Goal: Task Accomplishment & Management: Use online tool/utility

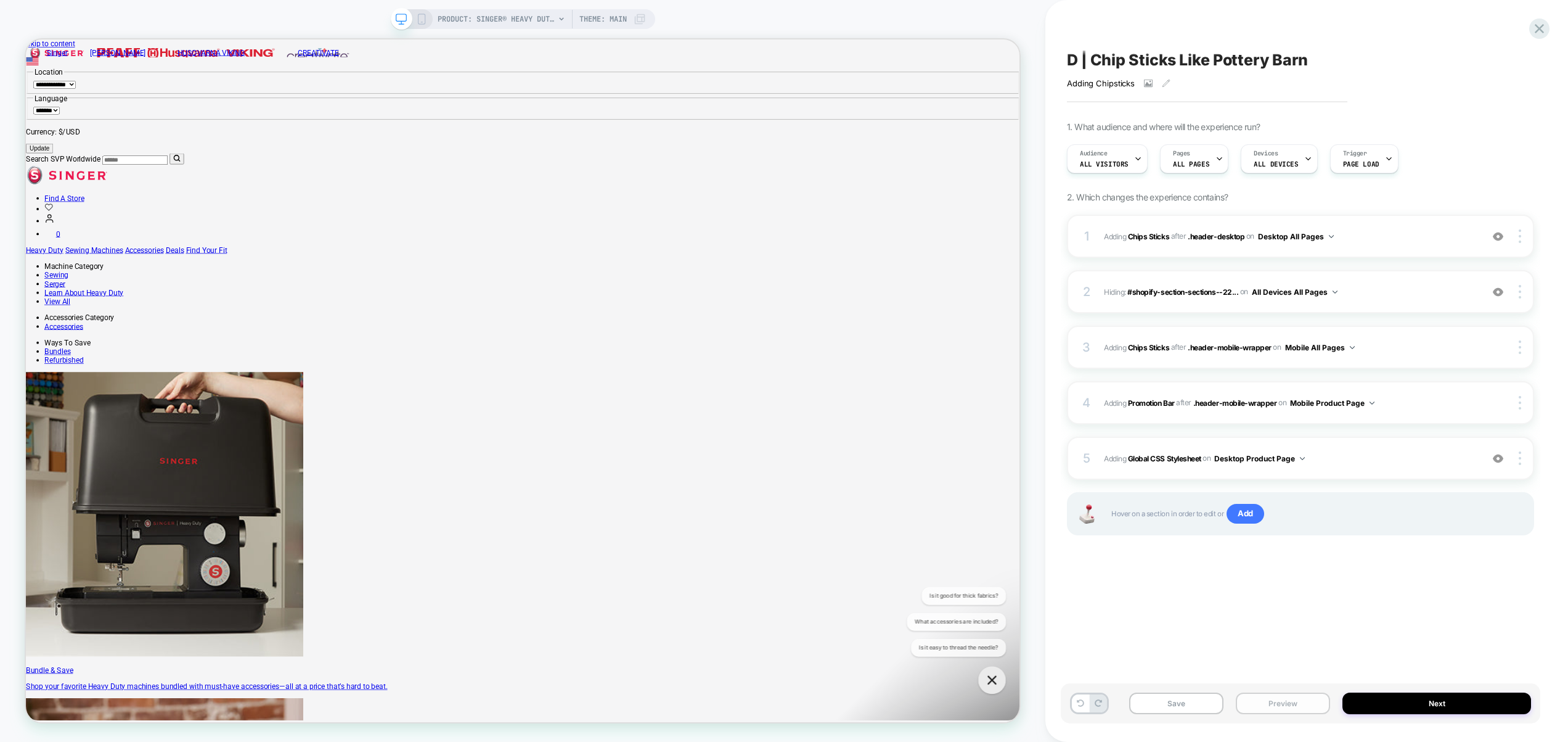
click at [1282, 705] on button "Preview" at bounding box center [1283, 703] width 95 height 22
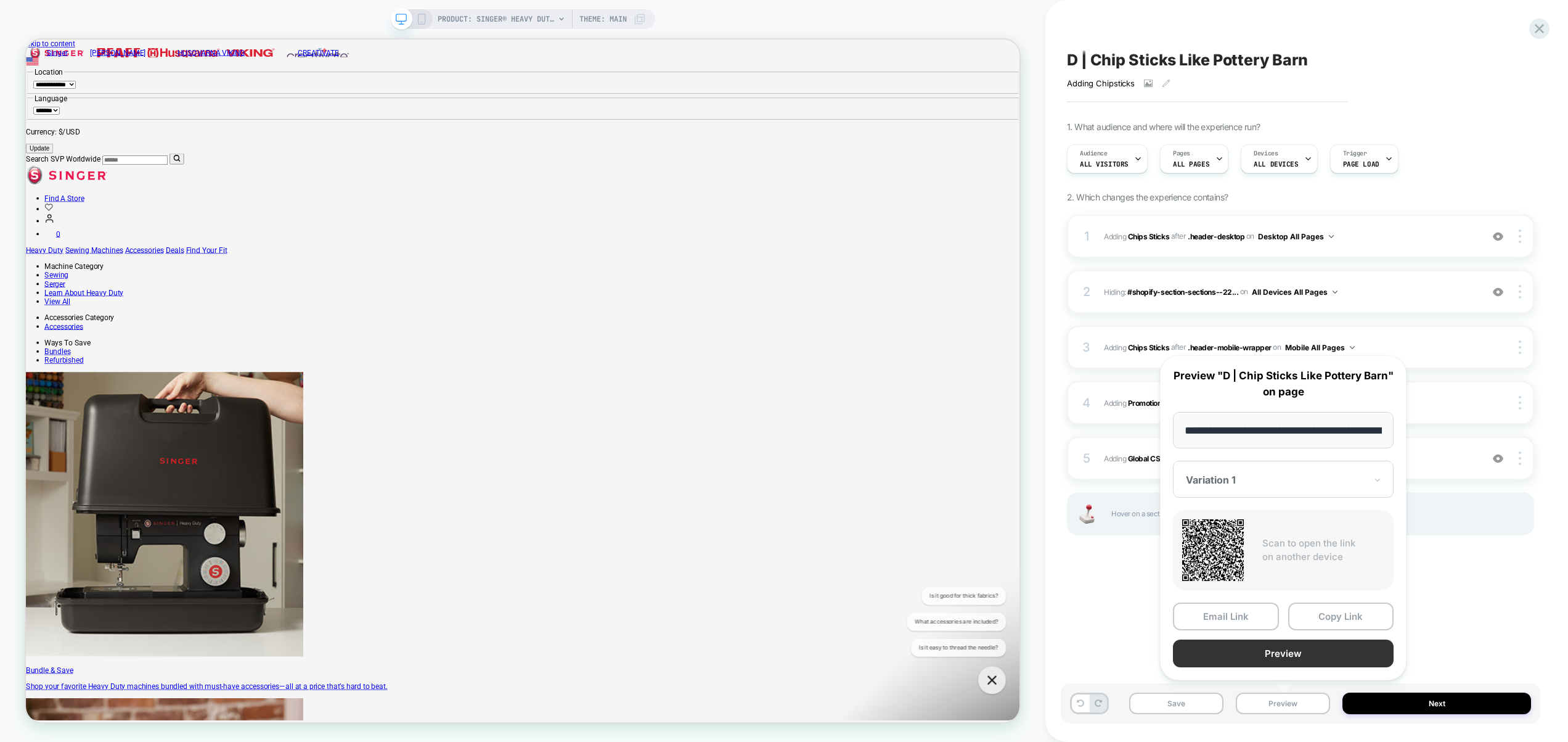
click at [1288, 649] on button "Preview" at bounding box center [1284, 653] width 221 height 28
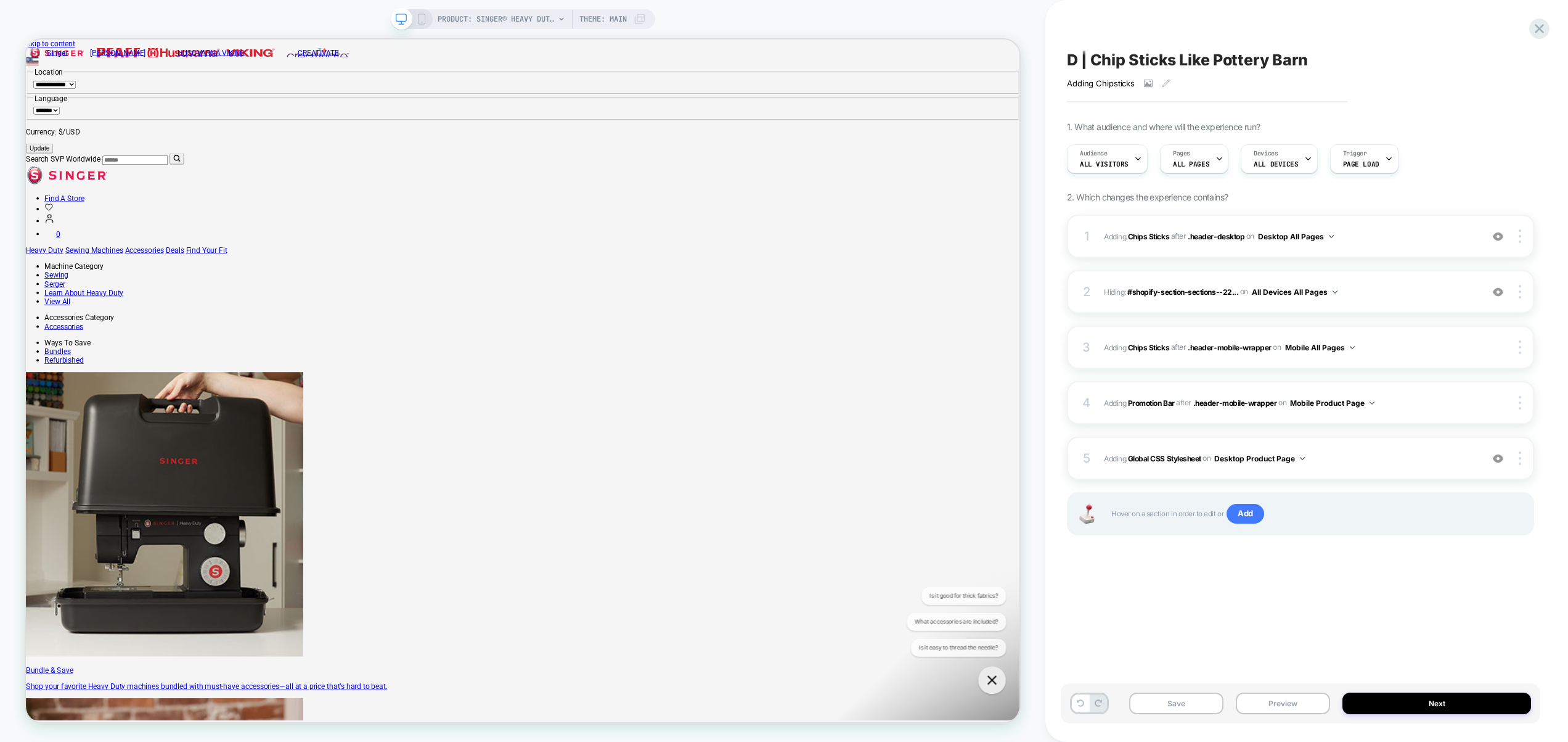
click at [1358, 473] on div "5 Adding Global CSS Stylesheet on Desktop Product Page Add Before Add After Cop…" at bounding box center [1300, 458] width 467 height 43
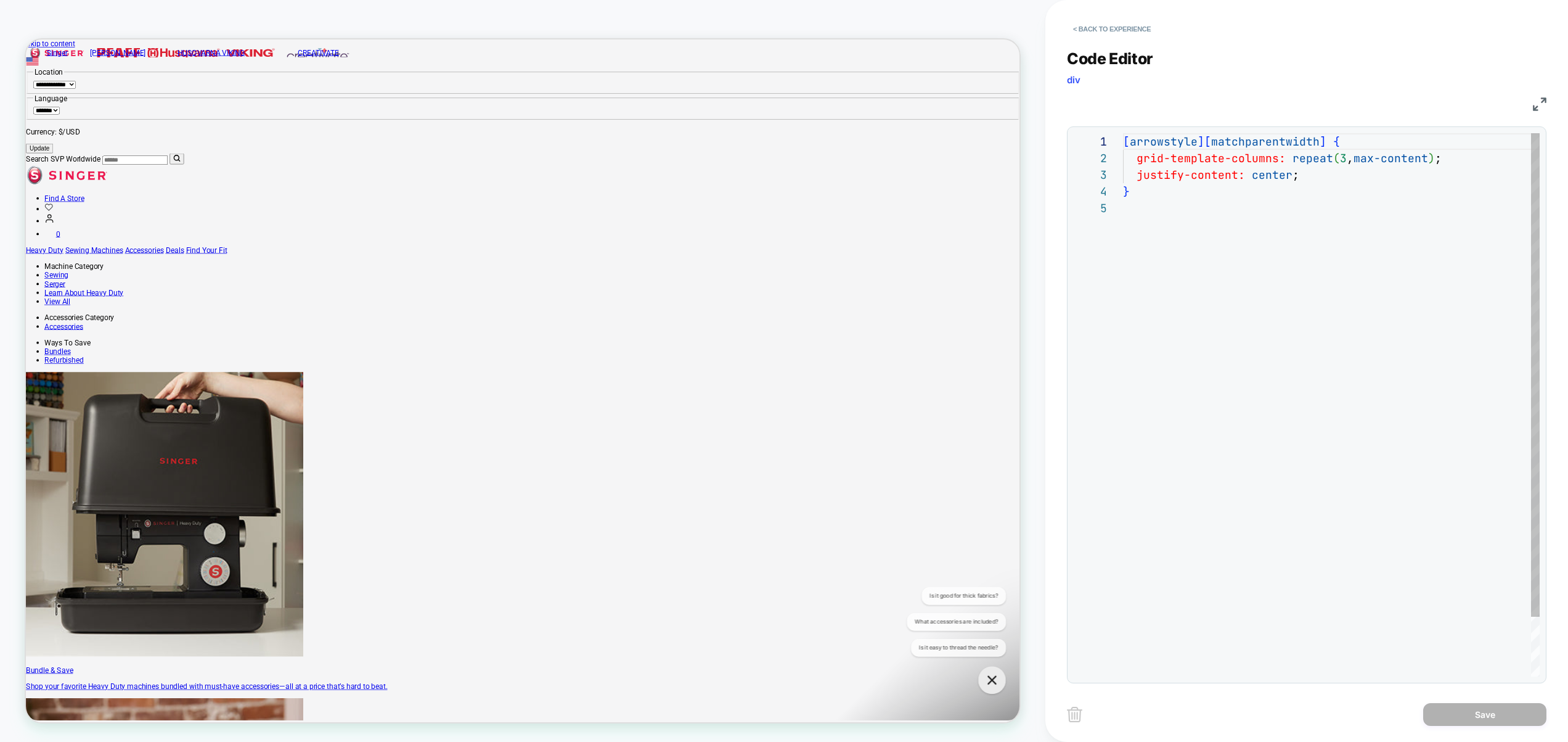
scroll to position [66, 0]
click at [1320, 176] on div "[ arrowstyle ] [ matchparentwidth ] { grid-template-columns: repeat ( 3 , max-c…" at bounding box center [1332, 438] width 416 height 610
click at [1326, 422] on div "[ arrowstyle ] [ matchparentwidth ] { grid-template-columns: repeat ( 3 , max-c…" at bounding box center [1332, 446] width 416 height 626
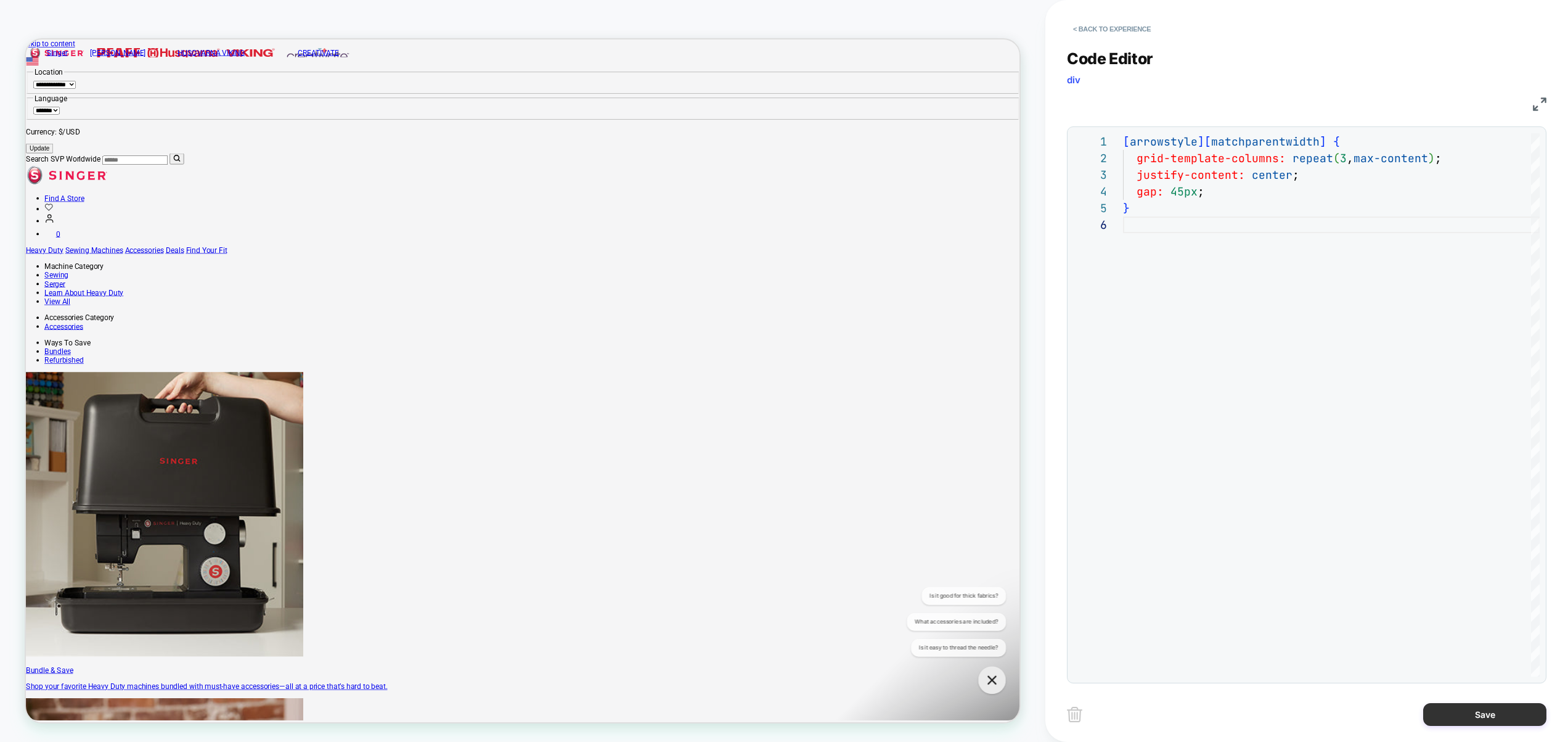
type textarea "**********"
click at [1486, 711] on button "Save" at bounding box center [1485, 714] width 123 height 23
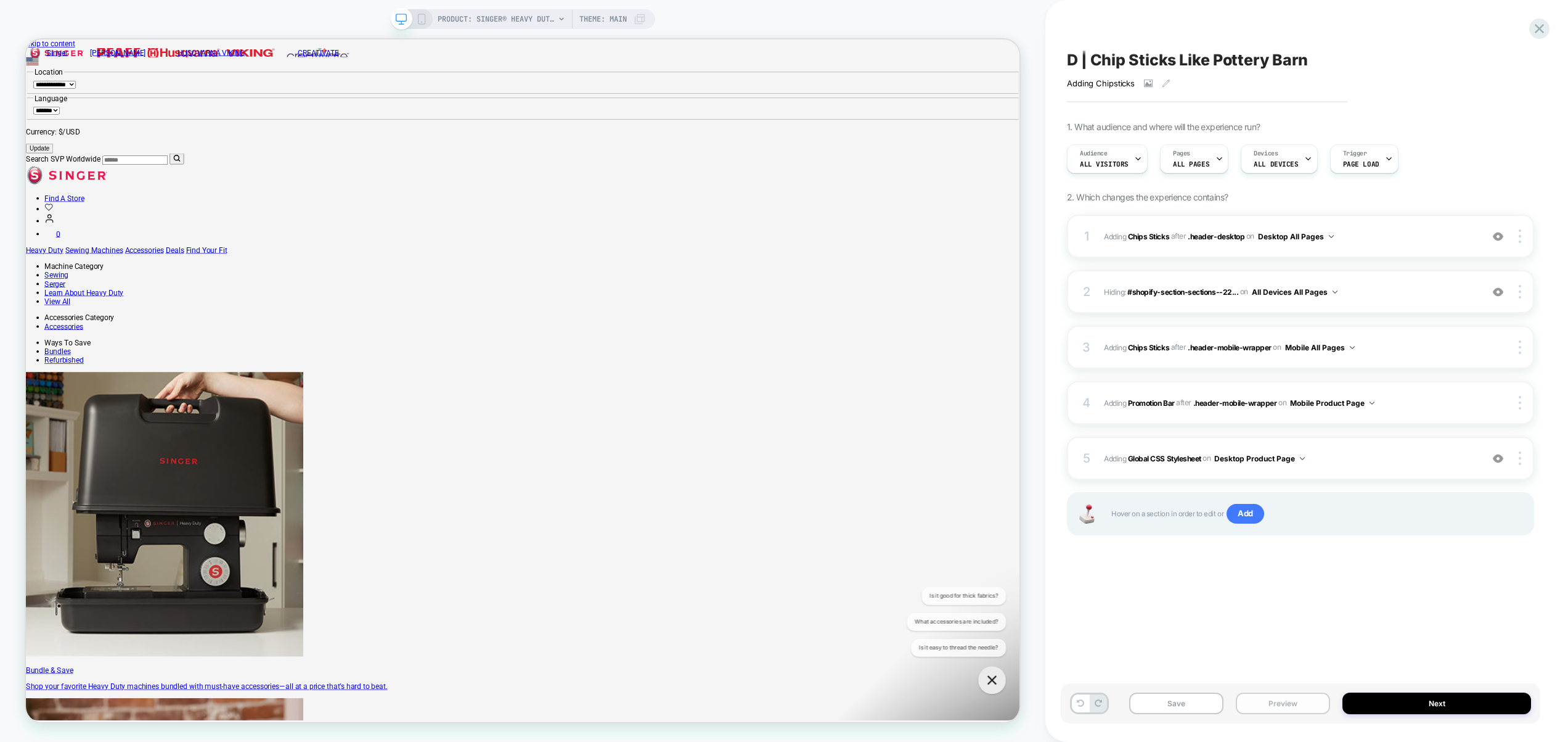
click at [1265, 703] on button "Preview" at bounding box center [1283, 703] width 95 height 22
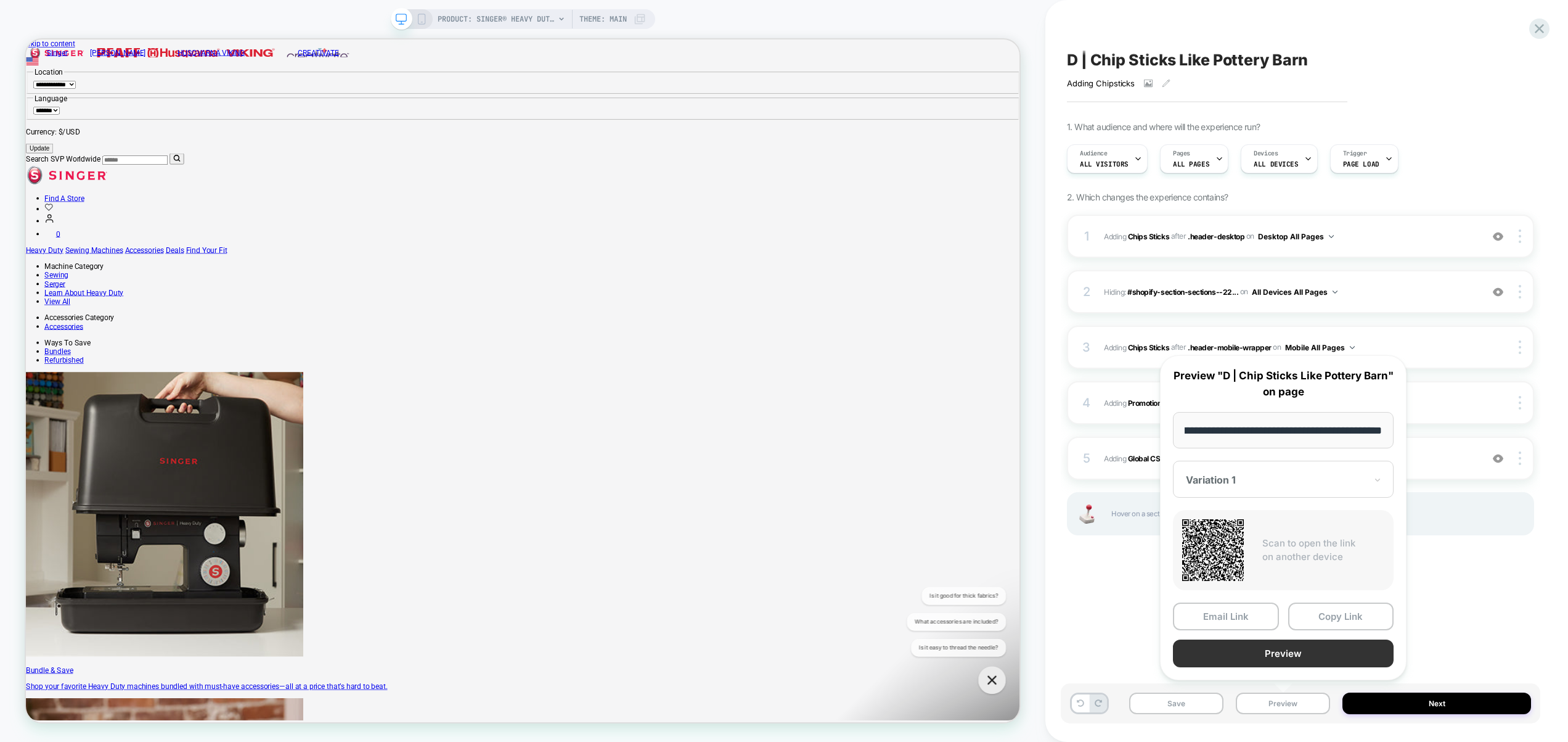
scroll to position [0, 0]
click at [1285, 659] on button "Preview" at bounding box center [1284, 653] width 221 height 28
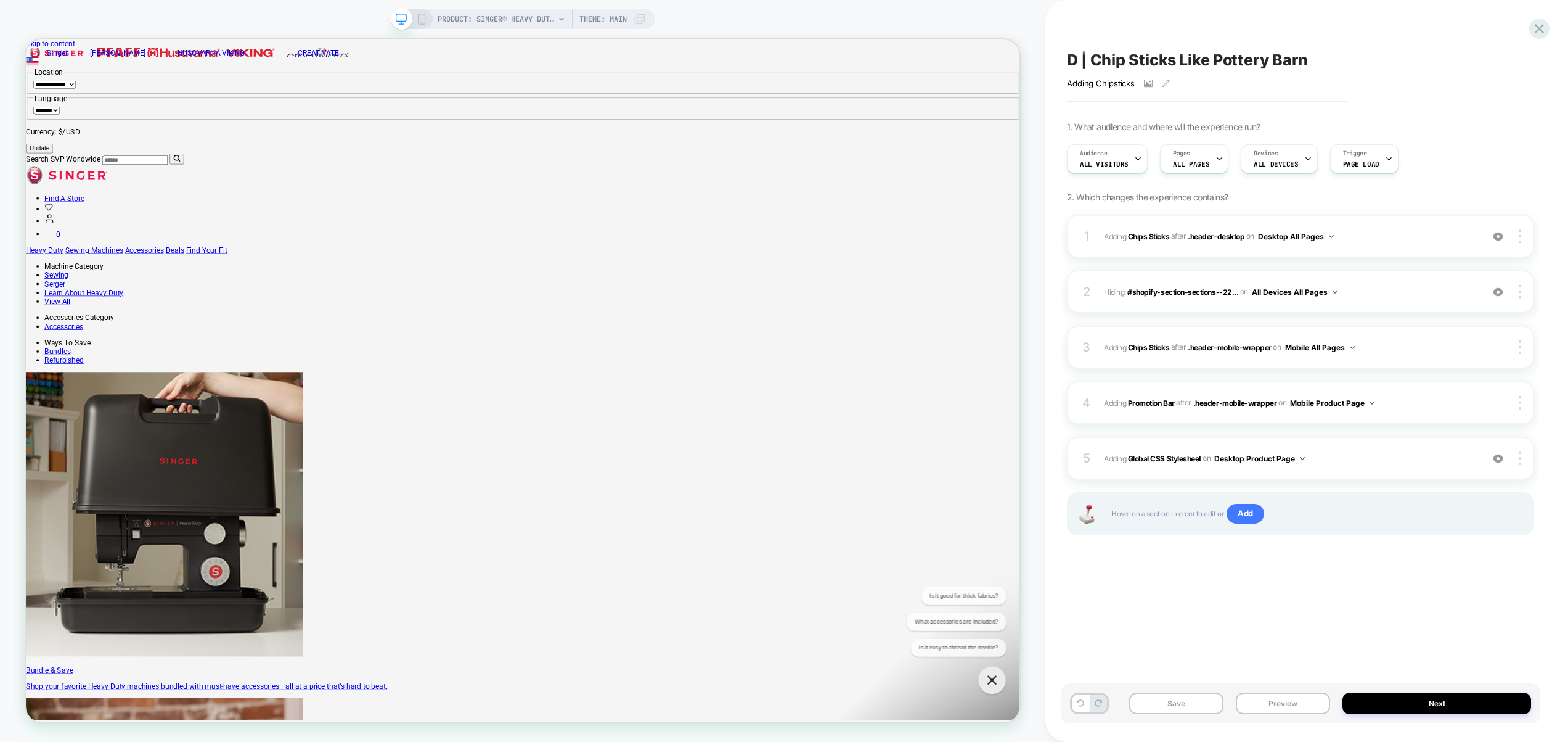
drag, startPoint x: 1397, startPoint y: 459, endPoint x: 1427, endPoint y: 676, distance: 219.1
click at [1427, 676] on div "D | Chip Sticks Like Pottery Barn Adding Chipsticks Click to view images Click …" at bounding box center [1301, 371] width 480 height 717
click at [1399, 246] on div "1 #_loomi_addon_1759170250846 Adding Chips Sticks AFTER .header-desktop .header…" at bounding box center [1300, 237] width 467 height 43
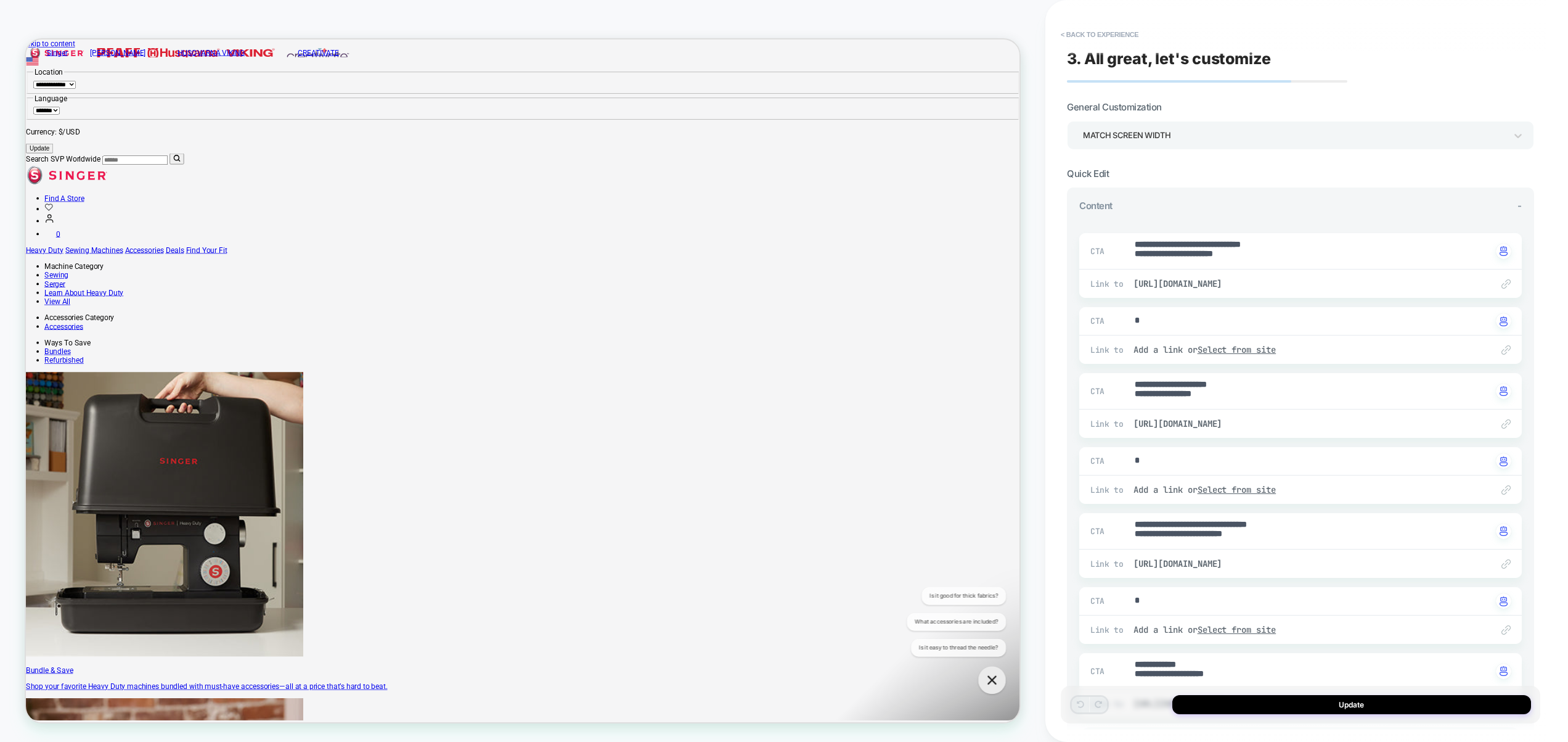
scroll to position [696, 0]
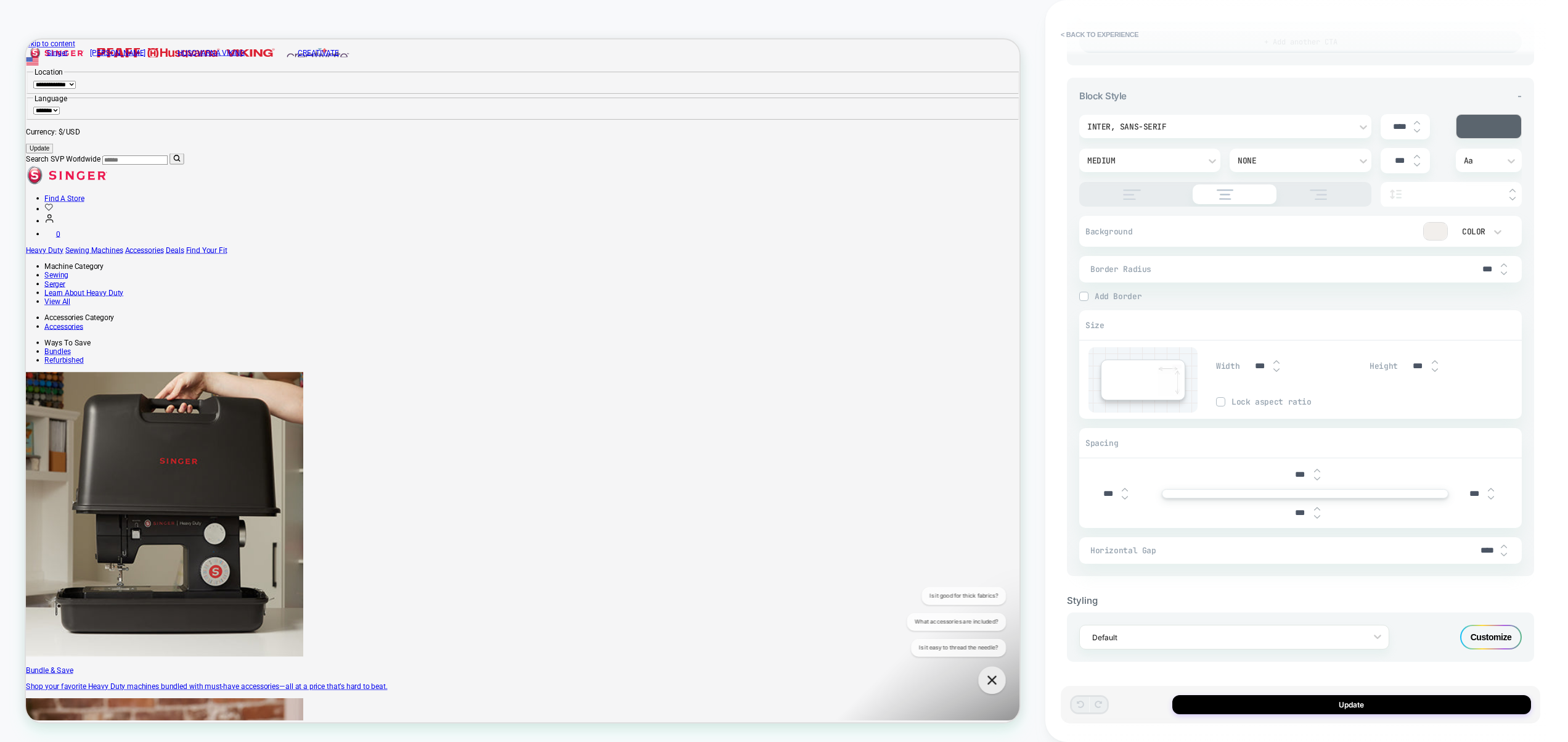
click at [1506, 555] on img at bounding box center [1504, 555] width 6 height 5
type textarea "*"
type input "****"
click at [1506, 555] on img at bounding box center [1504, 555] width 6 height 5
type textarea "*"
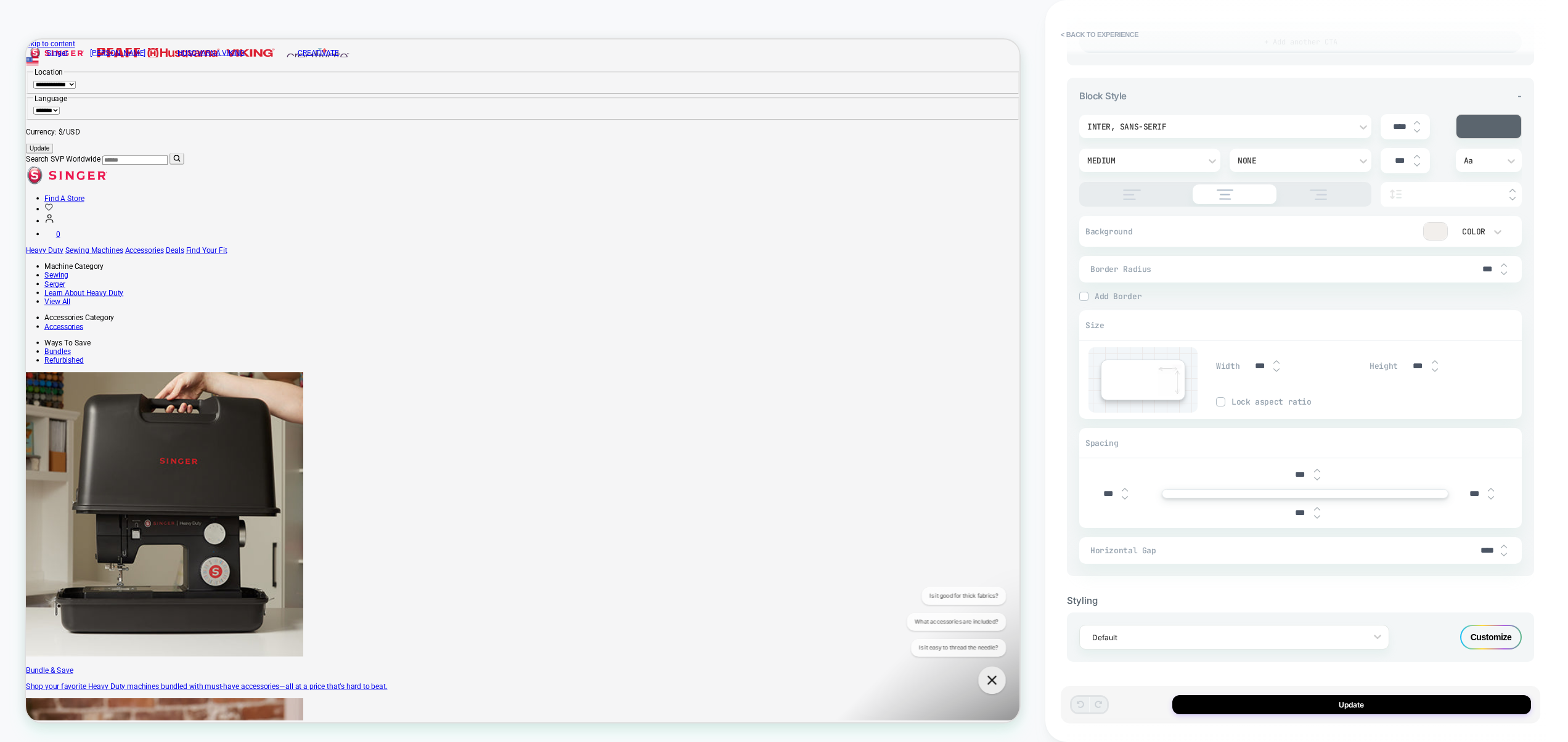
type input "****"
click at [1506, 555] on img at bounding box center [1504, 555] width 6 height 5
type textarea "*"
type input "****"
type textarea "*"
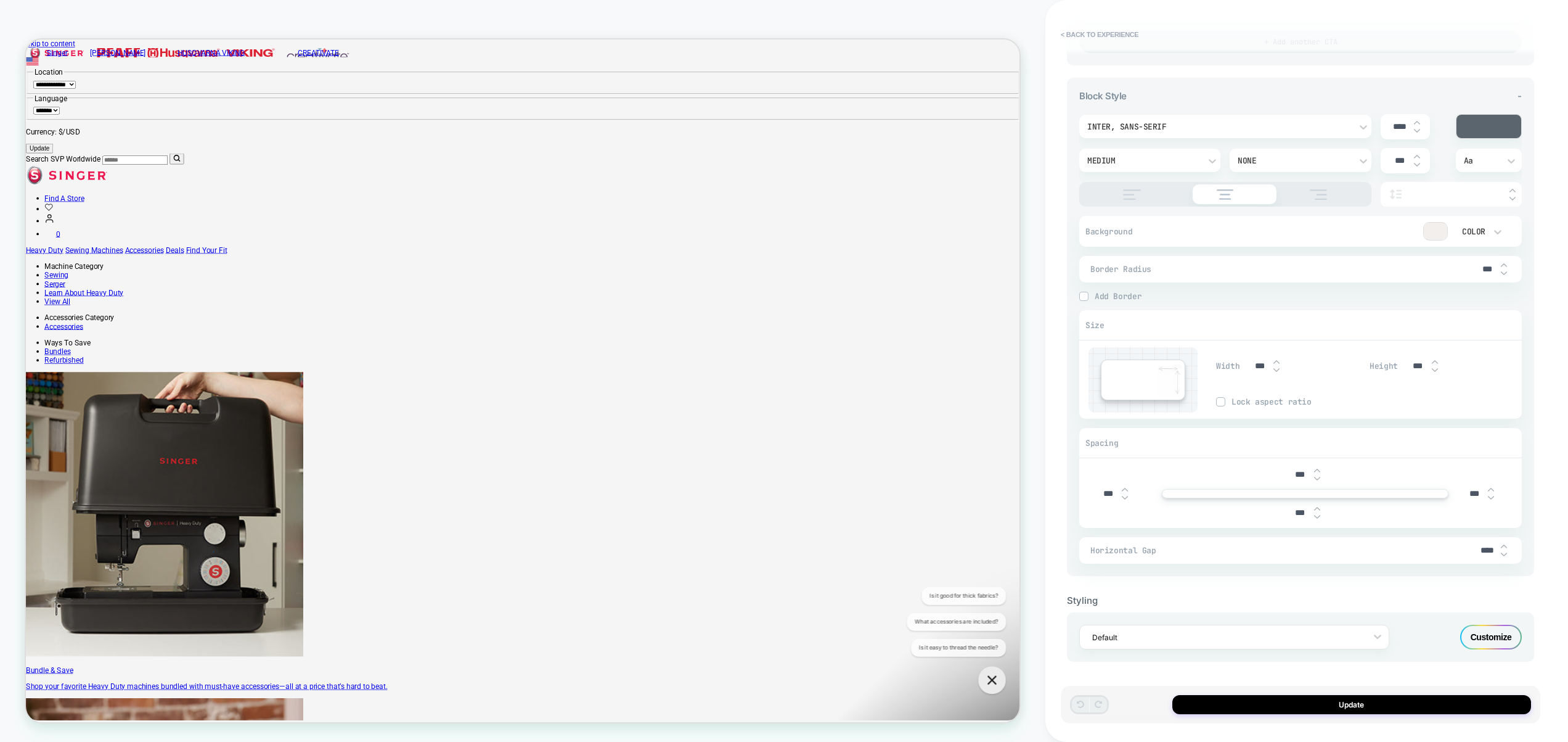
type input "****"
click at [1506, 555] on img at bounding box center [1504, 555] width 6 height 5
type textarea "*"
type input "****"
click at [1506, 555] on img at bounding box center [1504, 555] width 6 height 5
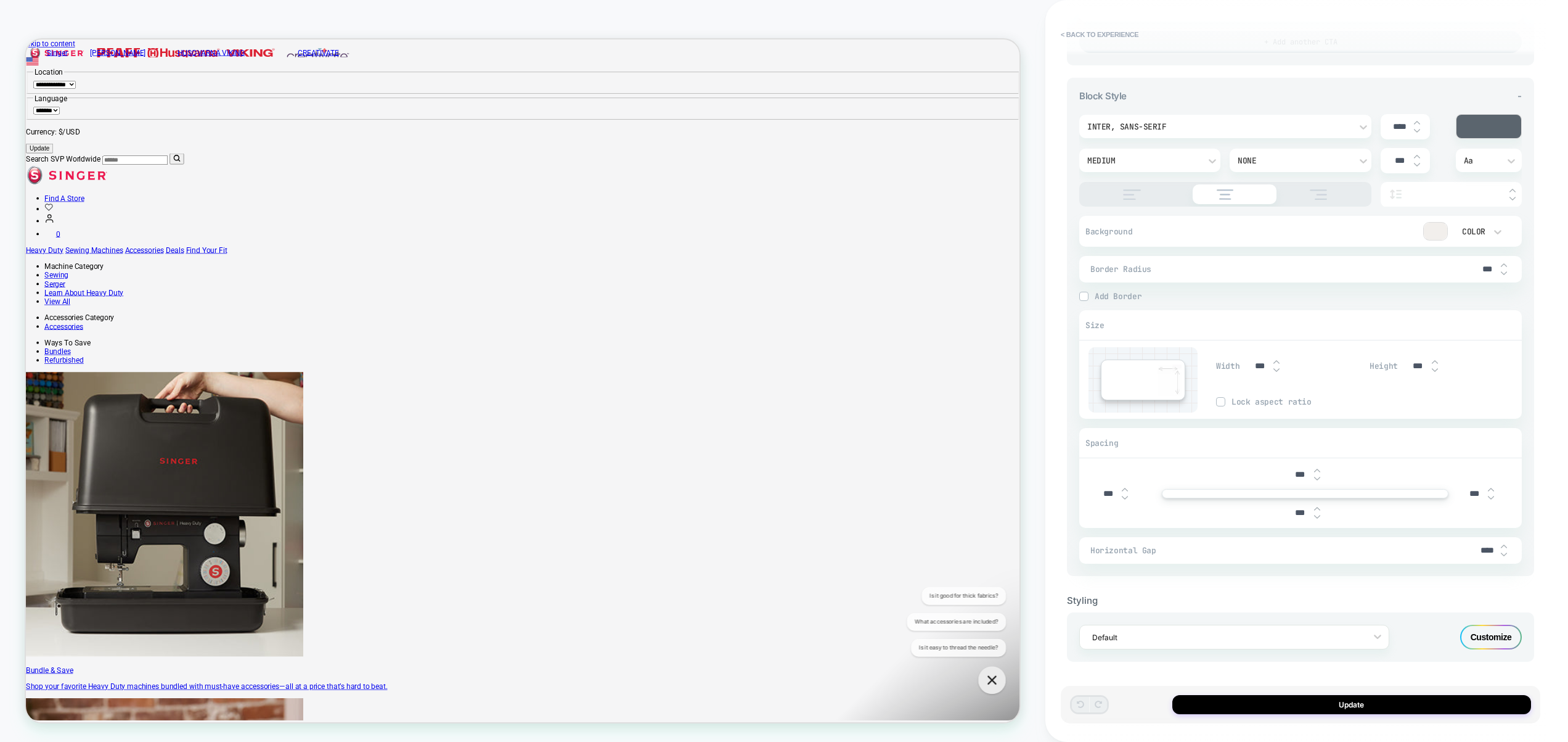
type textarea "*"
type input "****"
click at [1506, 555] on img at bounding box center [1504, 555] width 6 height 5
type textarea "*"
type input "****"
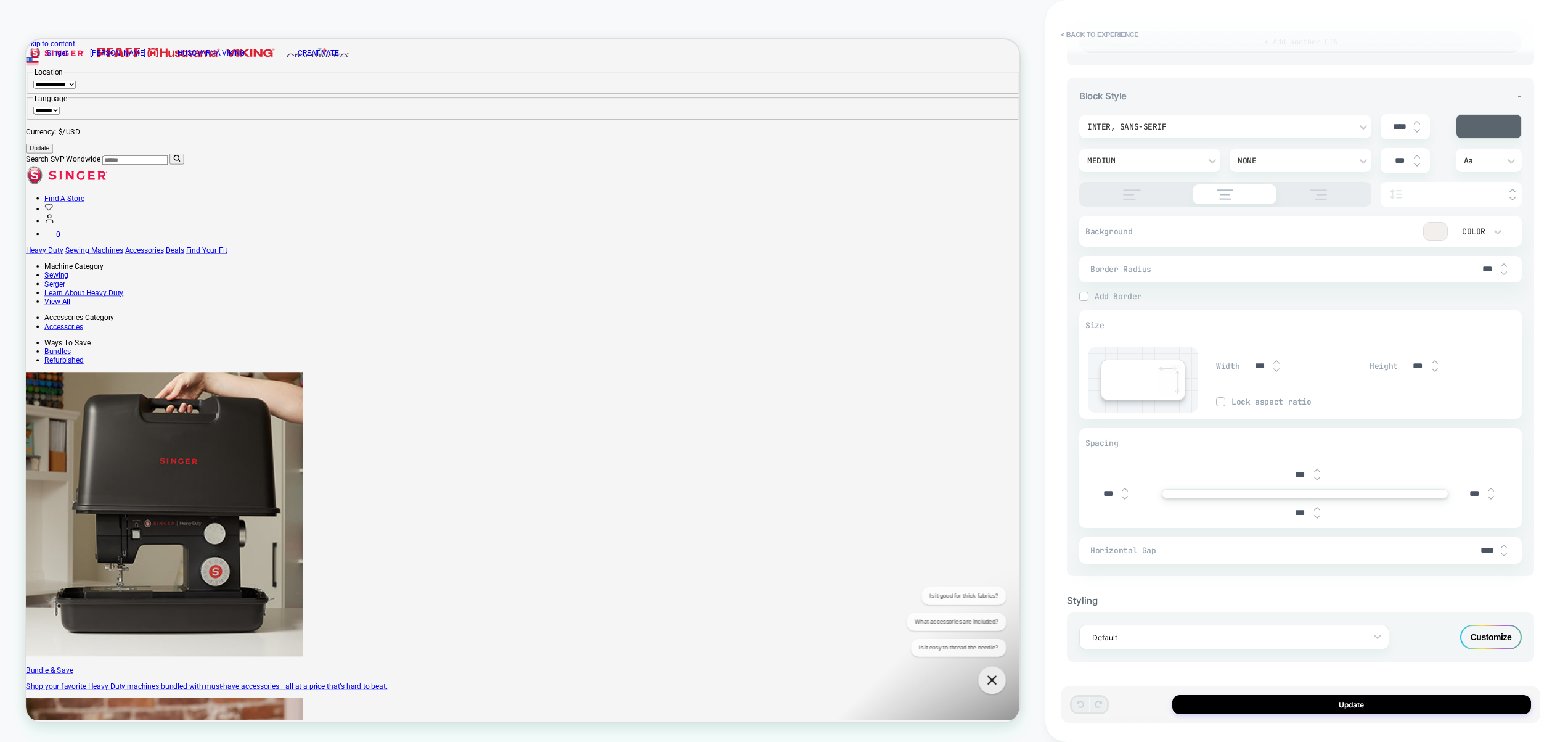
click at [1506, 555] on img at bounding box center [1504, 555] width 6 height 5
type textarea "*"
type input "****"
type textarea "*"
type input "****"
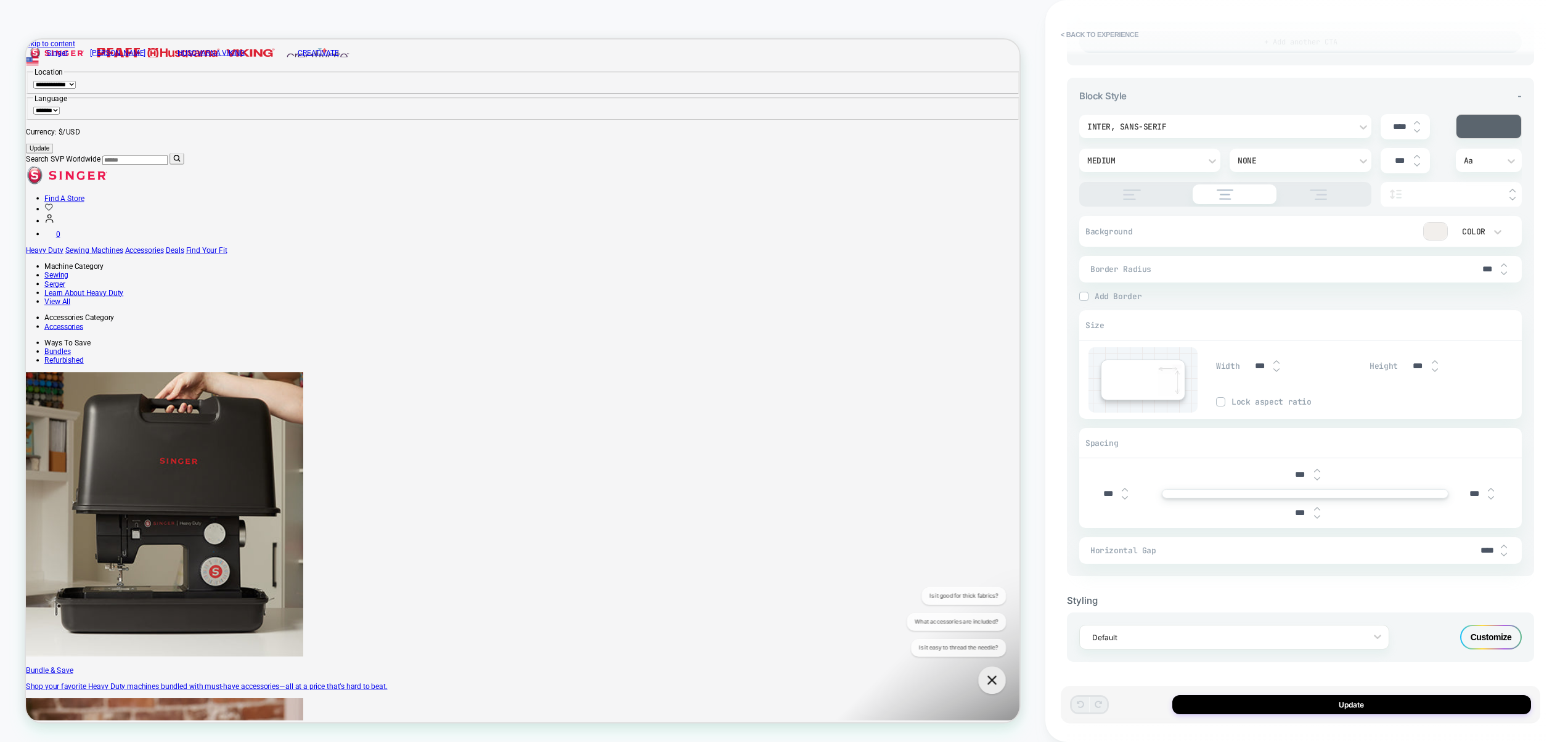
click at [1506, 555] on img at bounding box center [1504, 555] width 6 height 5
type textarea "*"
type input "****"
click at [1506, 555] on img at bounding box center [1504, 555] width 6 height 5
type textarea "*"
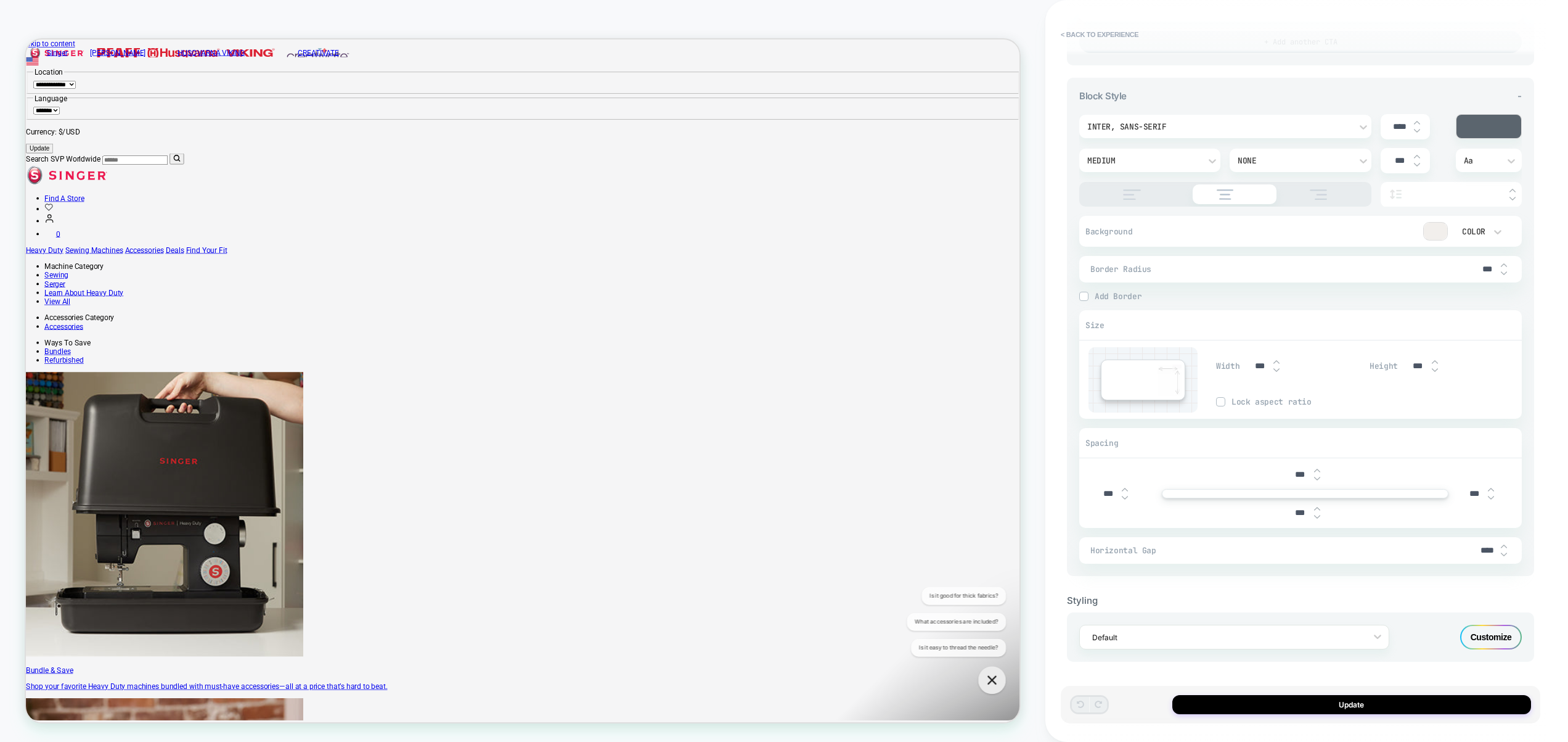
type input "****"
click at [1506, 555] on img at bounding box center [1504, 555] width 6 height 5
type textarea "*"
type input "****"
type textarea "*"
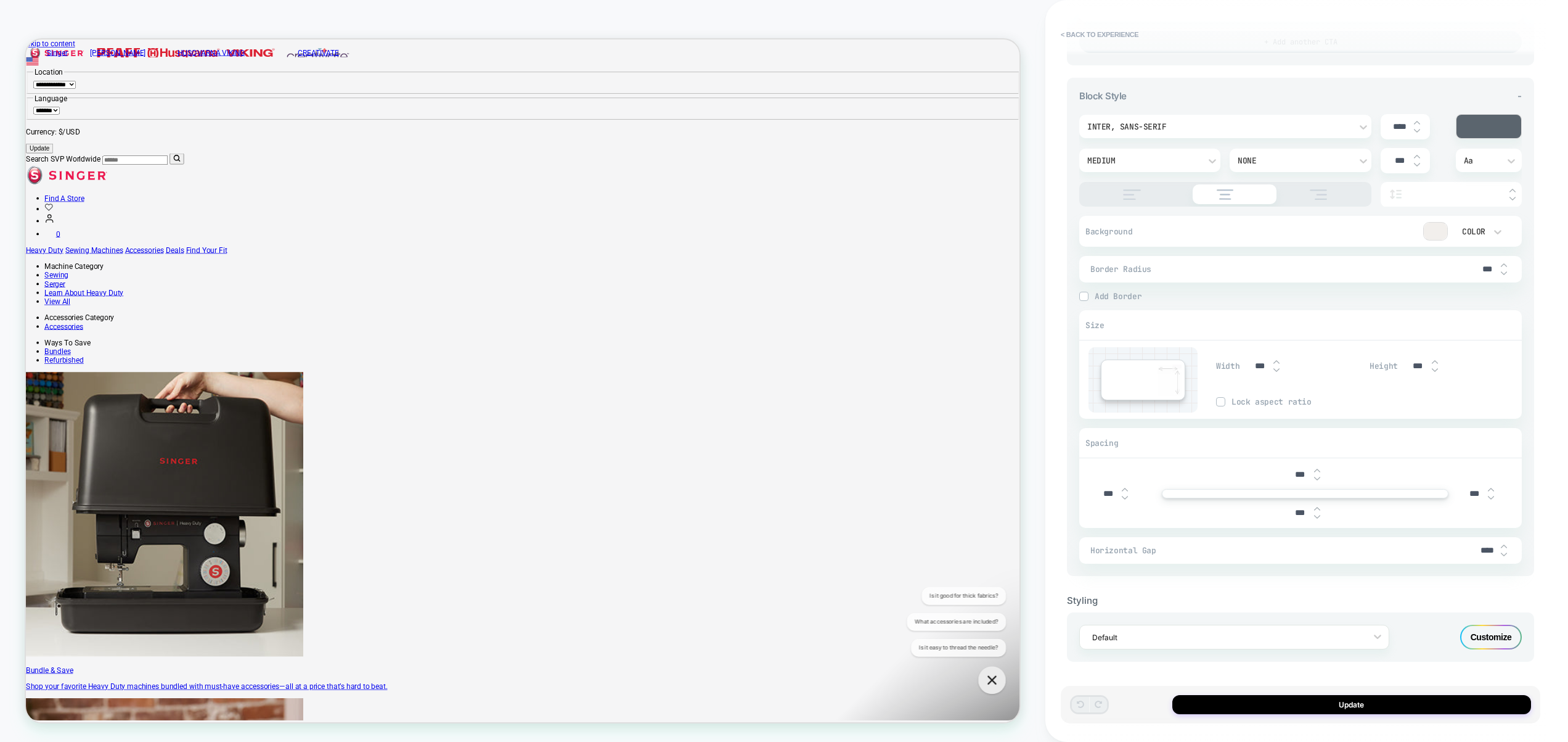
type input "****"
click at [1506, 555] on img at bounding box center [1504, 555] width 6 height 5
type textarea "*"
type input "****"
click at [1506, 555] on img at bounding box center [1504, 555] width 6 height 5
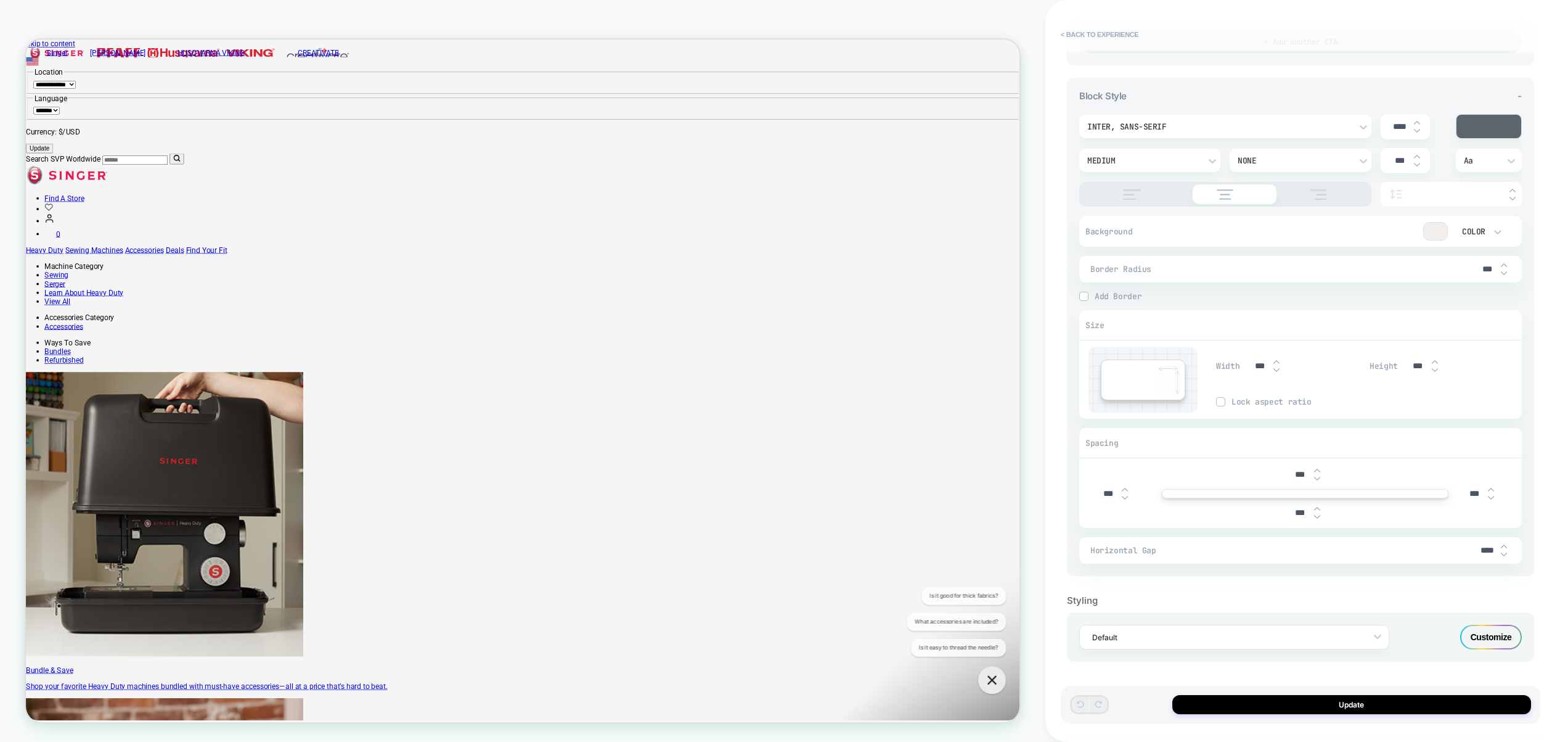
type textarea "*"
type input "****"
click at [1506, 555] on img at bounding box center [1504, 555] width 6 height 5
type textarea "*"
type input "****"
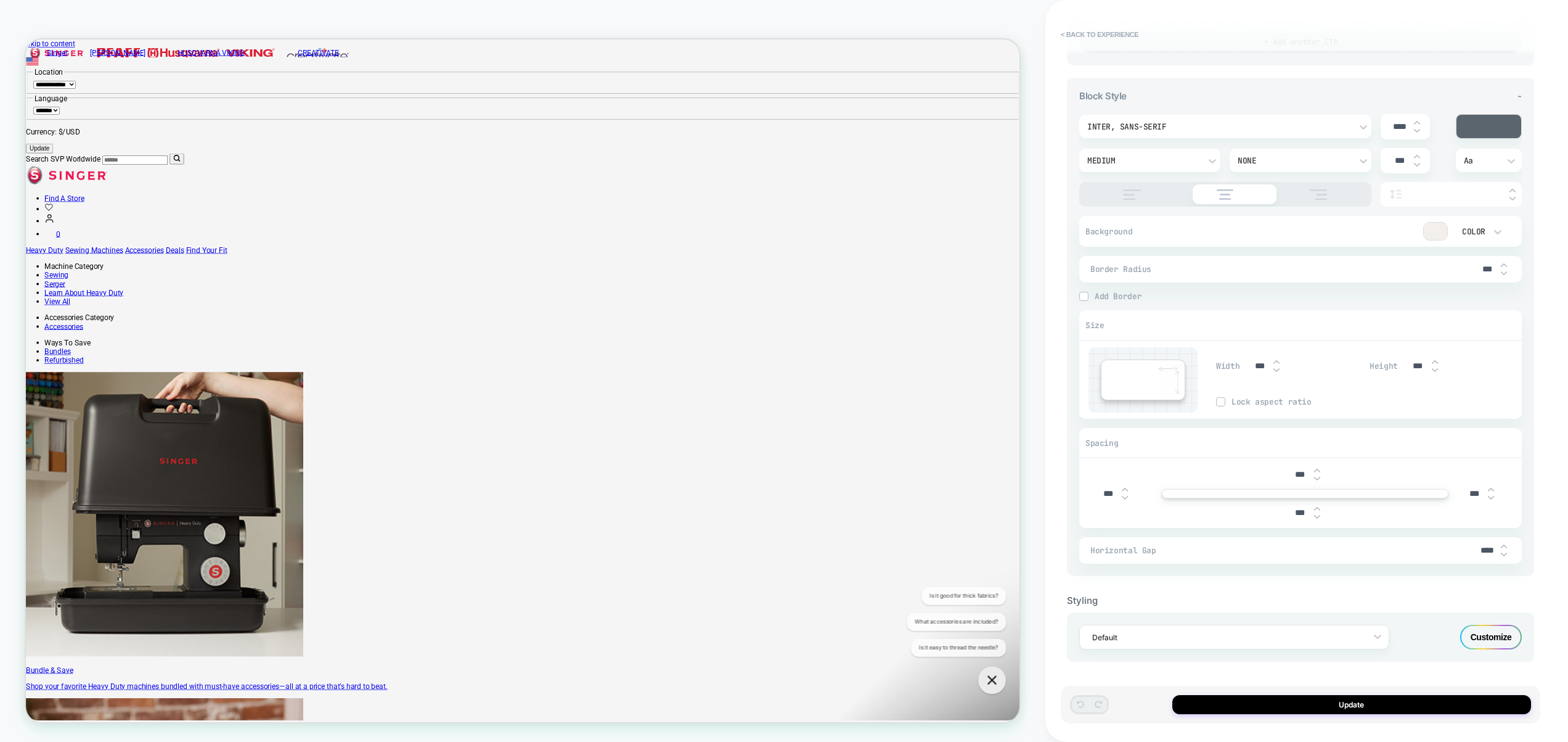
click at [1506, 555] on img at bounding box center [1504, 555] width 6 height 5
type textarea "*"
type input "****"
click at [1506, 555] on img at bounding box center [1504, 555] width 6 height 5
type textarea "*"
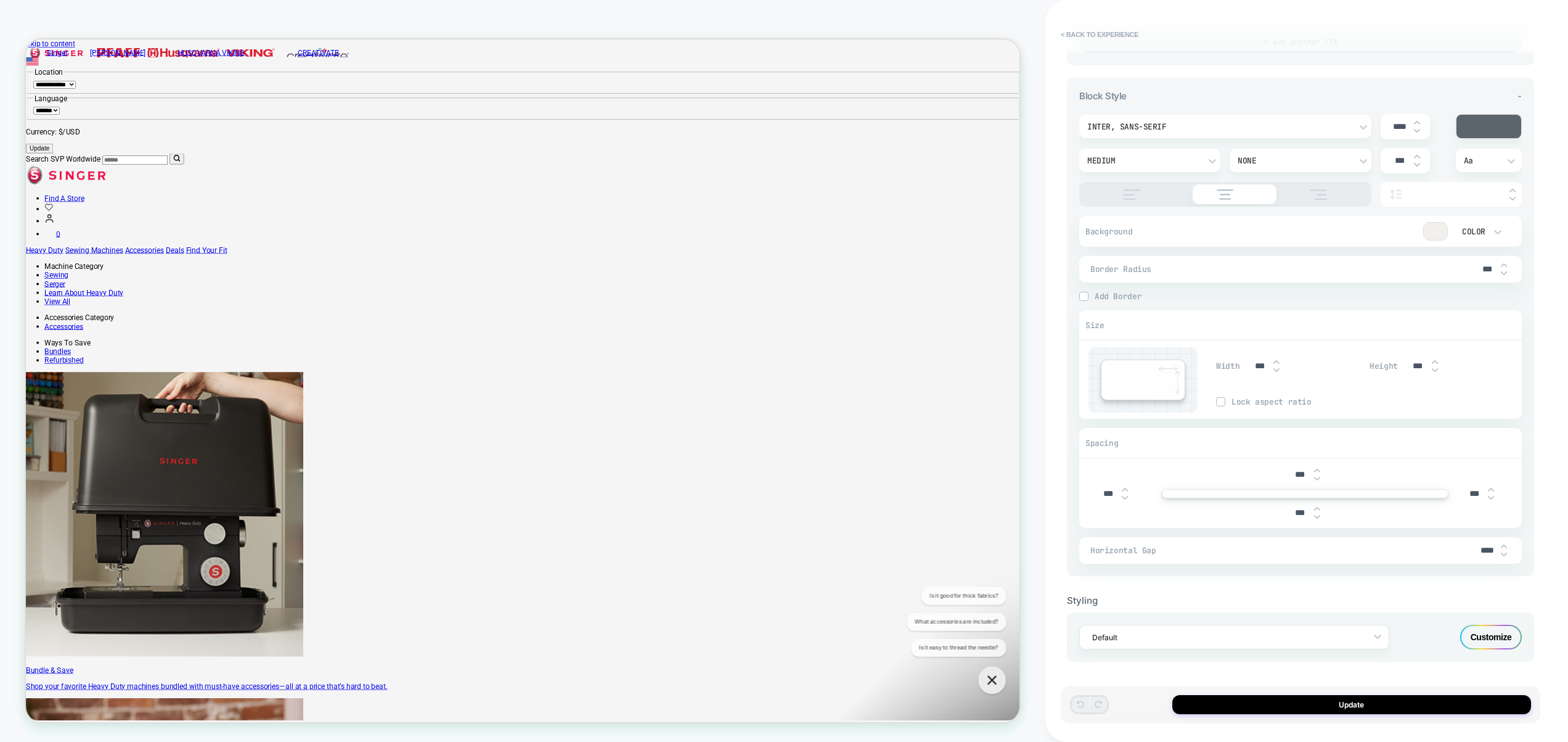
type input "****"
click at [1506, 555] on img at bounding box center [1504, 555] width 6 height 5
type textarea "*"
type input "****"
click at [1506, 555] on img at bounding box center [1504, 555] width 6 height 5
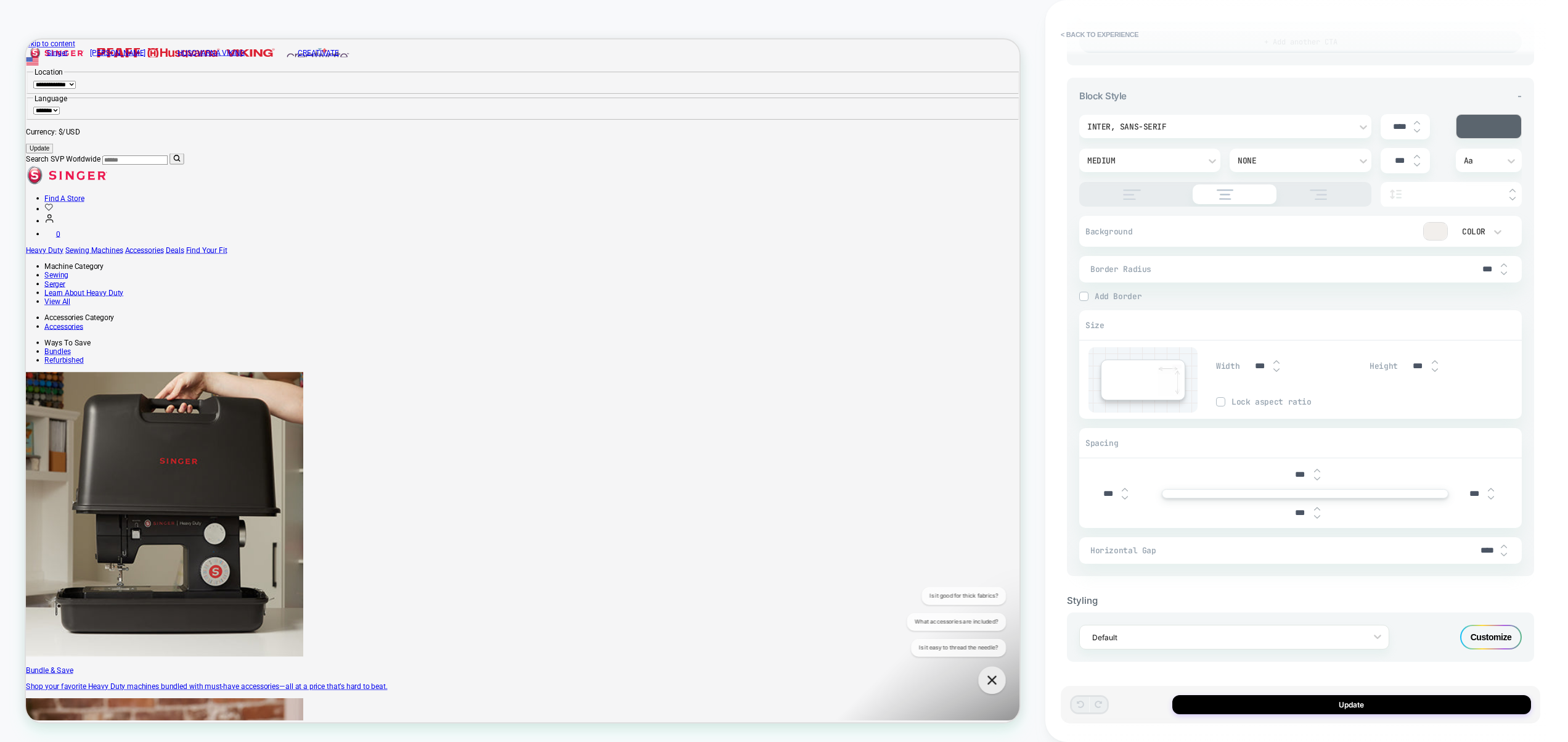
type textarea "*"
type input "****"
click at [1506, 555] on img at bounding box center [1504, 555] width 6 height 5
type textarea "*"
type input "****"
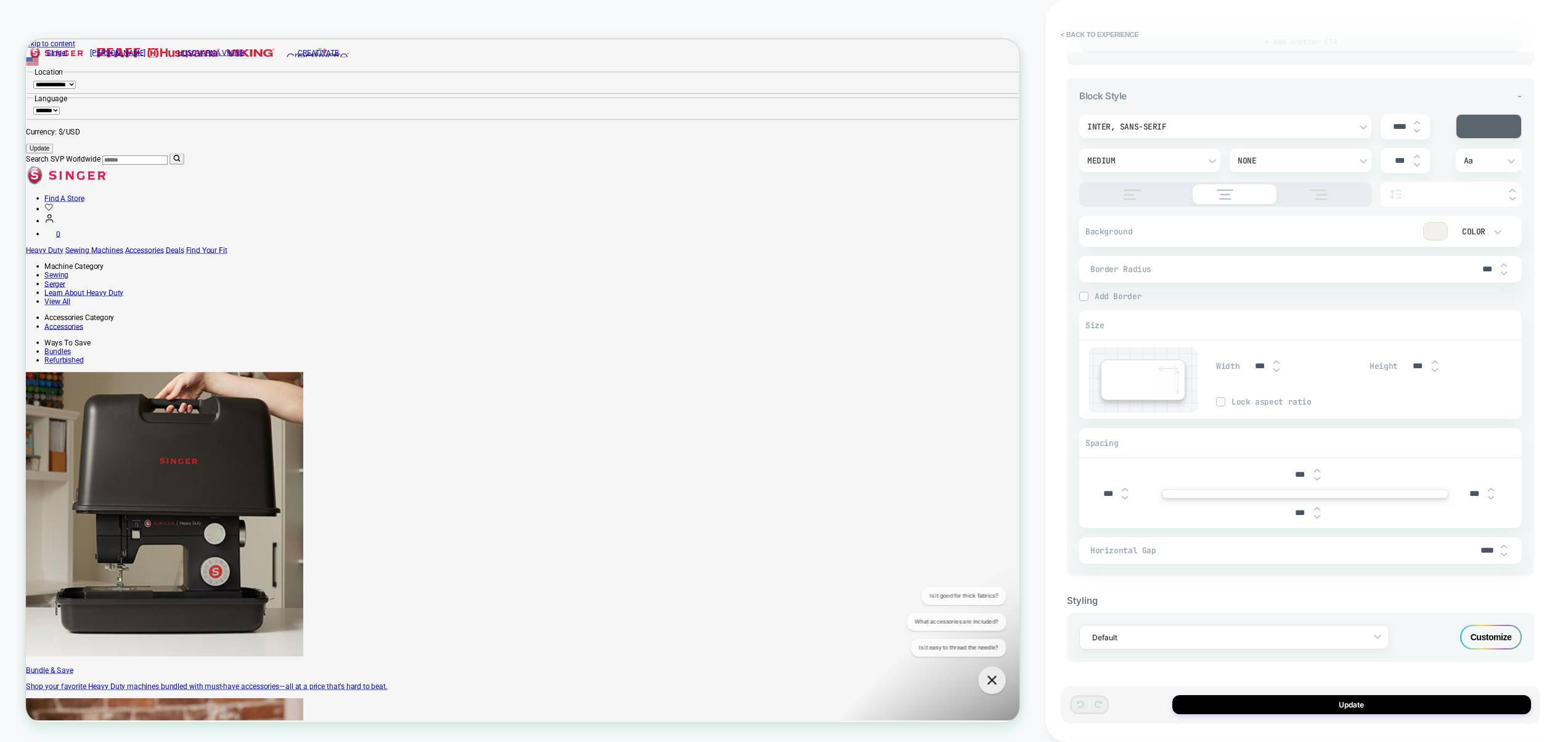
click at [1506, 555] on img at bounding box center [1504, 555] width 6 height 5
type textarea "*"
type input "****"
click at [1506, 555] on img at bounding box center [1504, 555] width 6 height 5
type textarea "*"
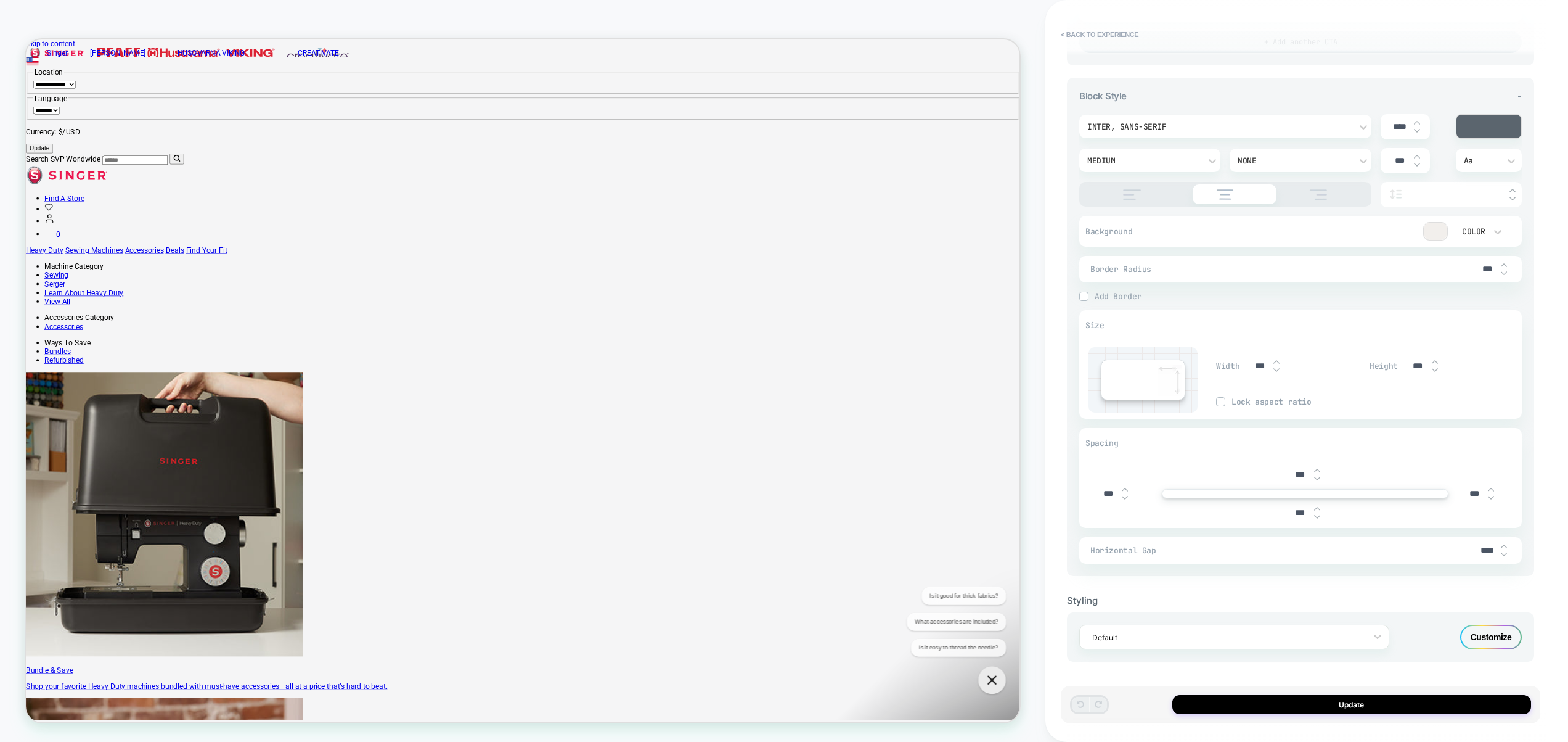
type input "****"
click at [1506, 555] on img at bounding box center [1504, 555] width 6 height 5
type textarea "*"
type input "****"
click at [1506, 555] on img at bounding box center [1504, 555] width 6 height 5
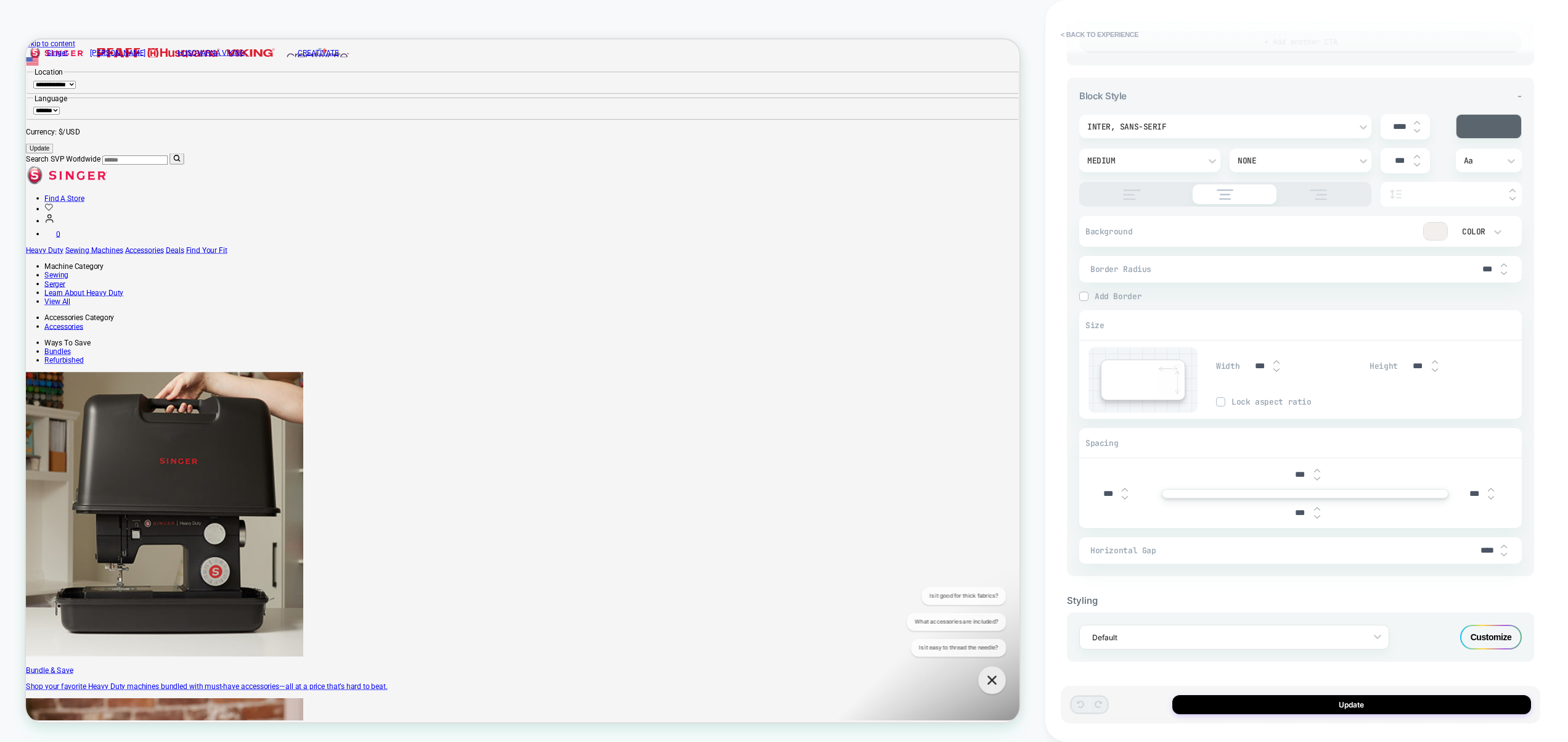
type textarea "*"
type input "****"
type textarea "*"
type input "****"
click at [1506, 555] on img at bounding box center [1504, 555] width 6 height 5
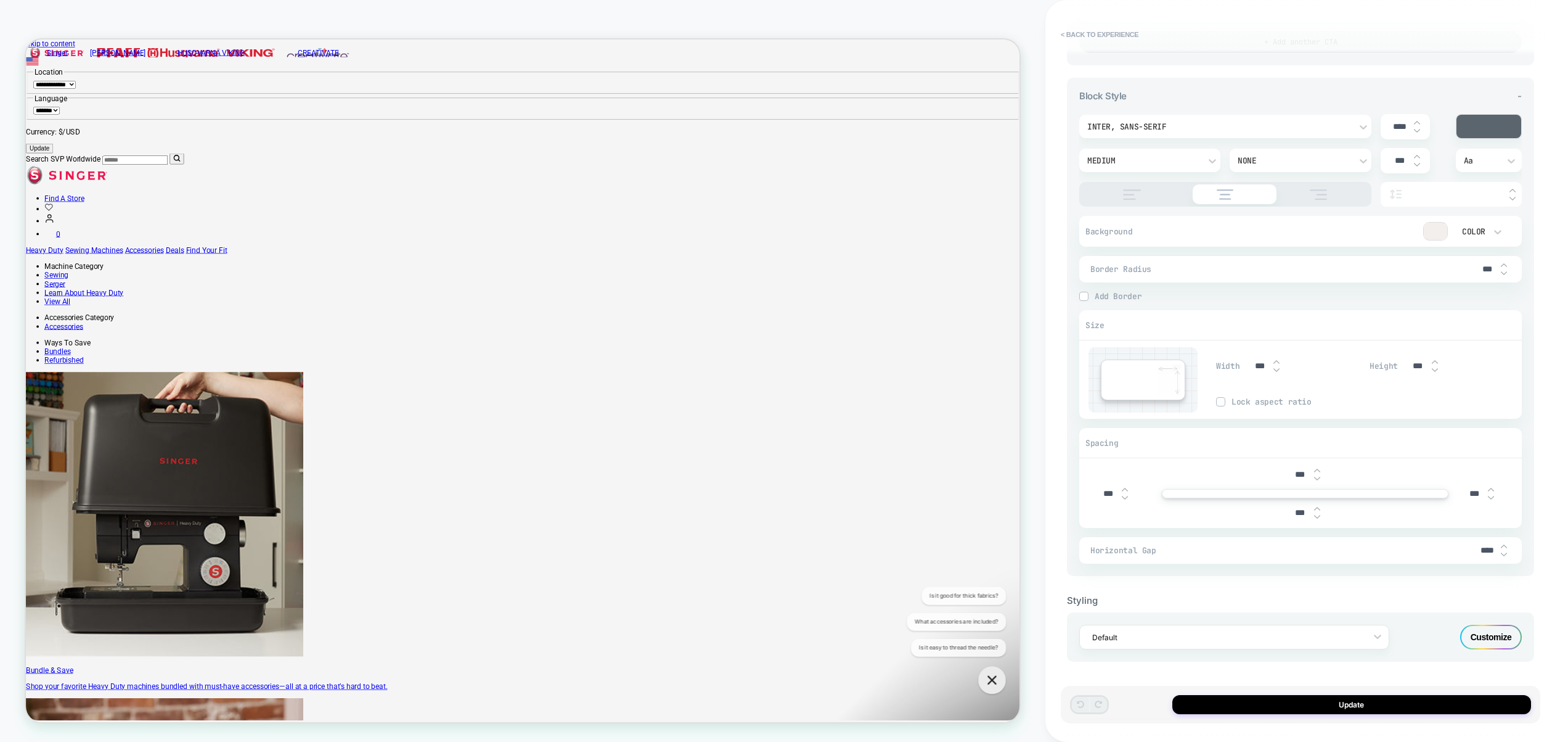
type textarea "*"
type input "****"
click at [1506, 555] on img at bounding box center [1504, 555] width 6 height 5
type textarea "*"
type input "****"
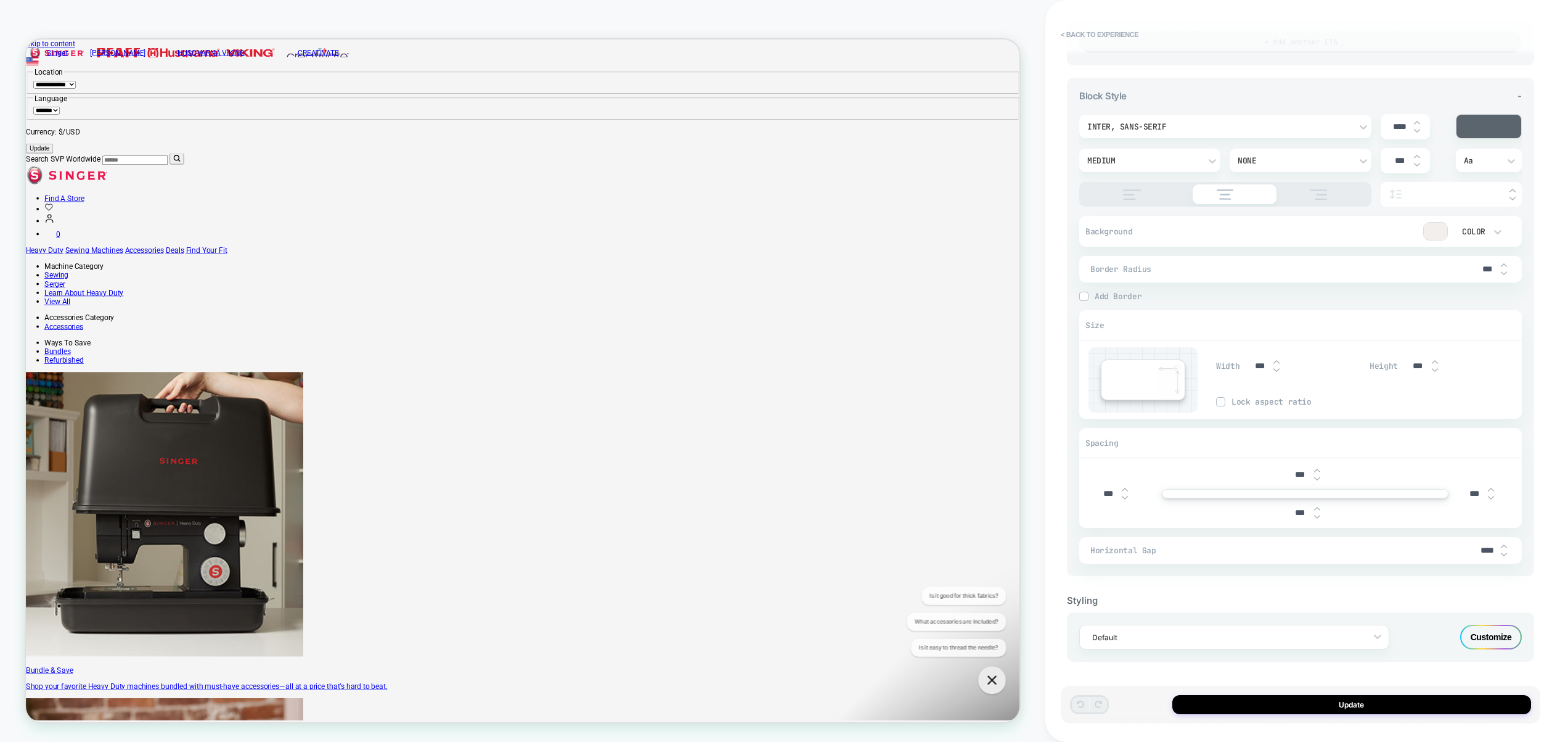
click at [1506, 555] on img at bounding box center [1504, 555] width 6 height 5
type textarea "*"
type input "****"
click at [1506, 555] on img at bounding box center [1504, 555] width 6 height 5
type textarea "*"
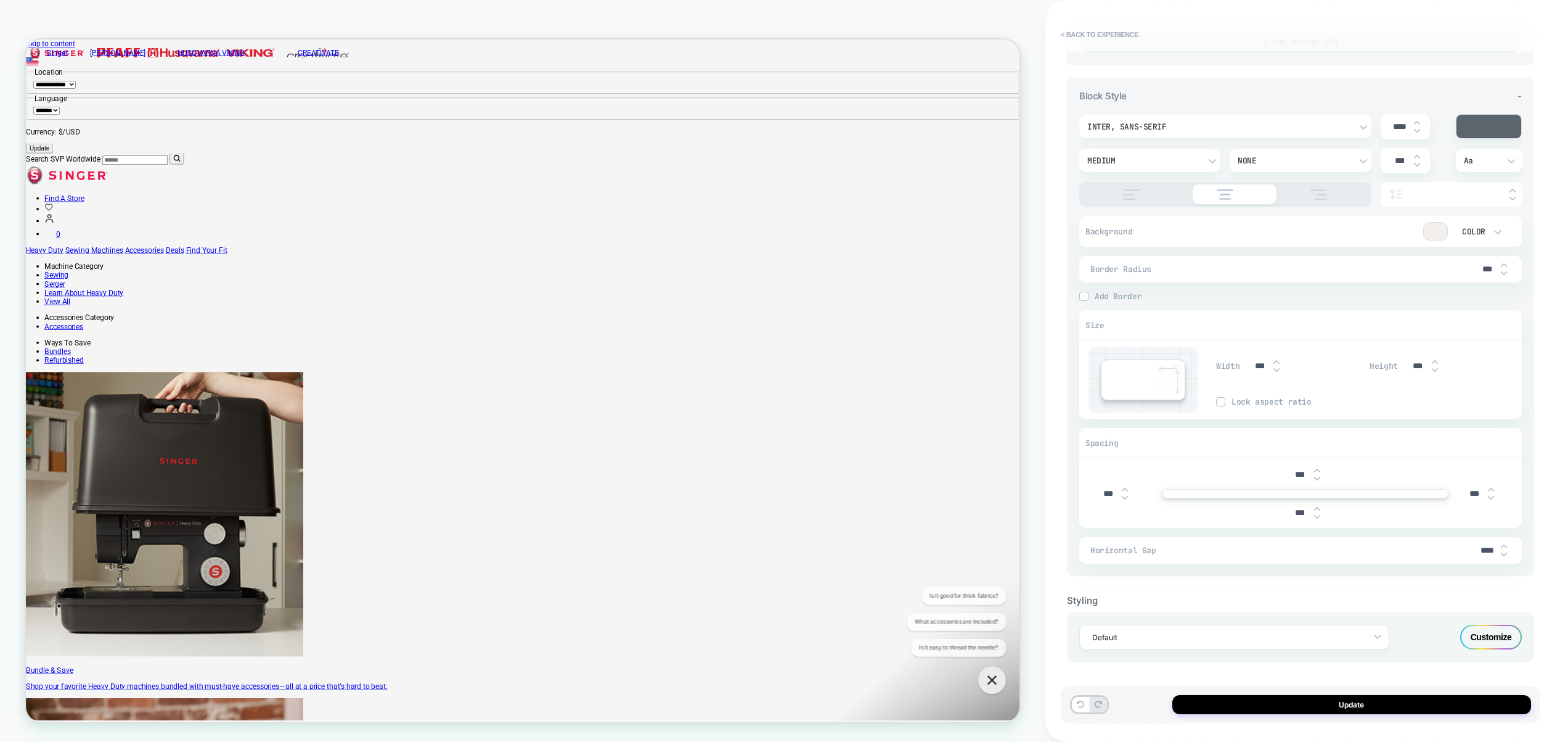
type input "****"
click at [1506, 555] on img at bounding box center [1504, 555] width 6 height 5
type textarea "*"
type input "****"
click at [1506, 555] on img at bounding box center [1504, 555] width 6 height 5
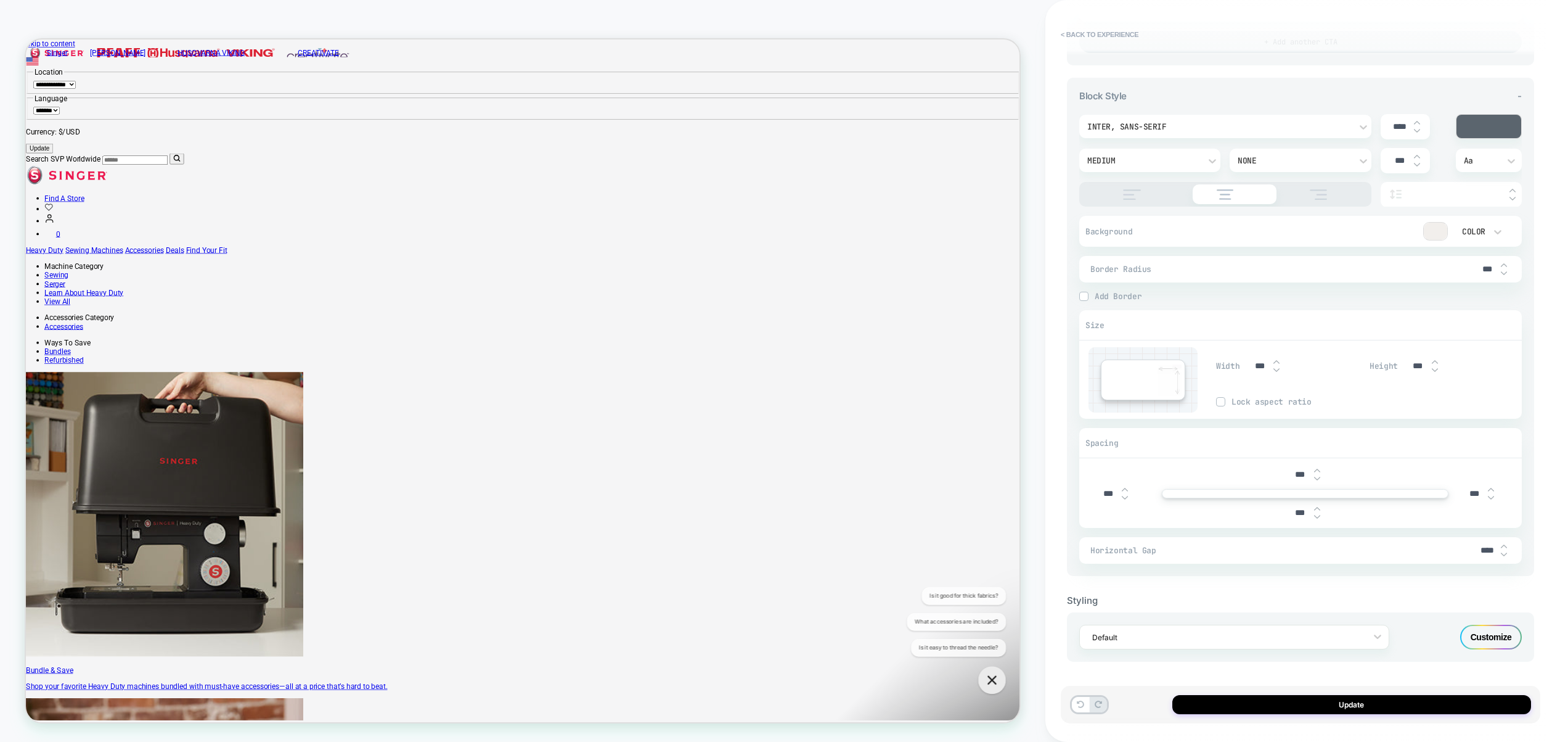
type textarea "*"
type input "****"
click at [1349, 708] on button "Update" at bounding box center [1352, 704] width 359 height 19
type textarea "*"
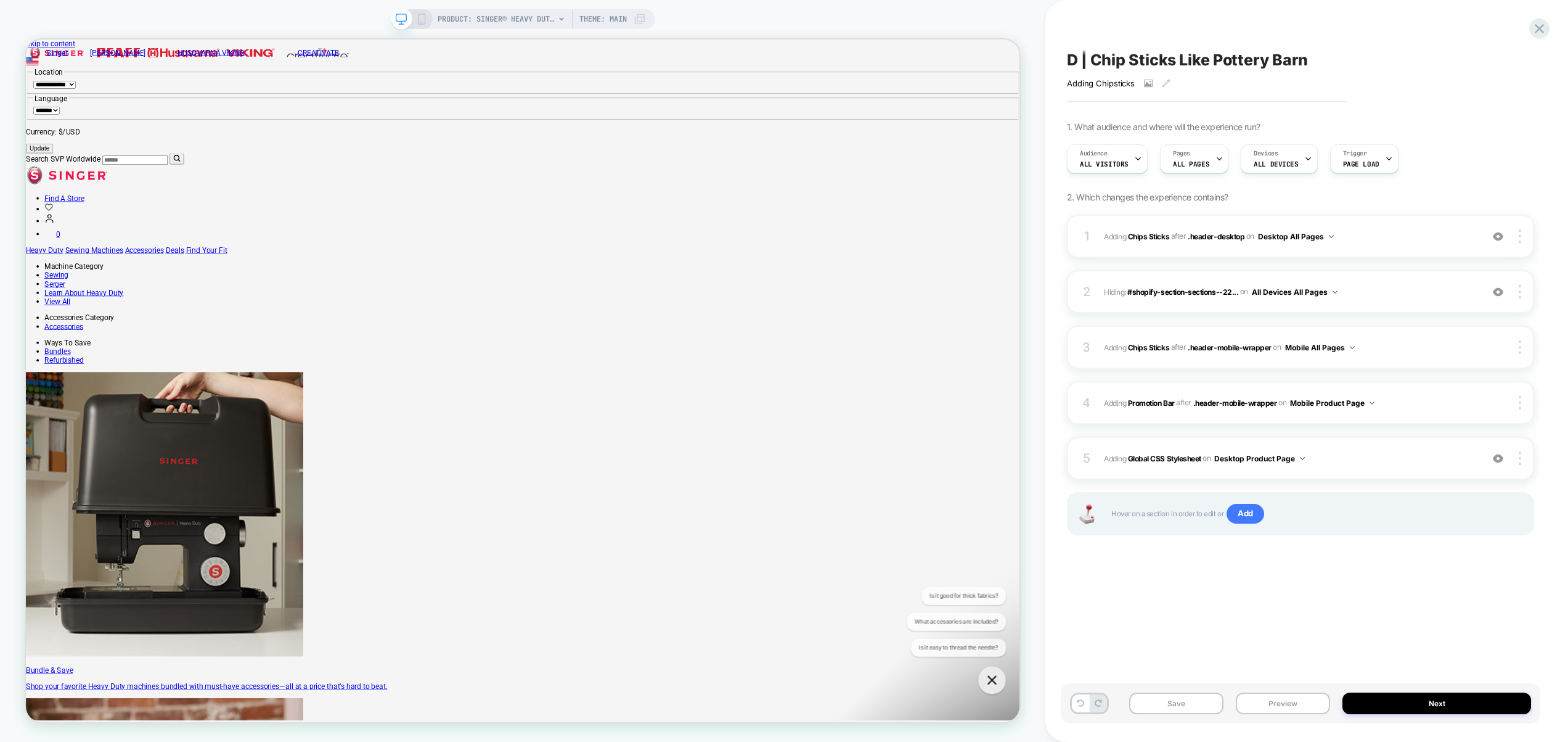
click at [1399, 469] on div "5 Adding Global CSS Stylesheet on Desktop Product Page Add Before Add After Cop…" at bounding box center [1300, 458] width 467 height 43
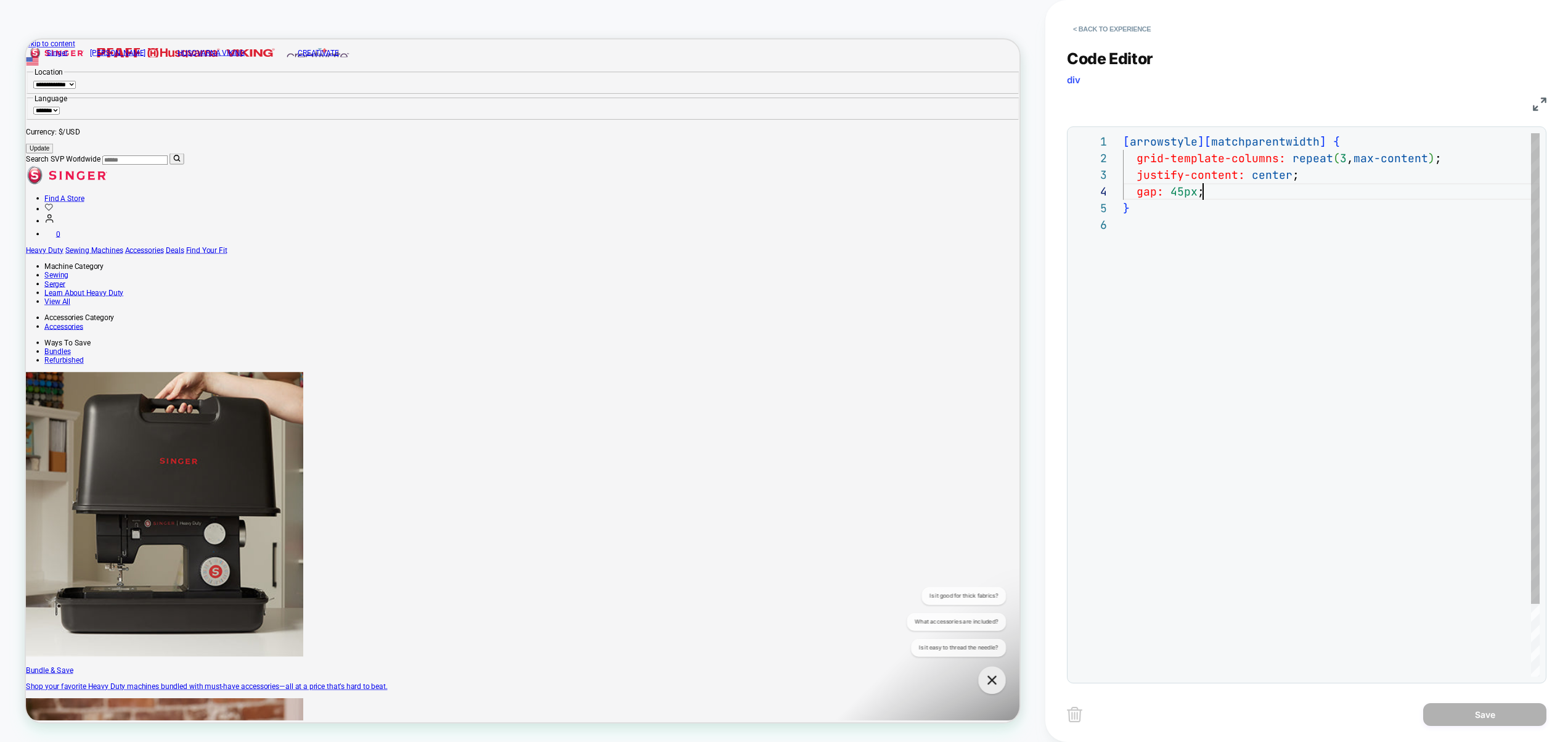
scroll to position [50, 80]
click at [1220, 190] on div "[ arrowstyle ] [ matchparentwidth ] { grid-template-columns: repeat ( 3 , max-c…" at bounding box center [1332, 446] width 416 height 626
click at [1364, 170] on div "[ arrowstyle ] [ matchparentwidth ] { grid-template-columns: repeat ( 3 , max-c…" at bounding box center [1332, 438] width 416 height 610
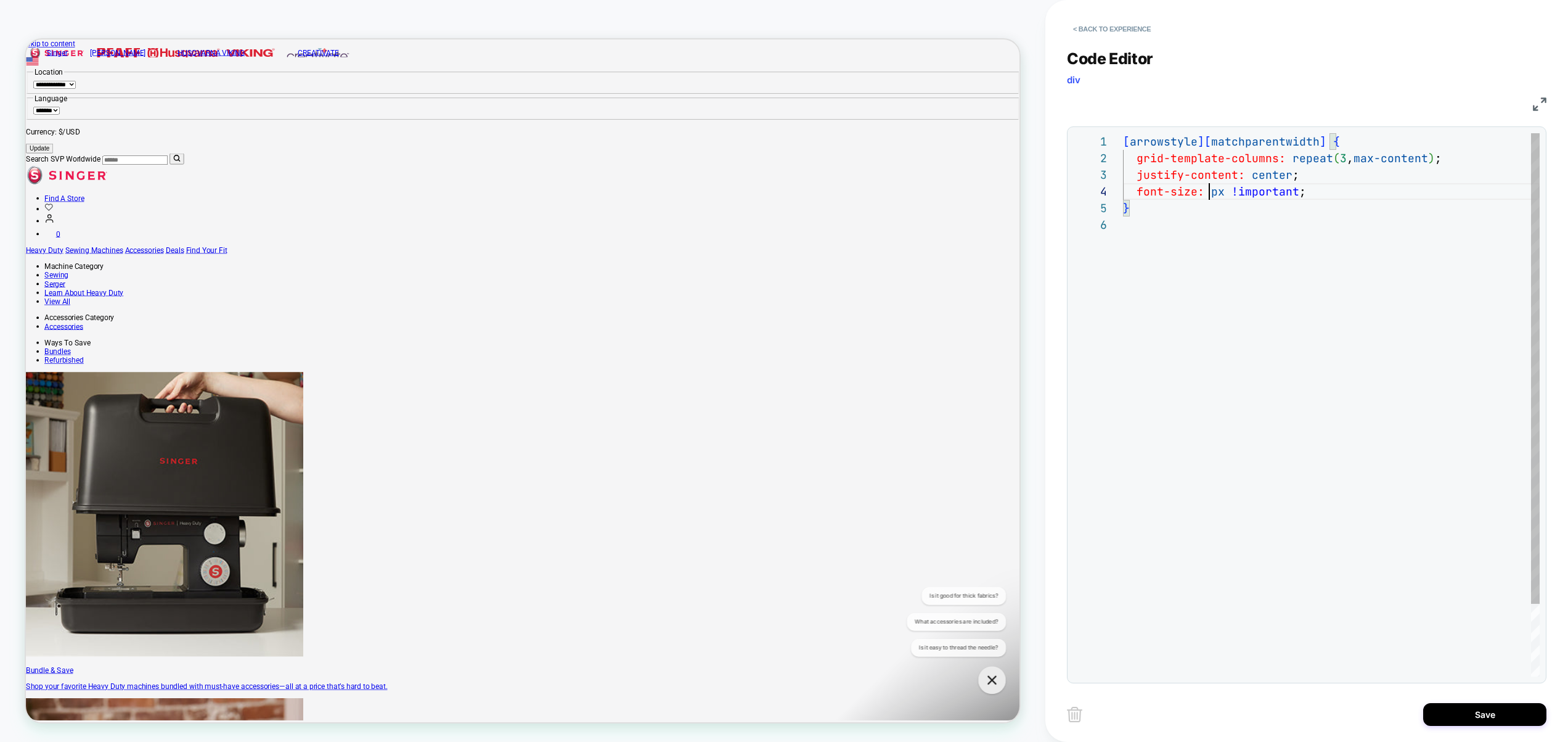
type textarea "**********"
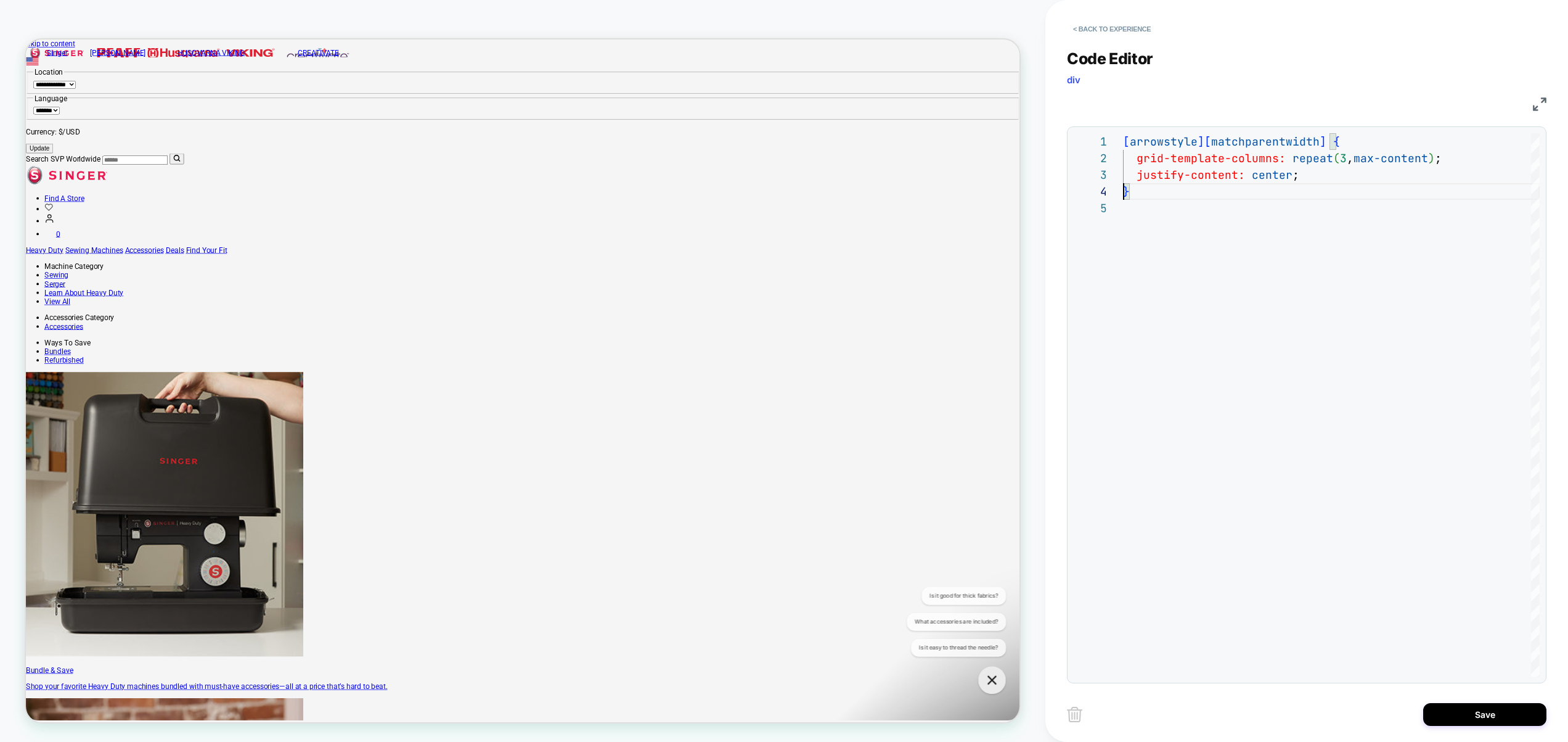
click at [1479, 708] on button "Save" at bounding box center [1485, 714] width 123 height 23
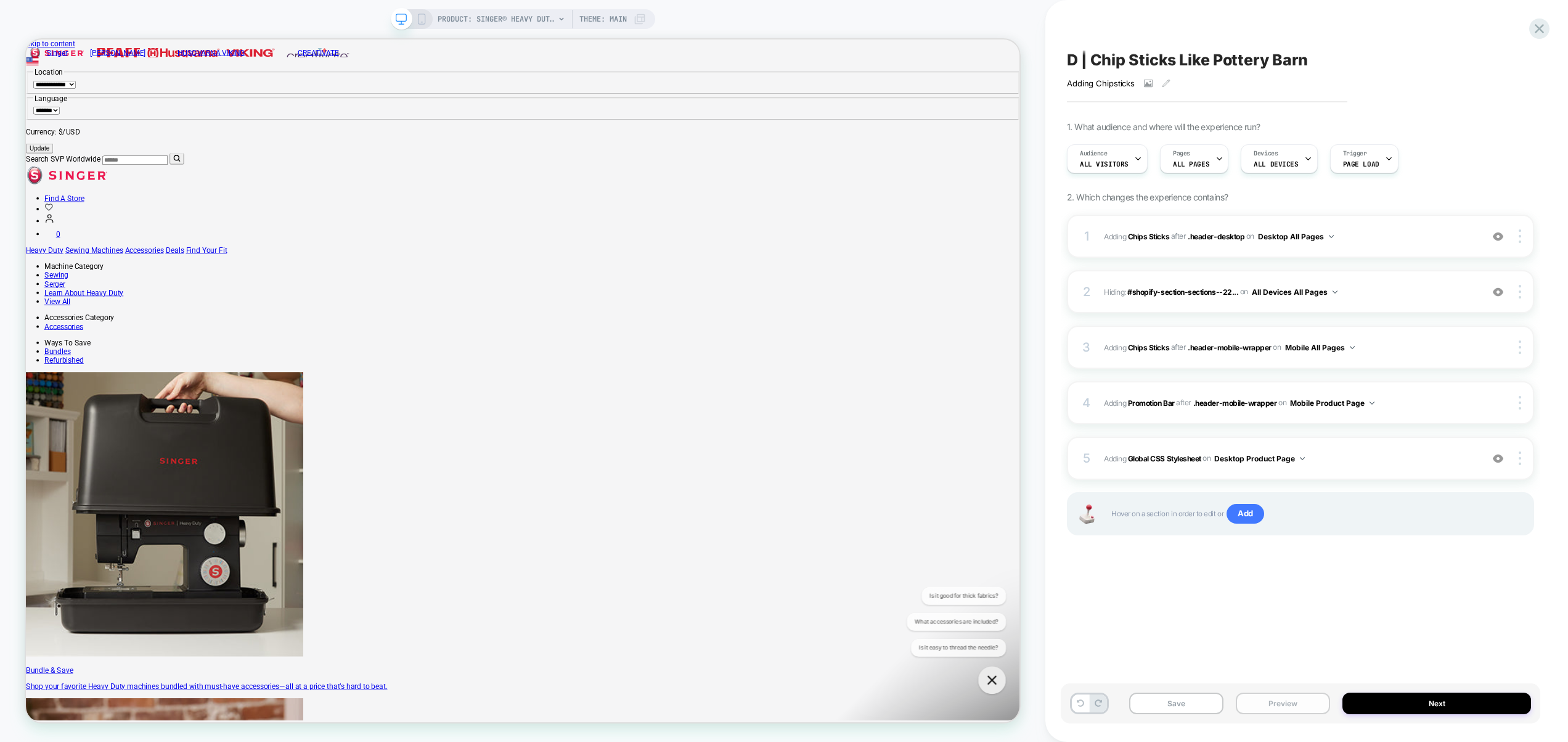
click at [1303, 708] on button "Preview" at bounding box center [1283, 703] width 95 height 22
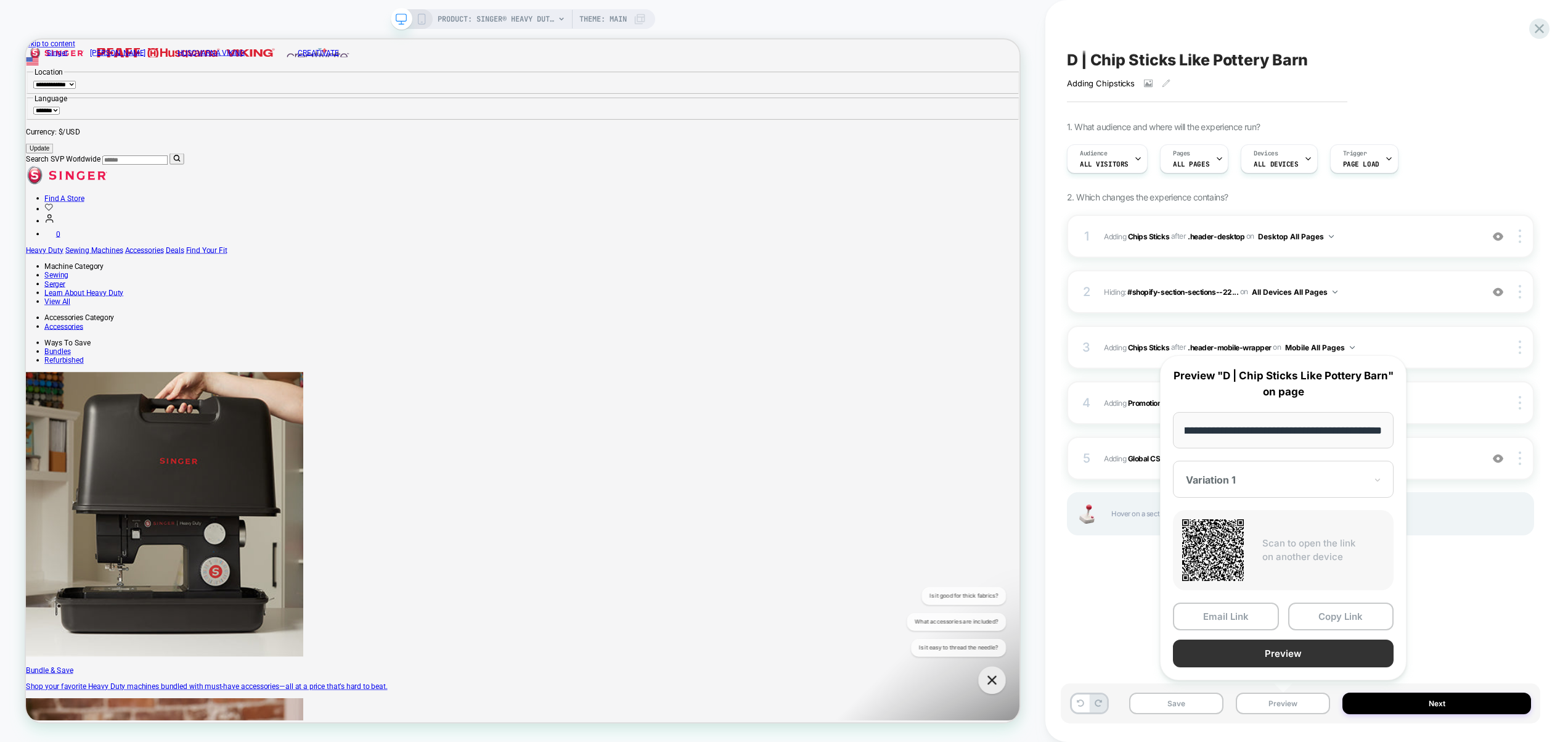
scroll to position [0, 0]
click at [1302, 658] on button "Preview" at bounding box center [1284, 653] width 221 height 28
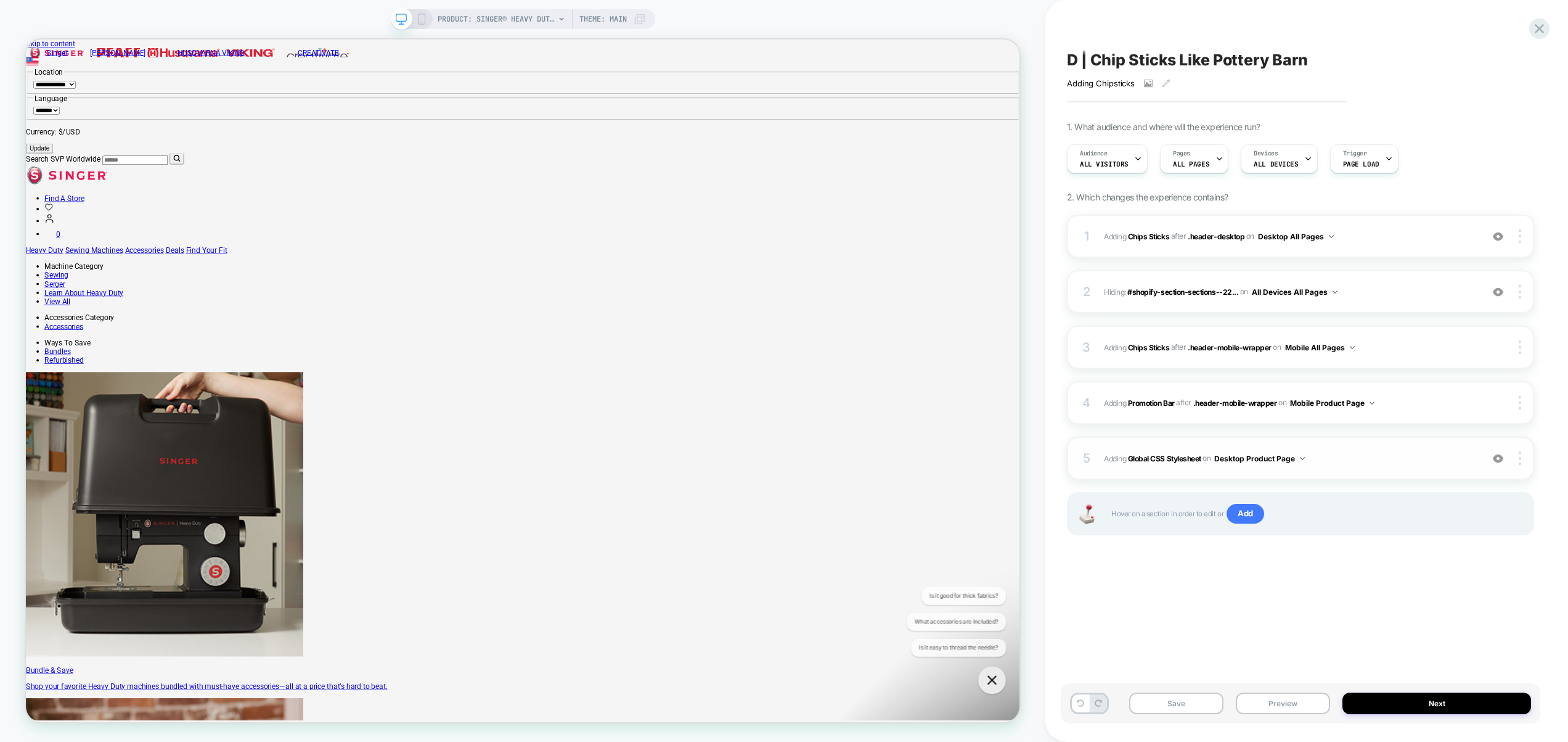
click at [1351, 446] on div "5 Adding Global CSS Stylesheet on Desktop Product Page Add Before Add After Cop…" at bounding box center [1300, 458] width 467 height 43
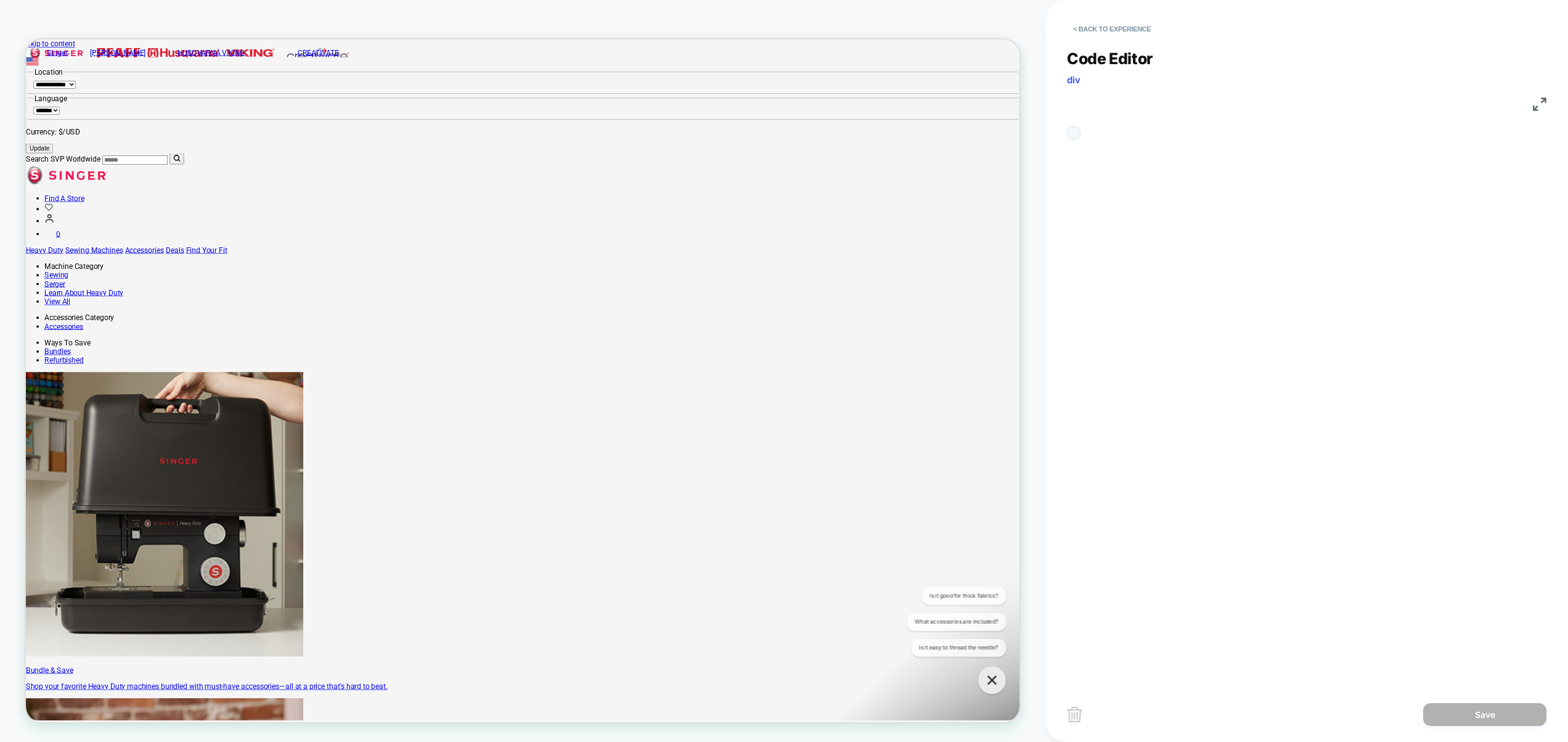
scroll to position [66, 0]
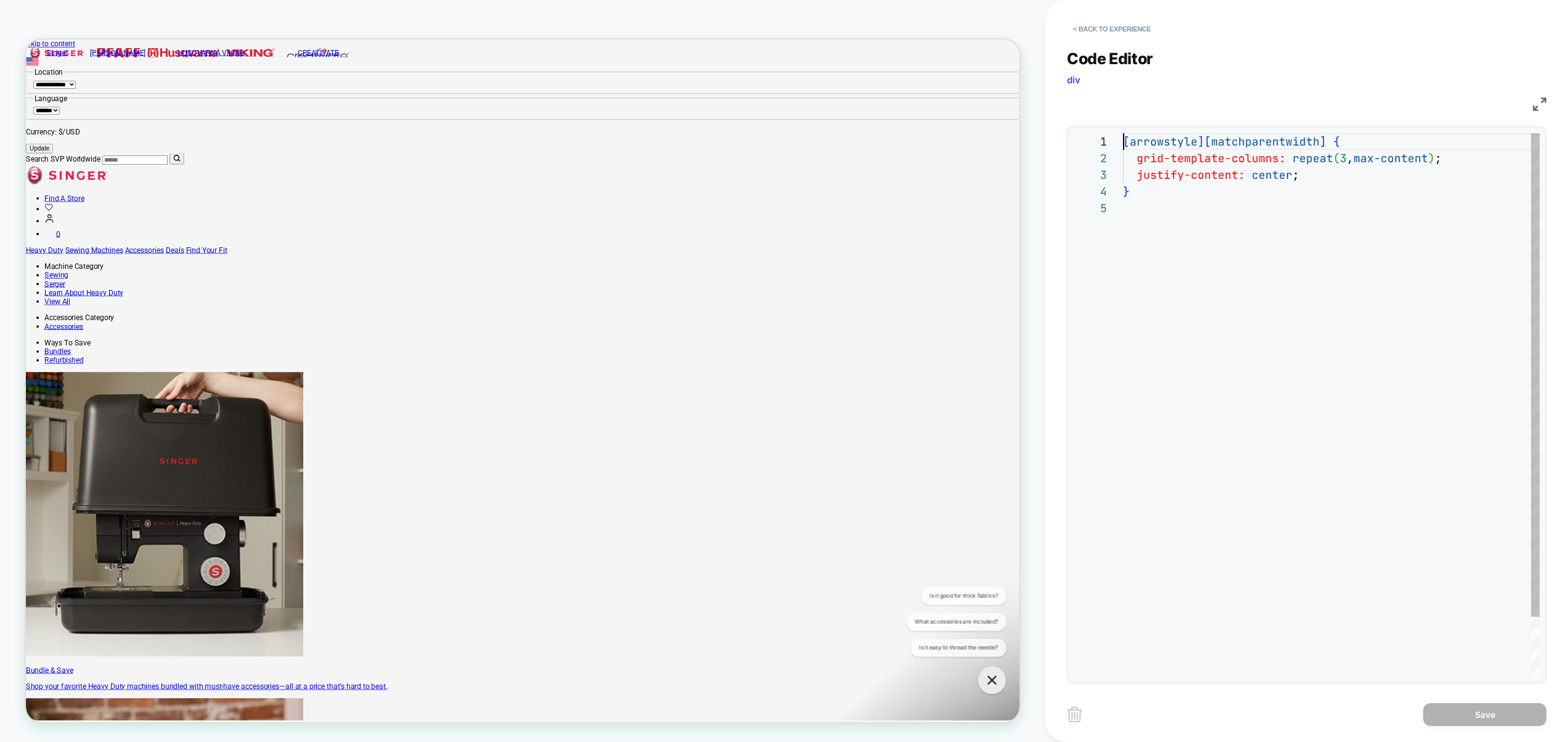
click at [1125, 144] on div "[ arrowstyle ] [ matchparentwidth ] { grid-template-columns: repeat ( 3 , max-c…" at bounding box center [1332, 438] width 416 height 610
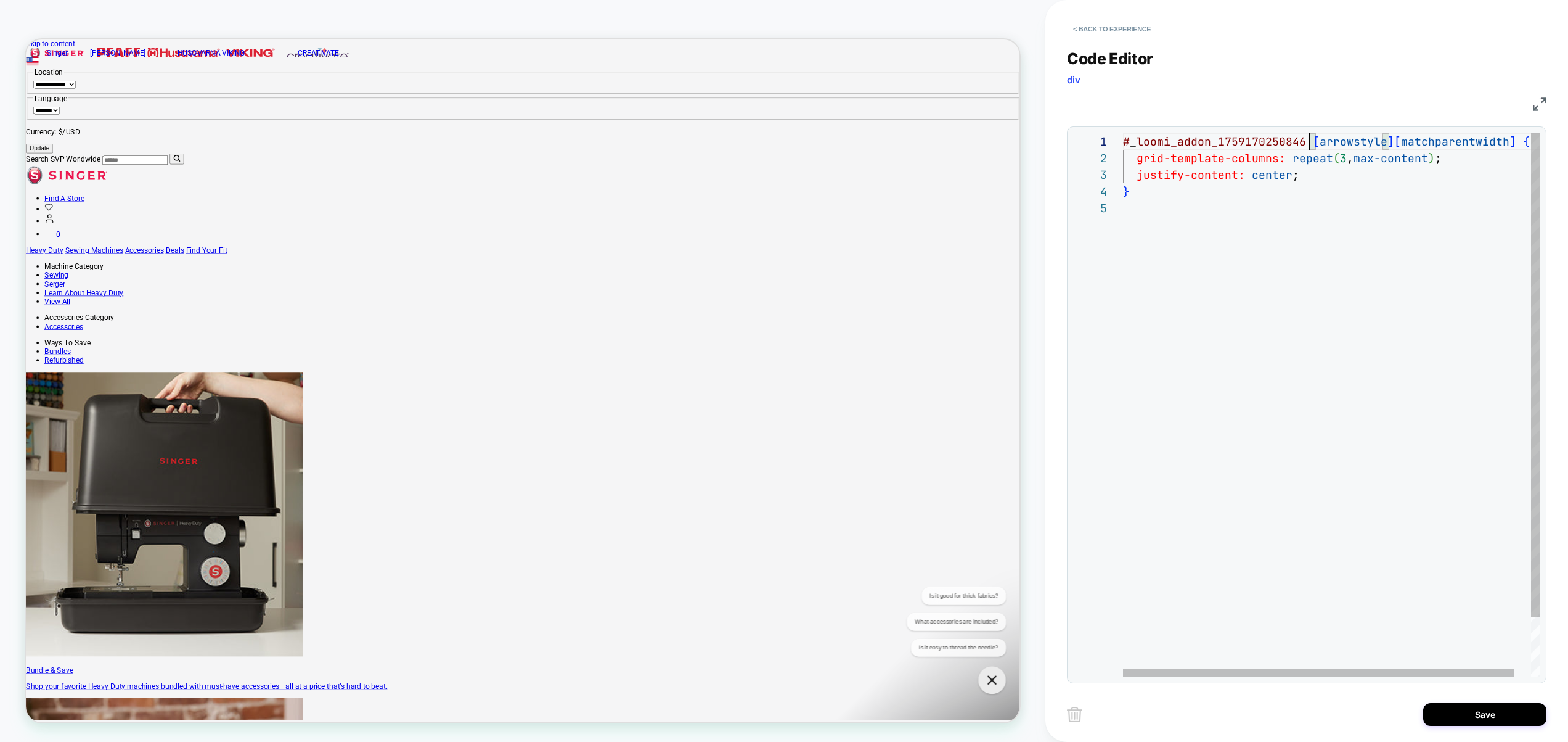
scroll to position [50, 7]
click at [1134, 197] on div "# _ loomi_addon_1759170250846 [ arrowstyle ] [ matchparentwidth ] { grid-templa…" at bounding box center [1340, 438] width 434 height 610
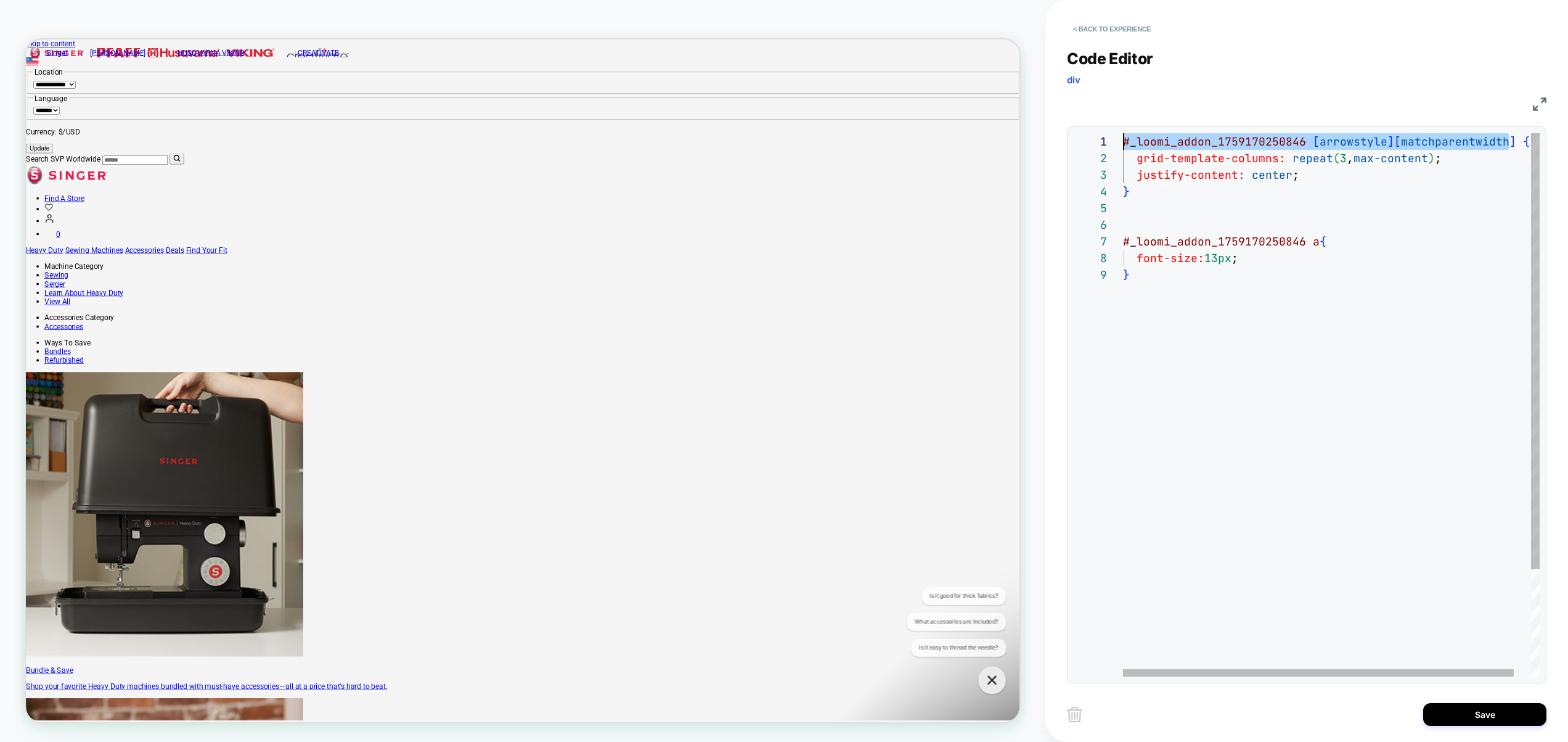
drag, startPoint x: 1510, startPoint y: 143, endPoint x: 1046, endPoint y: 123, distance: 464.4
click at [1123, 133] on div "# _ loomi_addon_1759170250846 [ arrowstyle ] [ matchparentwidth ] { grid-templa…" at bounding box center [1340, 471] width 434 height 676
click at [1139, 218] on div "# _ loomi_addon_1759170250846 [ arrowstyle ] [ matchparentwidth ] { grid-templa…" at bounding box center [1340, 471] width 434 height 676
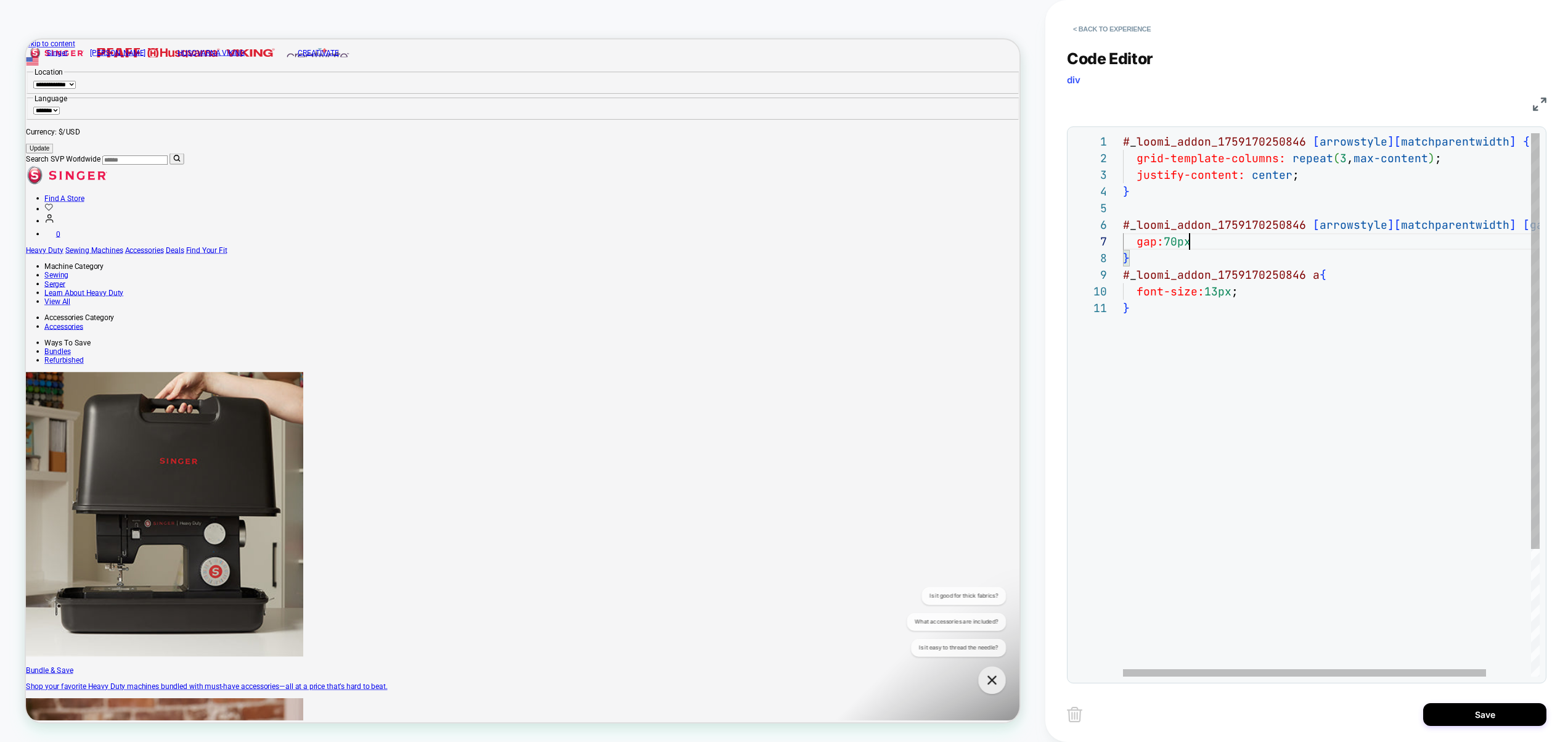
scroll to position [0, 6]
click at [1161, 330] on div "# _ loomi_addon_1759170250846 [ arrowstyle ] [ matchparentwidth ] { grid-templa…" at bounding box center [1357, 488] width 468 height 710
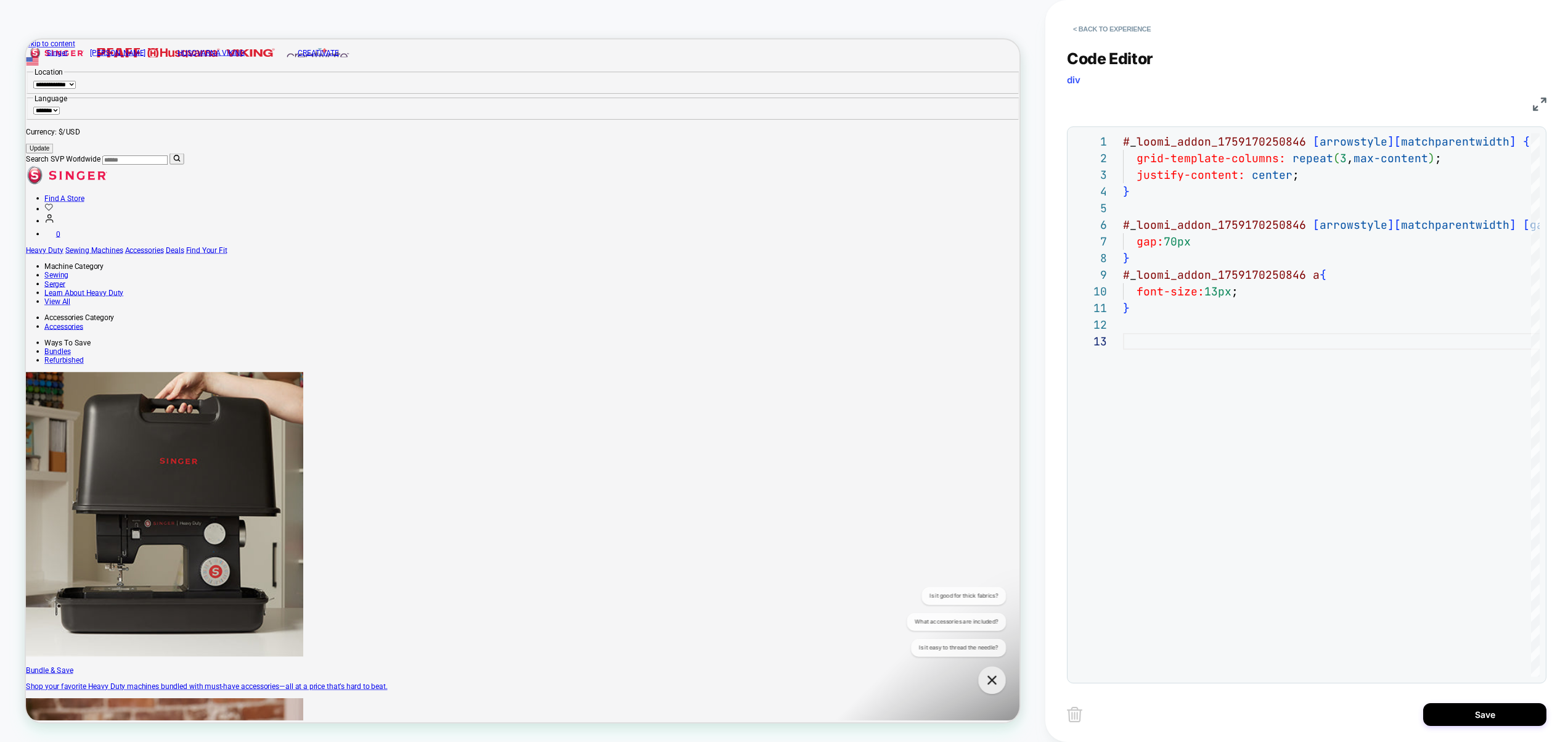
type textarea "*"
click at [1509, 713] on button "Save" at bounding box center [1485, 714] width 123 height 23
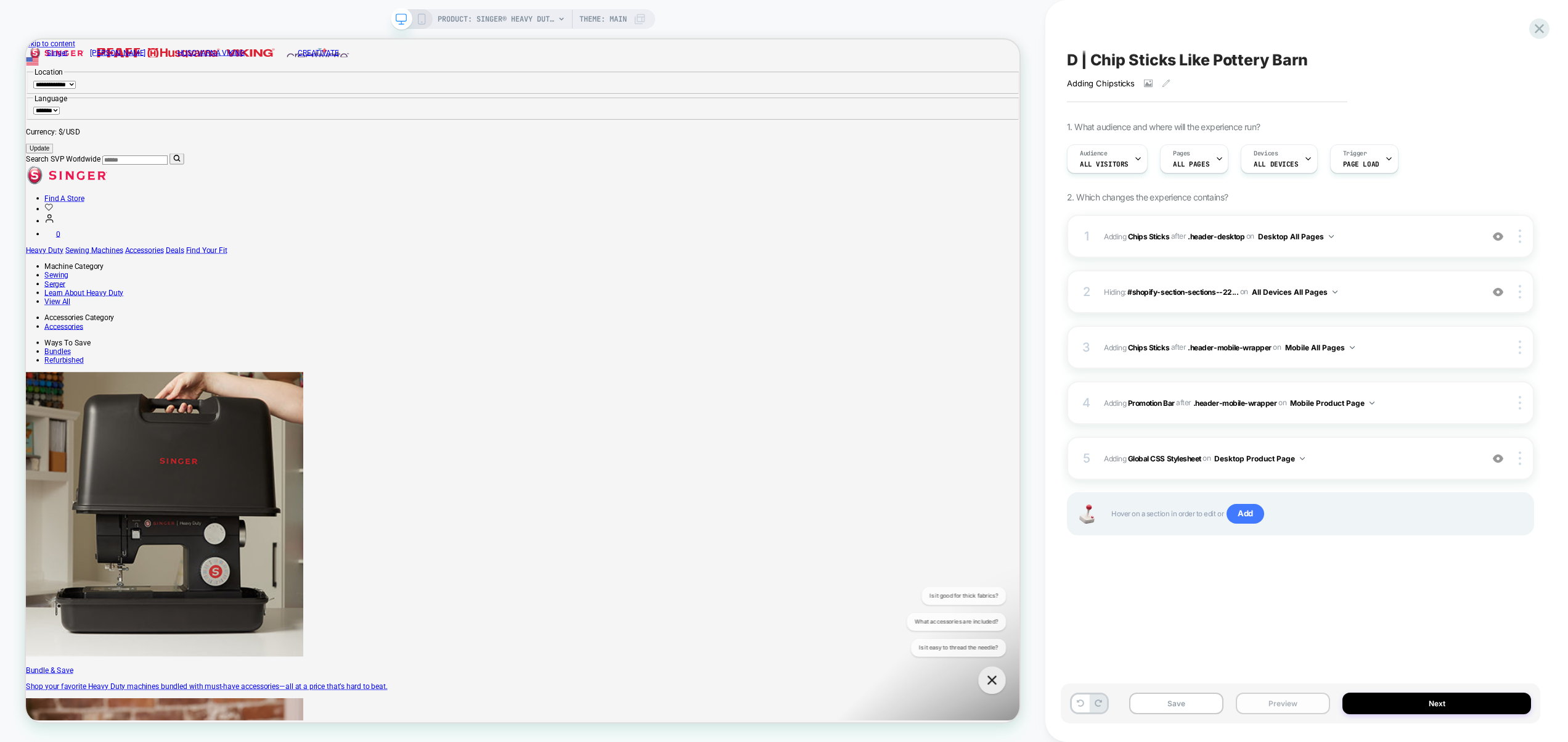
click at [1275, 712] on button "Preview" at bounding box center [1283, 703] width 95 height 22
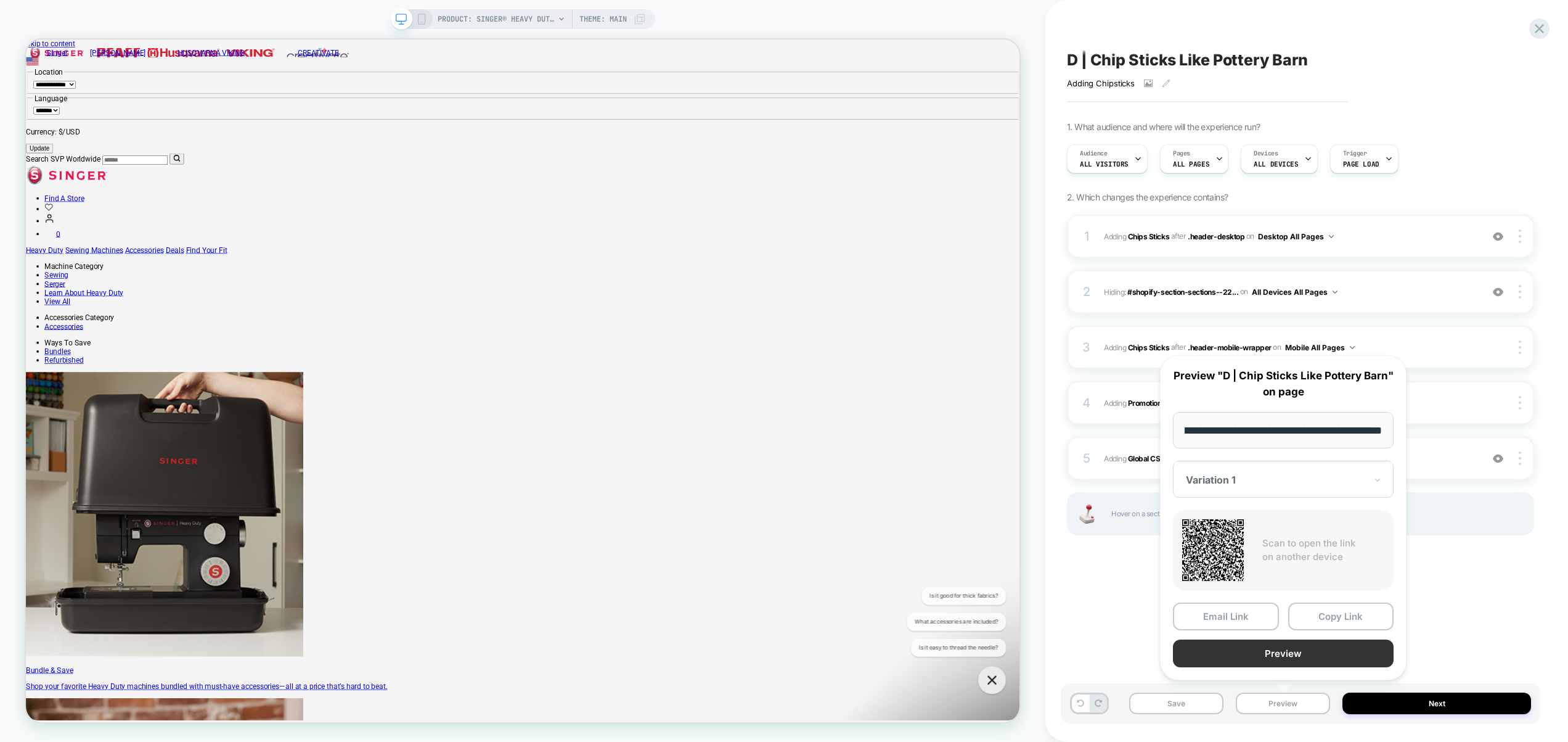
scroll to position [0, 0]
click at [1297, 650] on button "Preview" at bounding box center [1284, 653] width 221 height 28
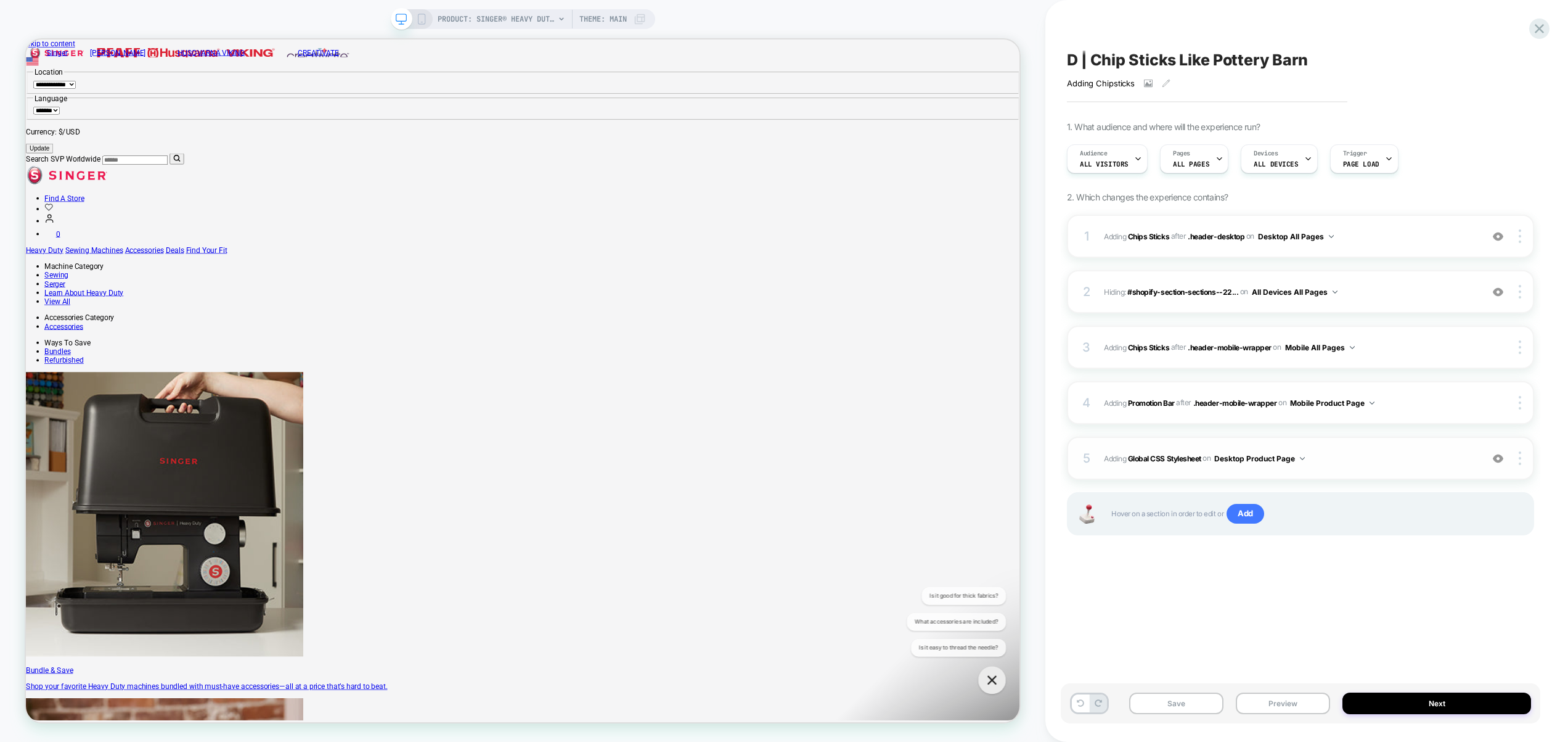
click at [1341, 467] on div "5 Adding Global CSS Stylesheet on Desktop Product Page Add Before Add After Cop…" at bounding box center [1300, 458] width 467 height 43
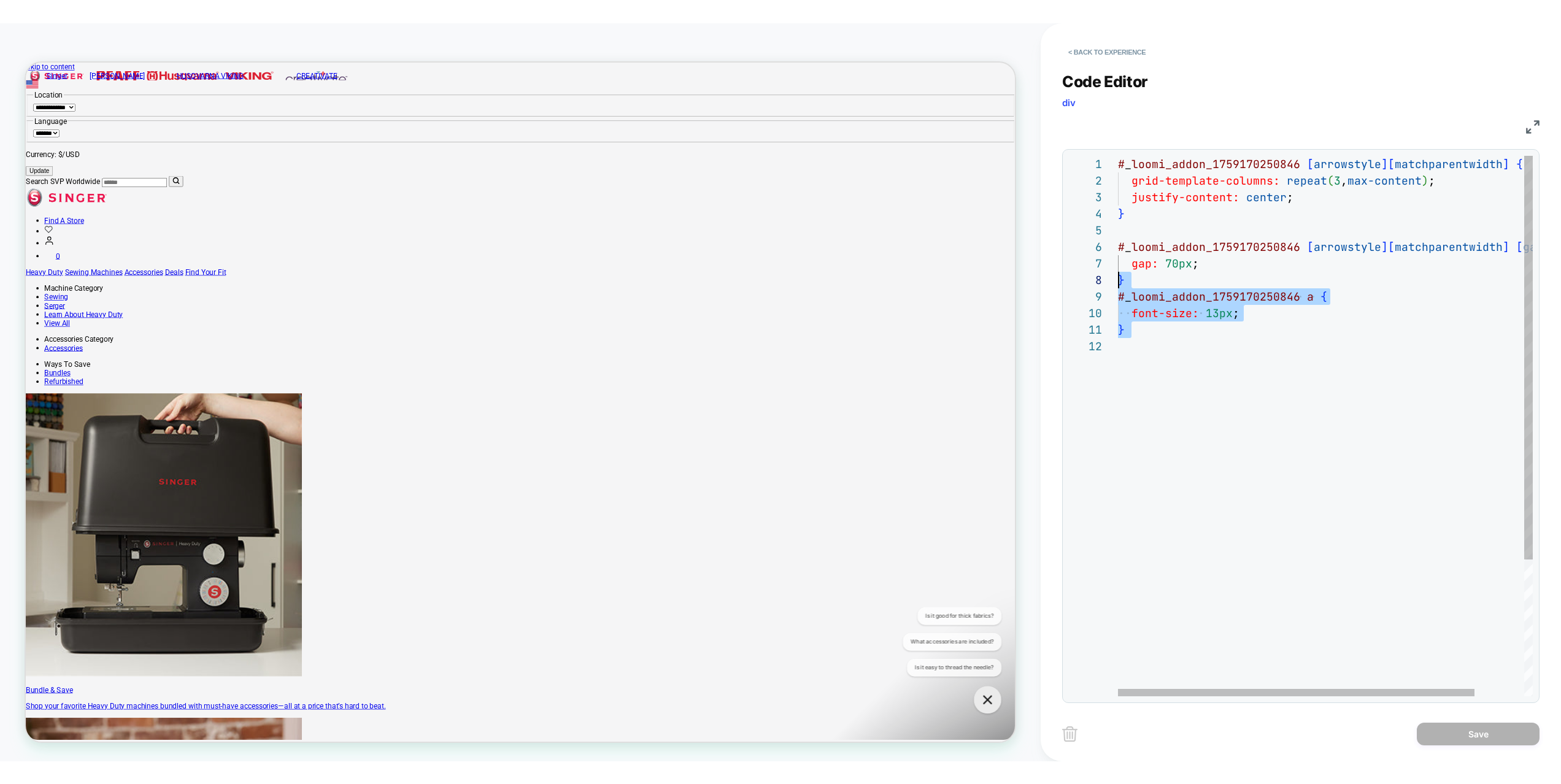
scroll to position [83, 0]
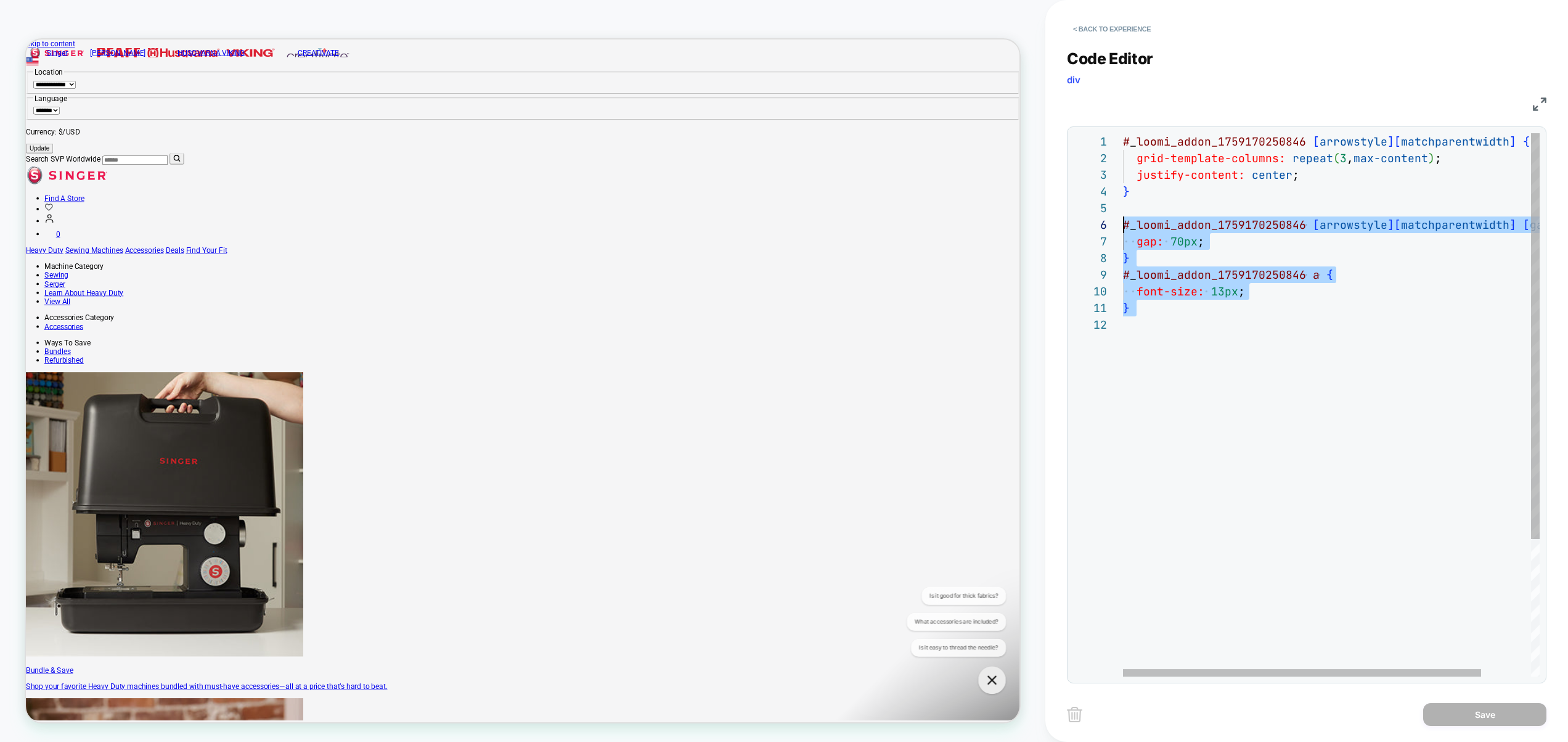
drag, startPoint x: 1167, startPoint y: 335, endPoint x: 1080, endPoint y: 220, distance: 144.2
click at [1123, 220] on div "# _ loomi_addon_1759170250846 [ arrowstyle ] [ matchparentwidth ] { grid-templa…" at bounding box center [1360, 496] width 474 height 726
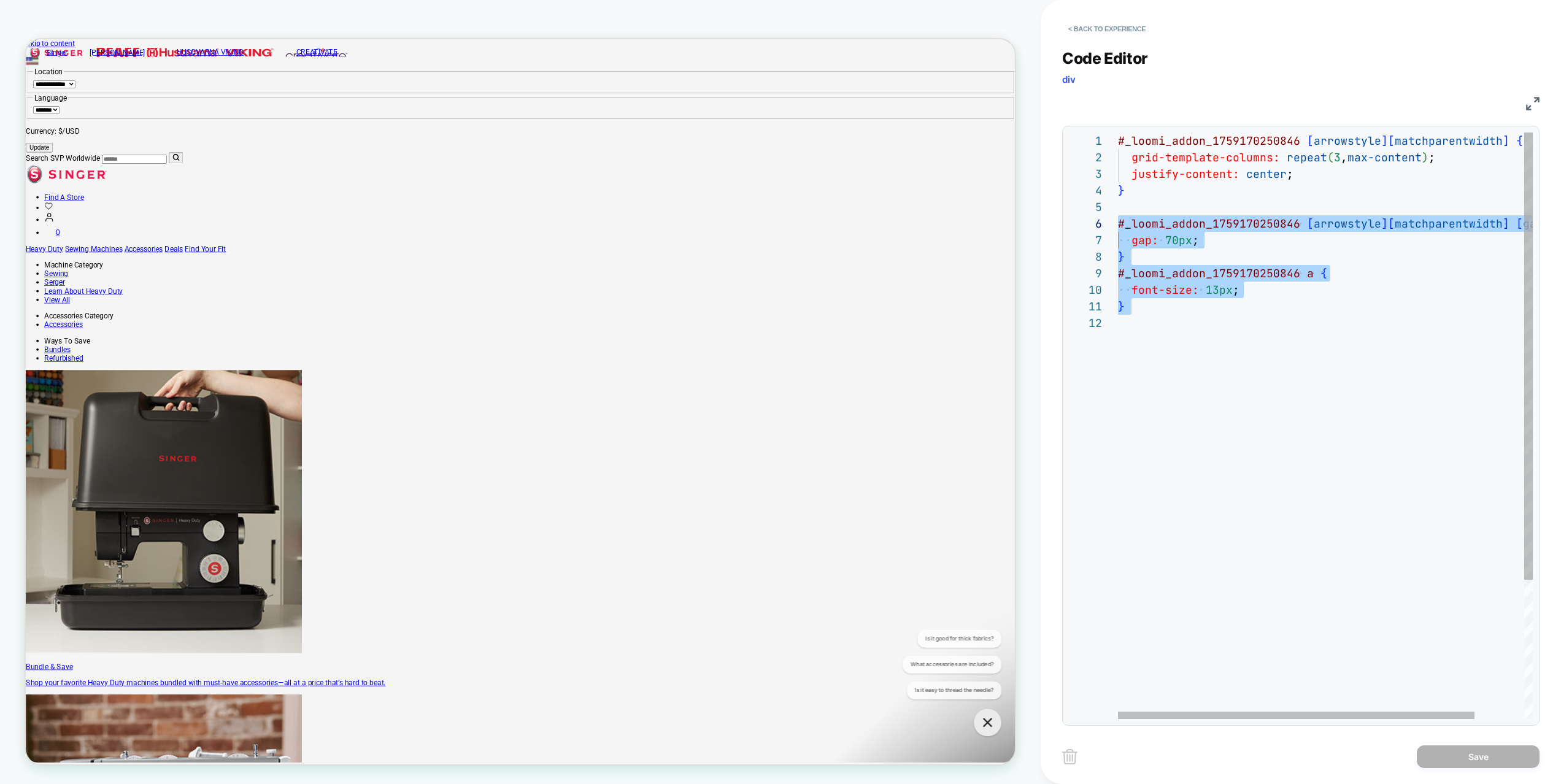
drag, startPoint x: 1110, startPoint y: 412, endPoint x: 1151, endPoint y: 415, distance: 41.1
click at [1110, 413] on div "1 2 3 4 5 6 7 8 9 10 11 12" at bounding box center [1093, 517] width 49 height 769
click at [1154, 414] on div "# _ loomi_addon_1759170250846 [ arrowstyle ] [ matchparentwidth ] { grid-templa…" at bounding box center [1354, 517] width 472 height 769
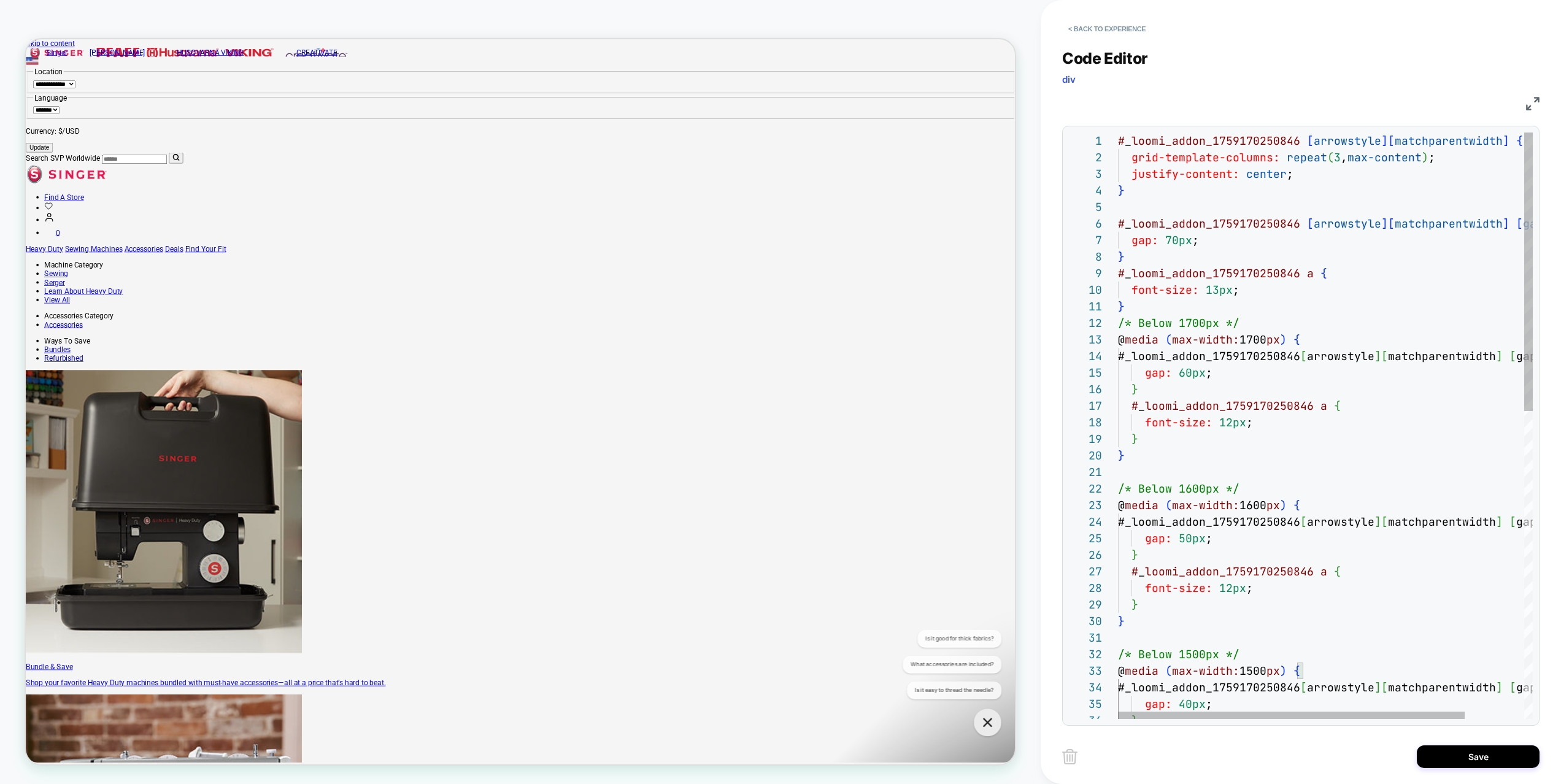
scroll to position [16, 119]
click at [1265, 319] on div "# _ loomi_addon_1759170250846 [ arrowstyle ] [ matchparentwidth ] [ gap ] { gap…" at bounding box center [1361, 749] width 486 height 1233
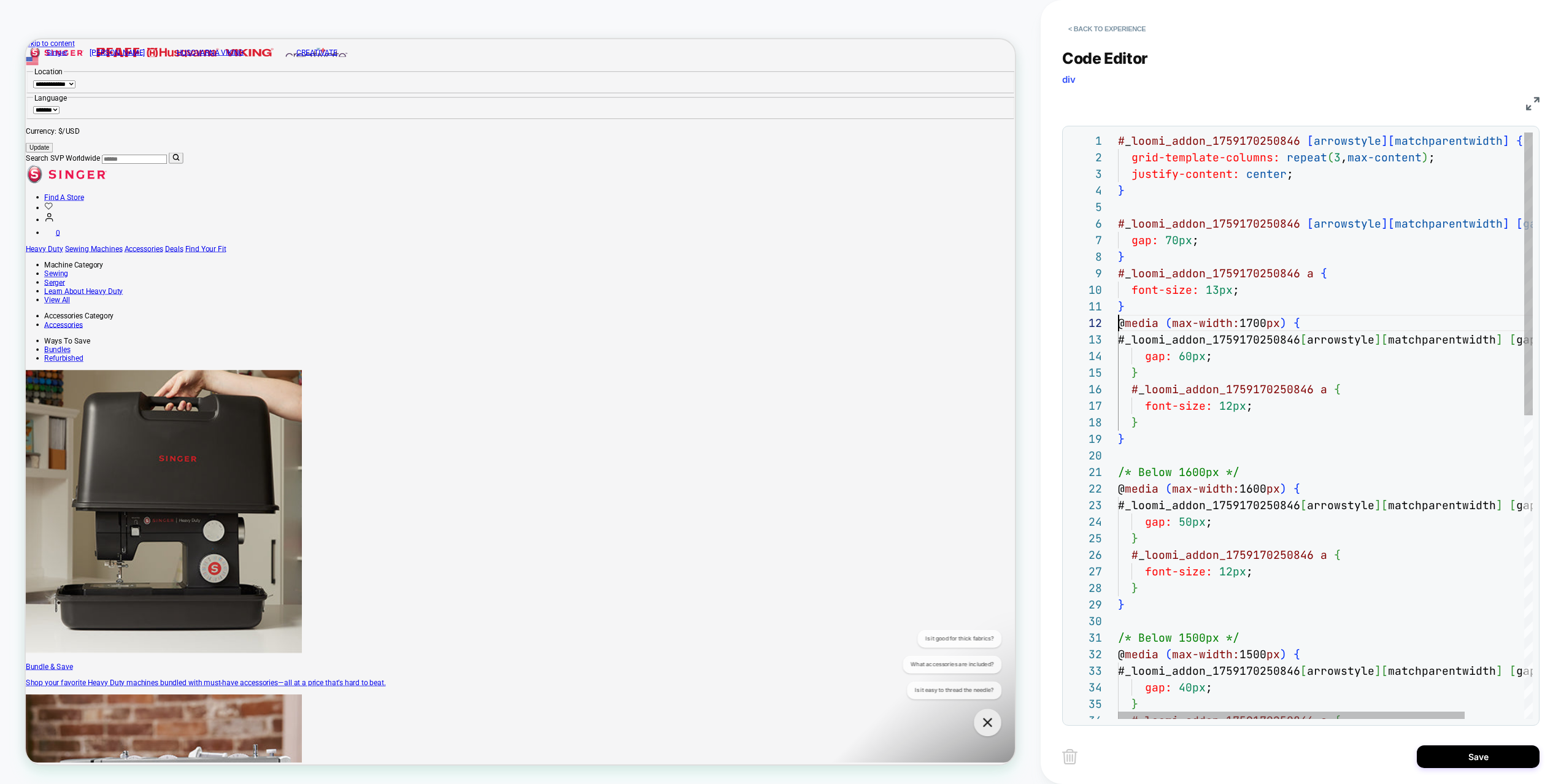
scroll to position [16, 0]
drag, startPoint x: 1252, startPoint y: 320, endPoint x: 1263, endPoint y: 321, distance: 11.0
click at [1263, 321] on div "# _ loomi_addon_1759170250846 [ arrowstyle ] [ matchparentwidth ] [ gap ] { gap…" at bounding box center [1361, 741] width 486 height 1216
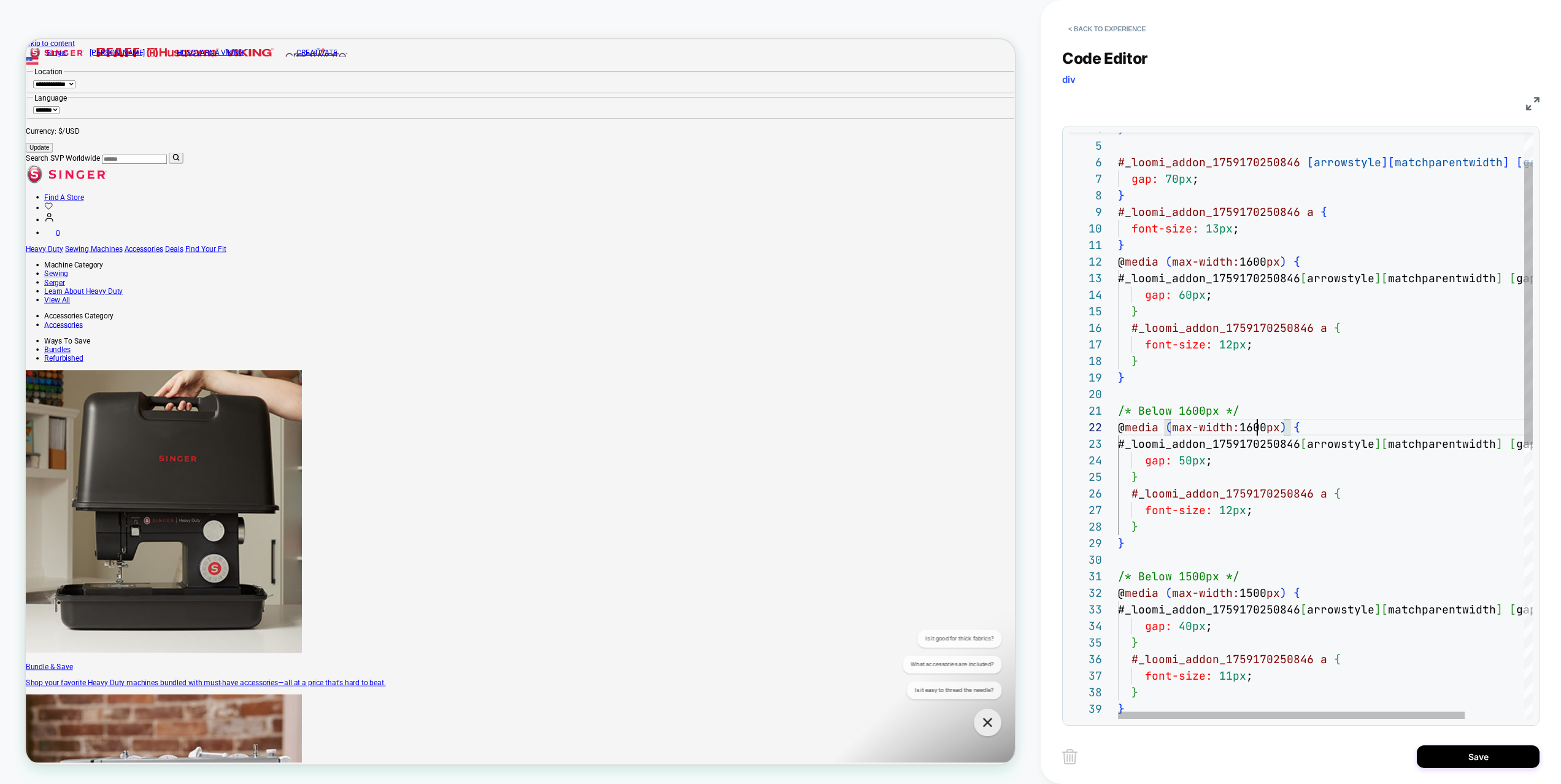
scroll to position [16, 133]
click at [1252, 430] on div "# _ loomi_addon_1759170250846 [ arrowstyle ] [ matchparentwidth ] [ gap ] { gap…" at bounding box center [1361, 679] width 486 height 1216
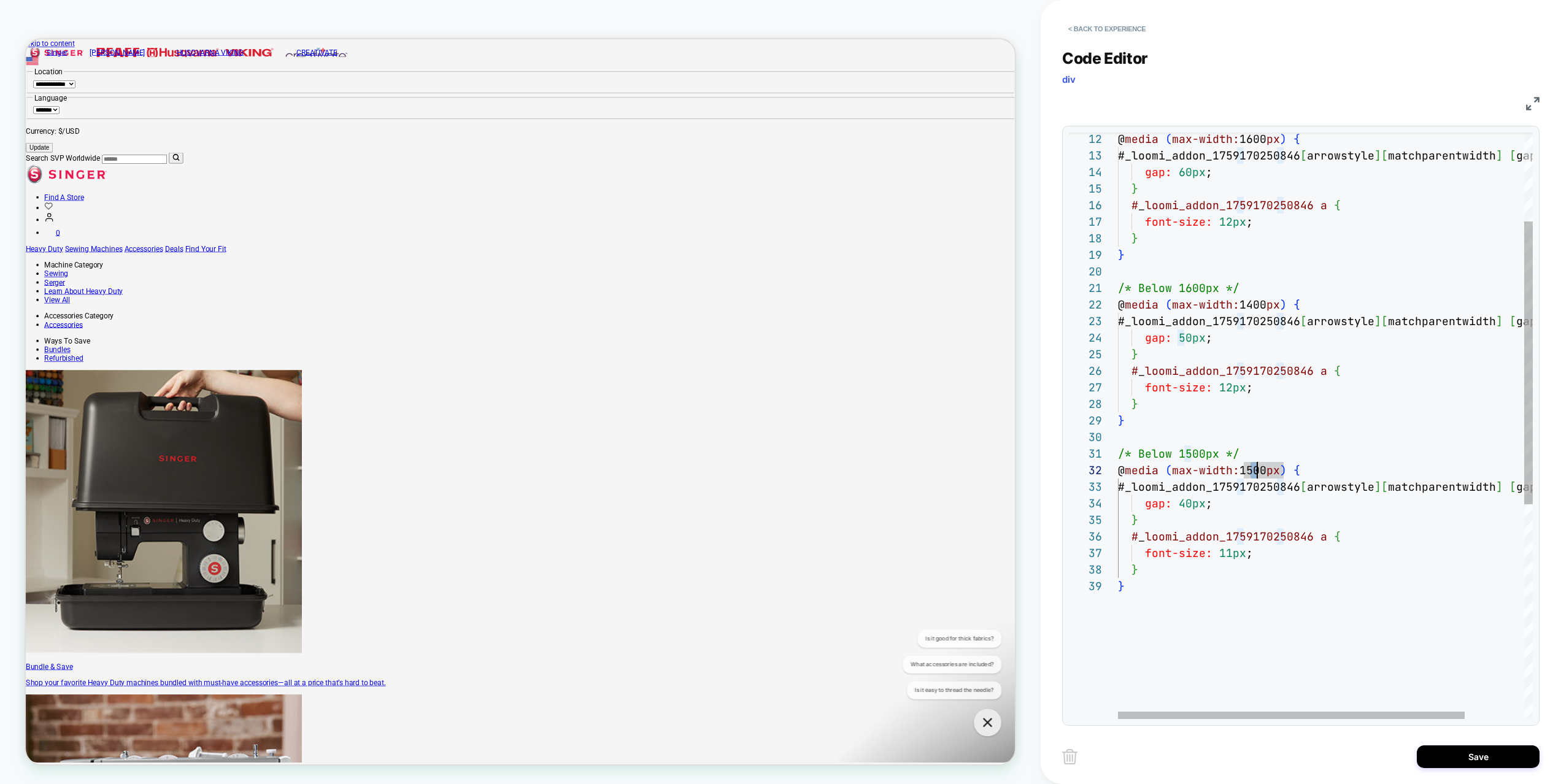
click at [1256, 471] on div "@ media ( max-width: 1600 px ) { #_loomi_addon_1759170250846 [ arrowstyle ] [ m…" at bounding box center [1361, 556] width 486 height 1216
click at [1329, 389] on div "@ media ( max-width: 1600 px ) { #_loomi_addon_1759170250846 [ arrowstyle ] [ m…" at bounding box center [1361, 556] width 486 height 1216
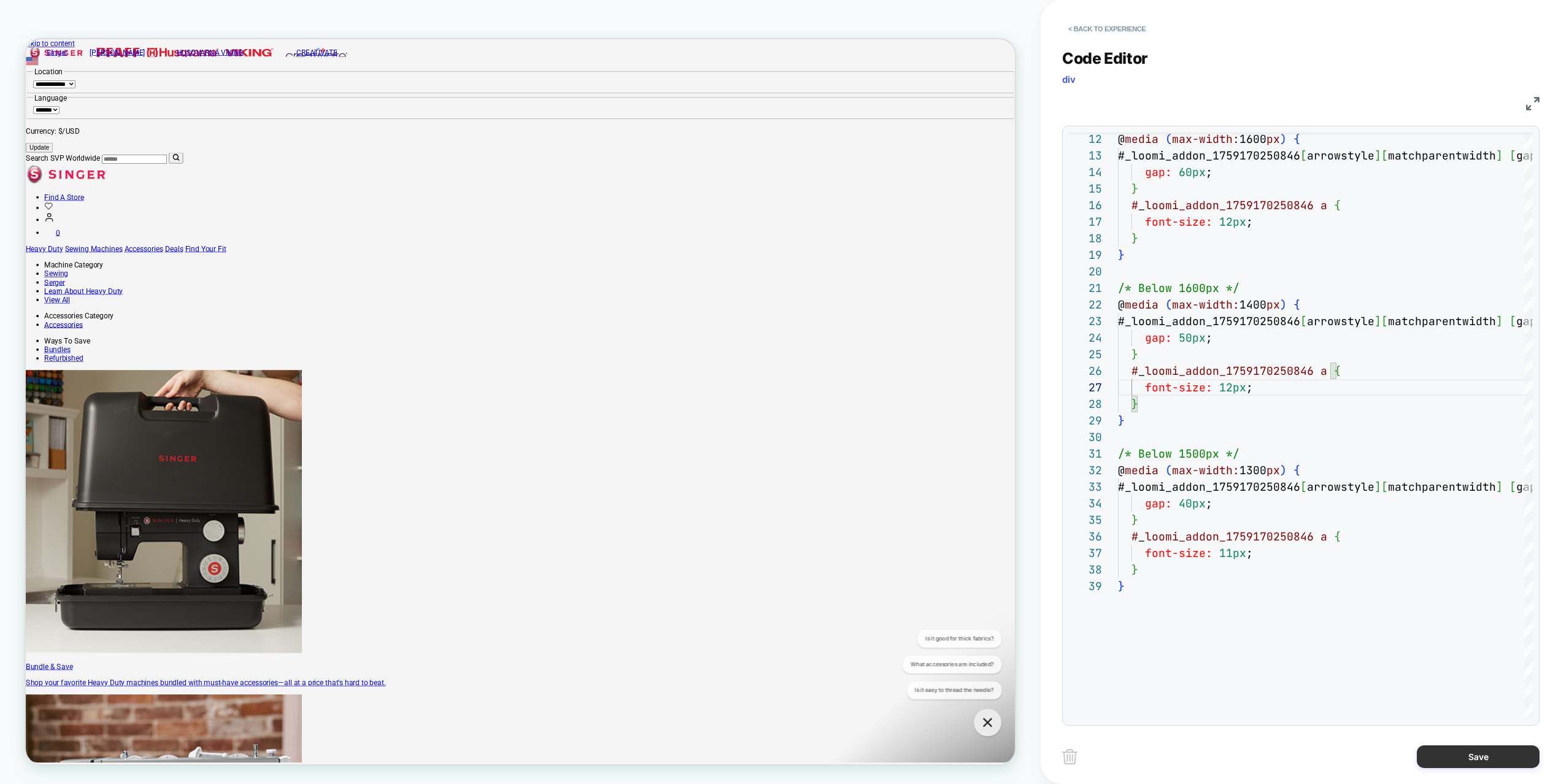
type textarea "**********"
click at [1500, 738] on button "Save" at bounding box center [1478, 757] width 123 height 23
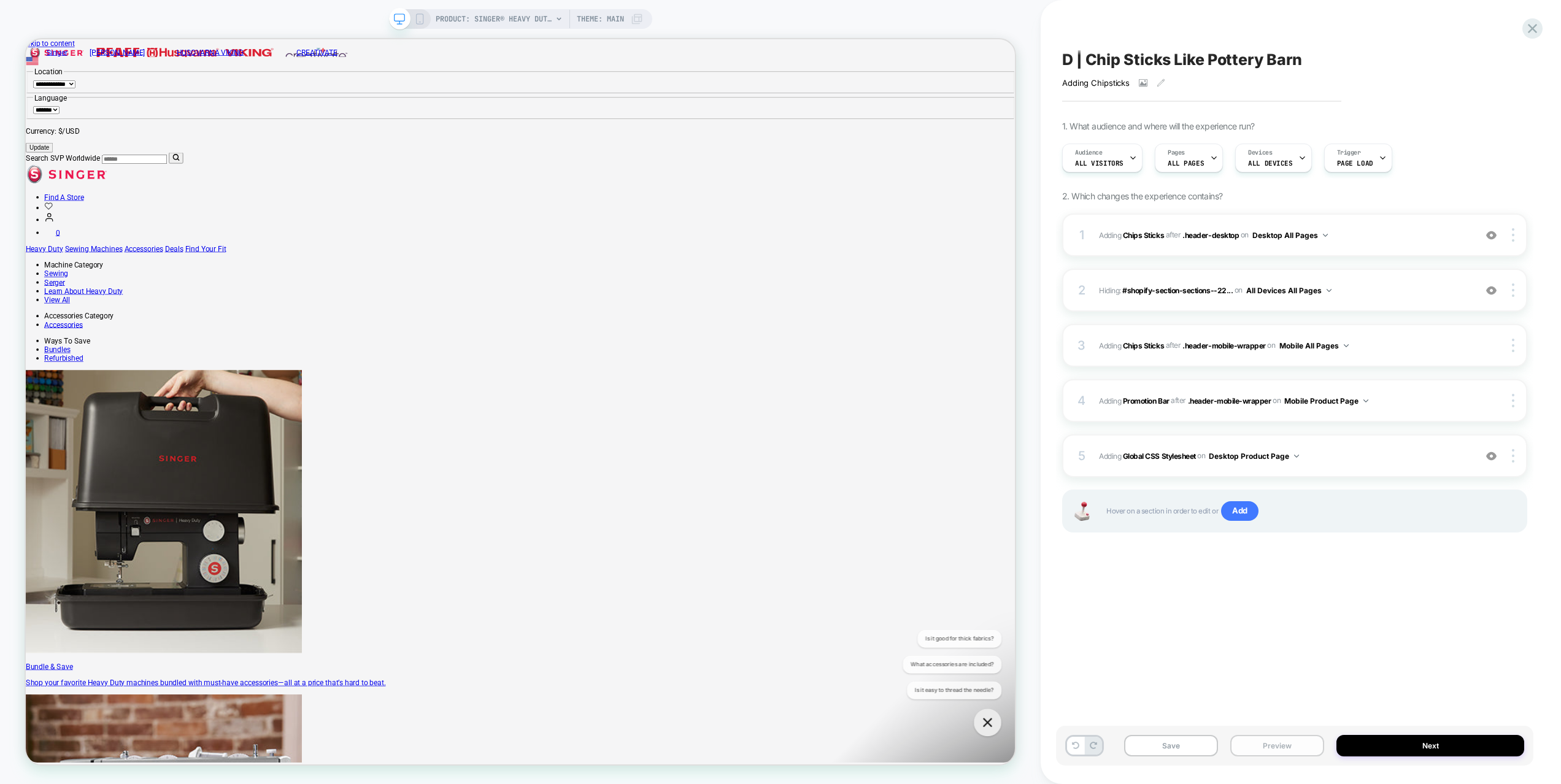
click at [1291, 738] on button "Preview" at bounding box center [1277, 745] width 94 height 22
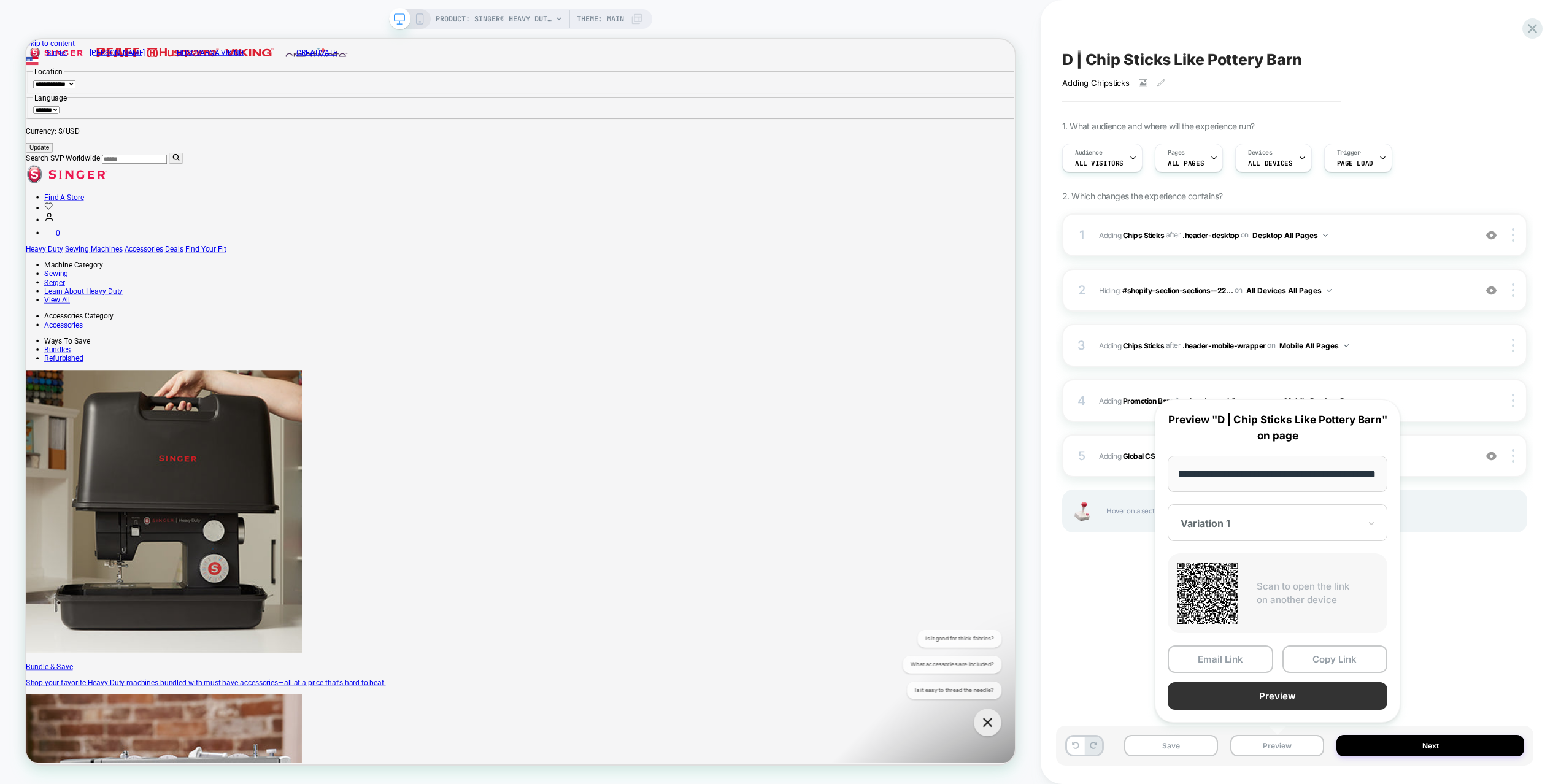
scroll to position [0, 0]
click at [1296, 692] on button "Preview" at bounding box center [1278, 696] width 220 height 27
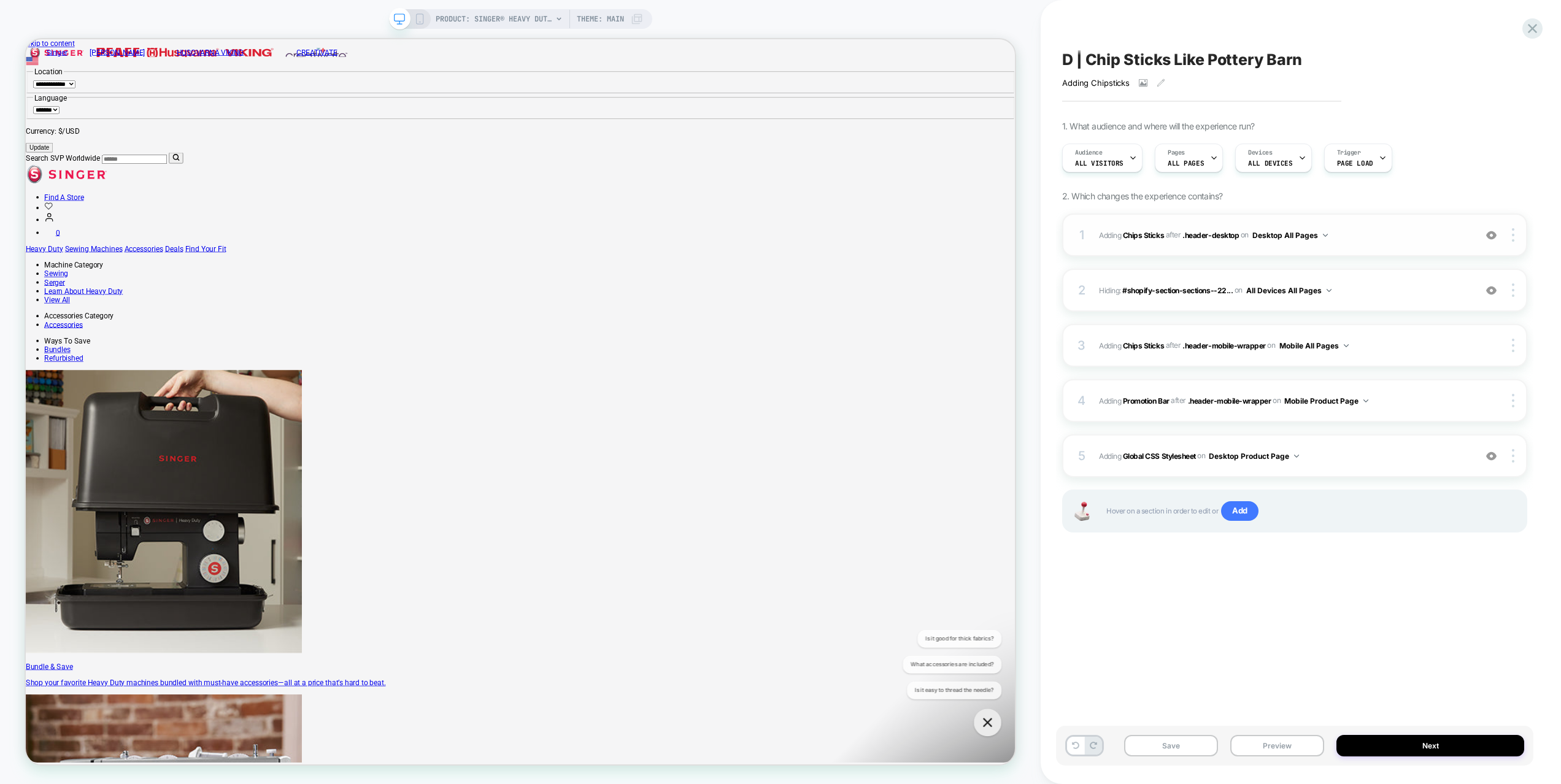
click at [1392, 234] on span "#_loomi_addon_1759170250846 Adding Chips Sticks AFTER .header-desktop .header-d…" at bounding box center [1284, 235] width 370 height 15
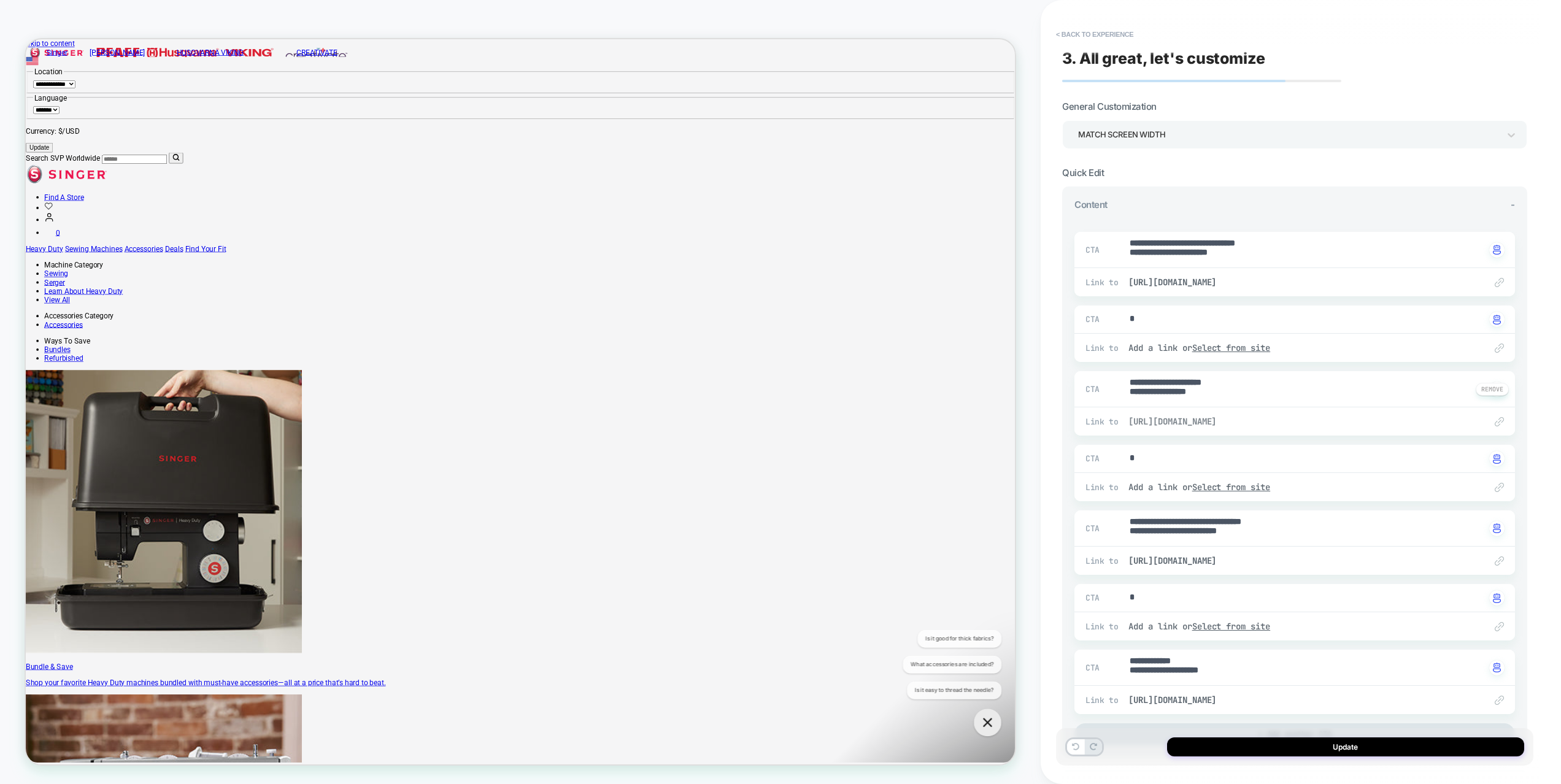
scroll to position [647, 0]
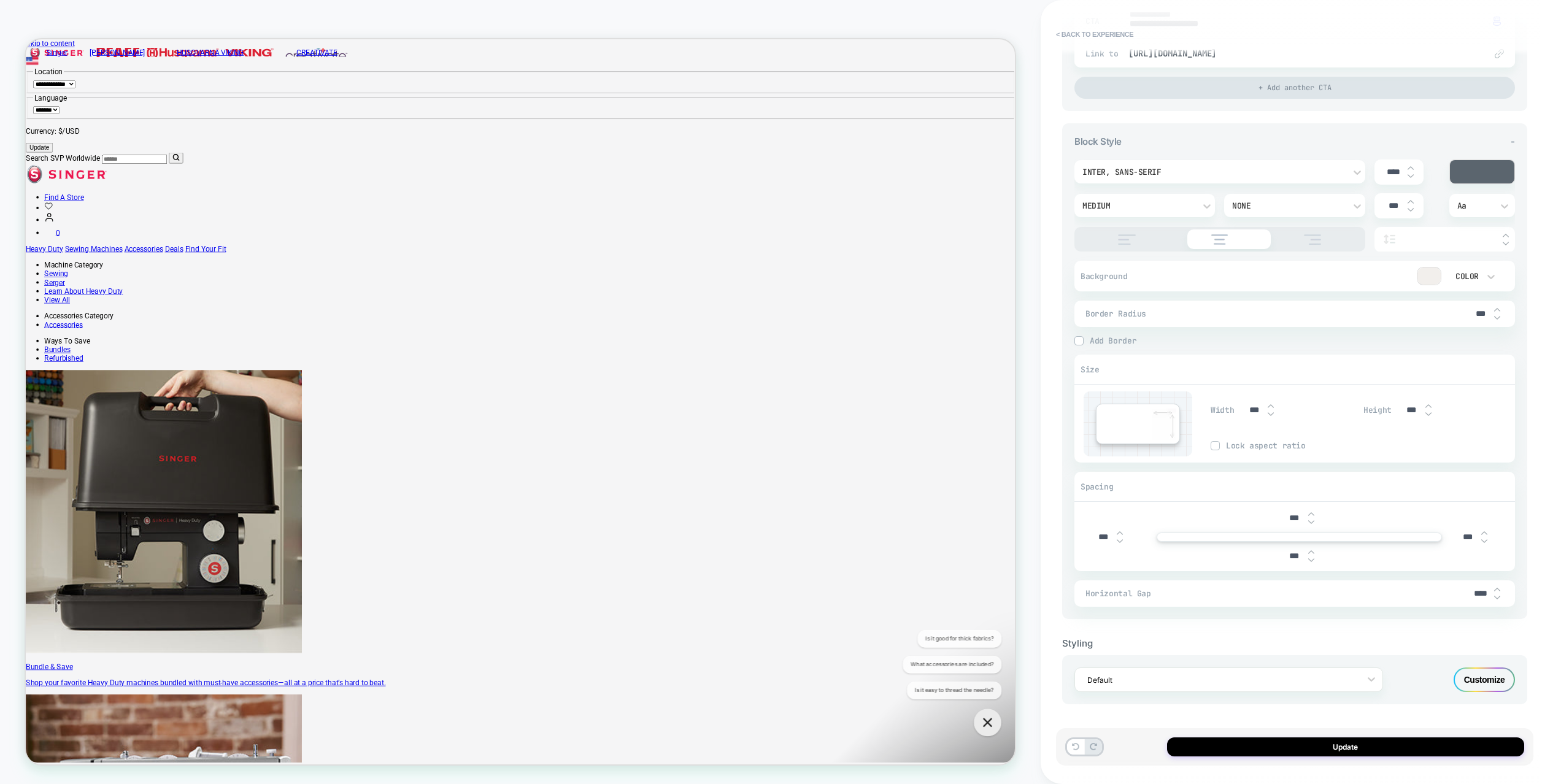
drag, startPoint x: 1477, startPoint y: 592, endPoint x: 1466, endPoint y: 594, distance: 11.2
click at [1466, 594] on input "****" at bounding box center [1480, 594] width 27 height 10
type textarea "*"
type input "****"
type textarea "*"
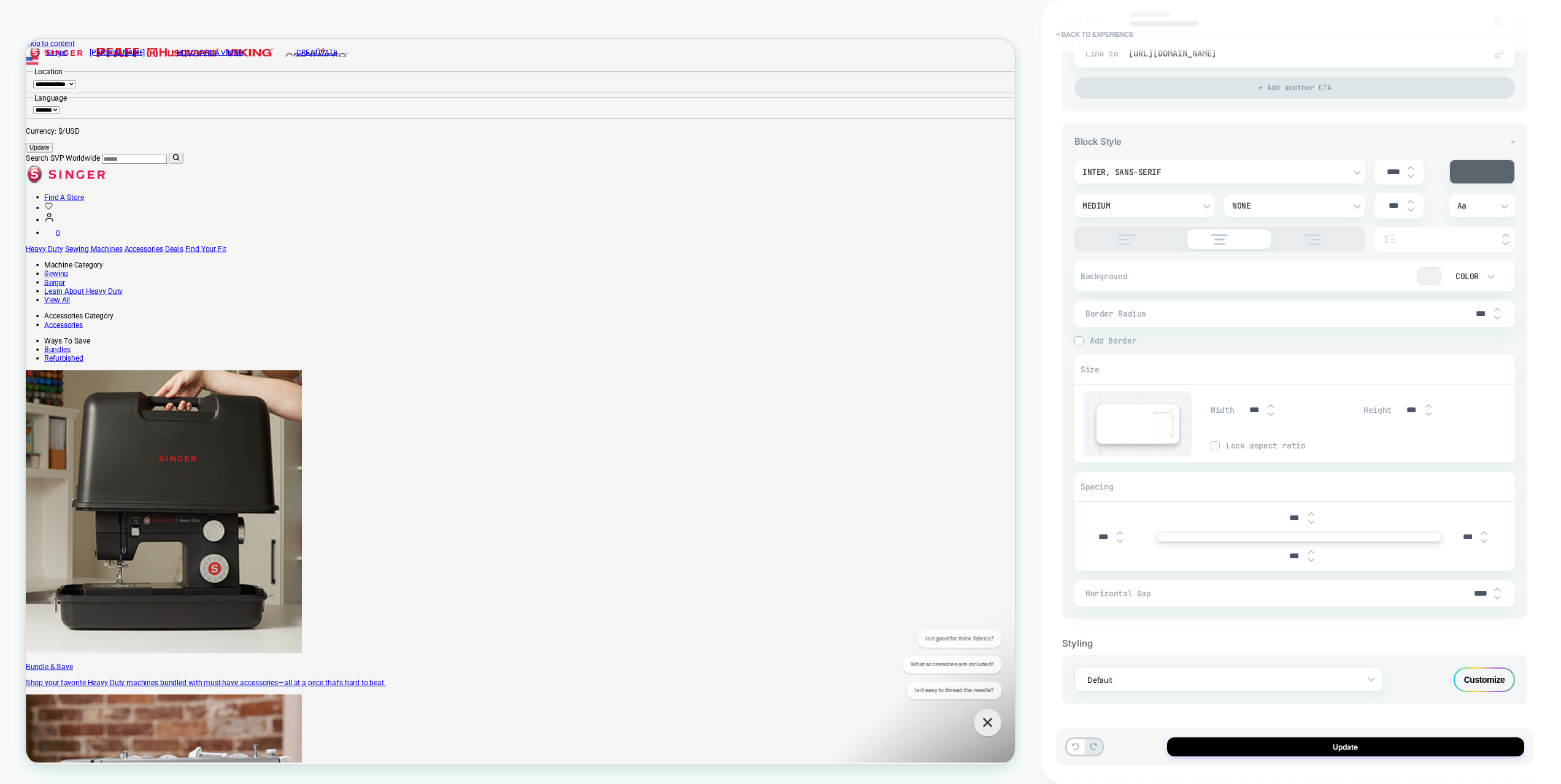
type input "****"
click at [1523, 595] on div "Block Style - Inter, sans-serif **** Medium None *** Aa Background Color Border…" at bounding box center [1294, 371] width 465 height 496
click at [1462, 738] on button "Update" at bounding box center [1346, 747] width 357 height 19
type textarea "*"
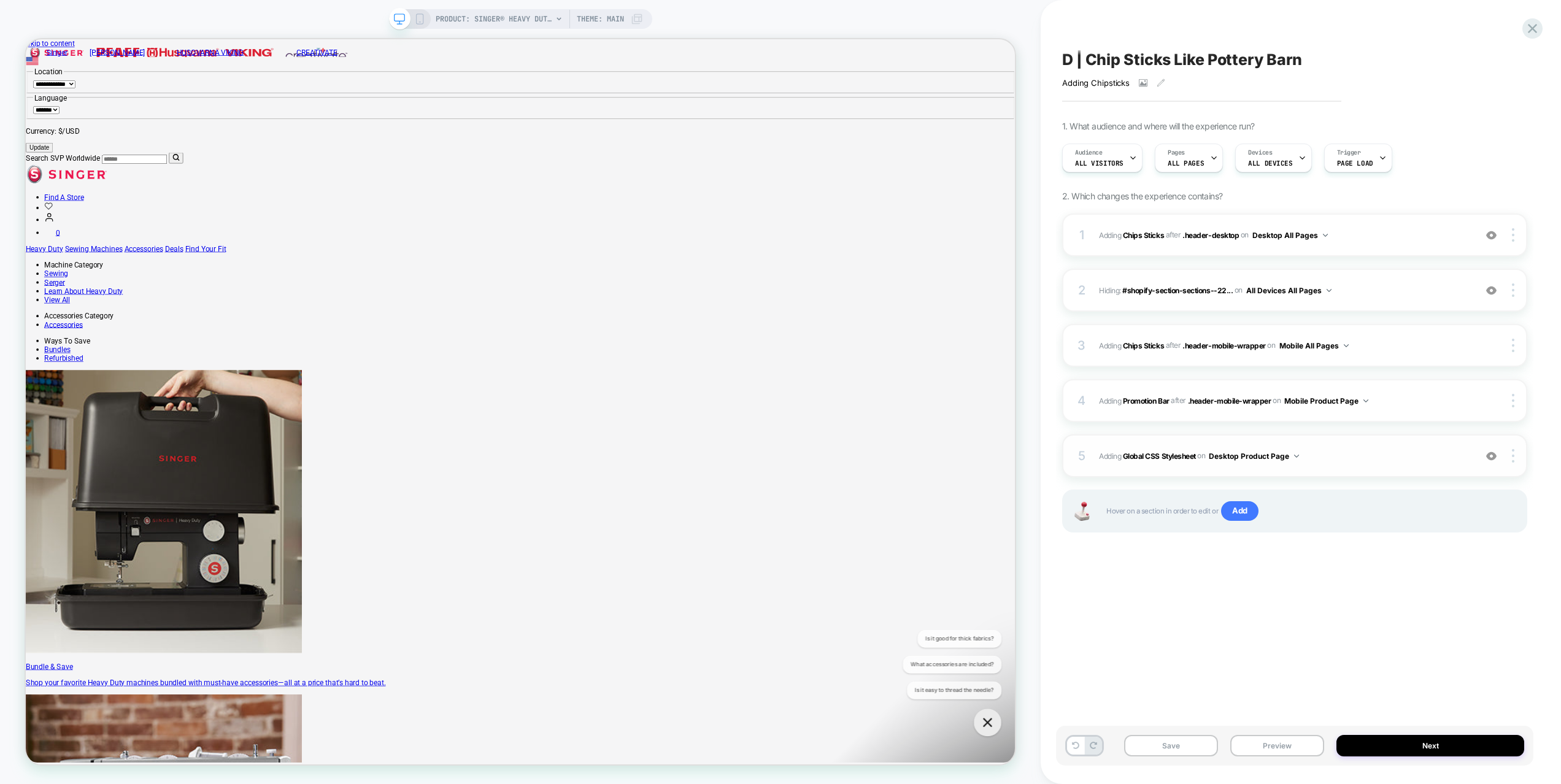
click at [1356, 456] on span "Adding Global CSS Stylesheet on Desktop Product Page" at bounding box center [1284, 456] width 370 height 15
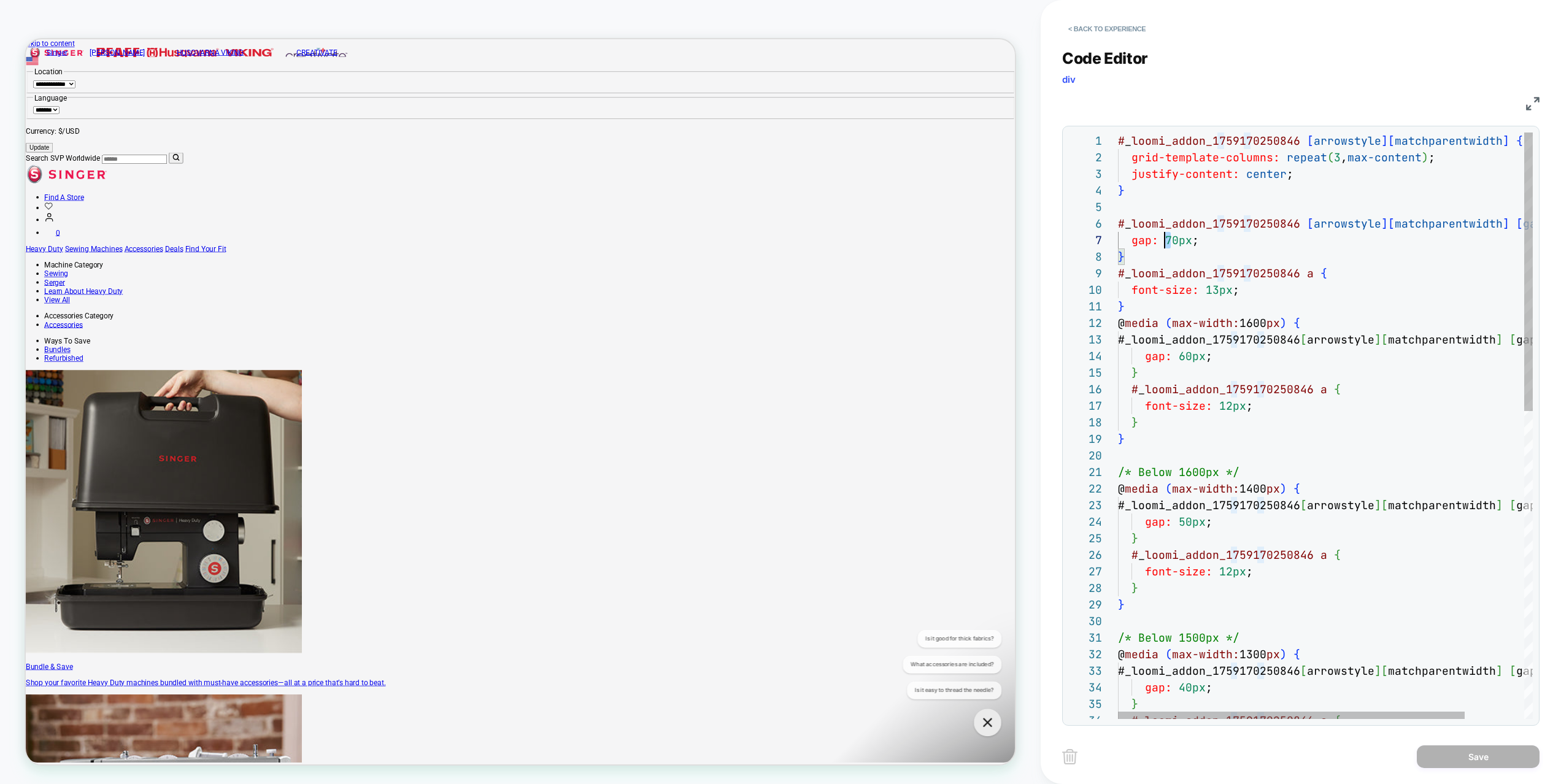
scroll to position [99, 46]
click at [1165, 239] on div "# _ loomi_addon_1759170250846 [ arrowstyle ] [ matchparentwidth ] { grid-templa…" at bounding box center [1361, 749] width 486 height 1233
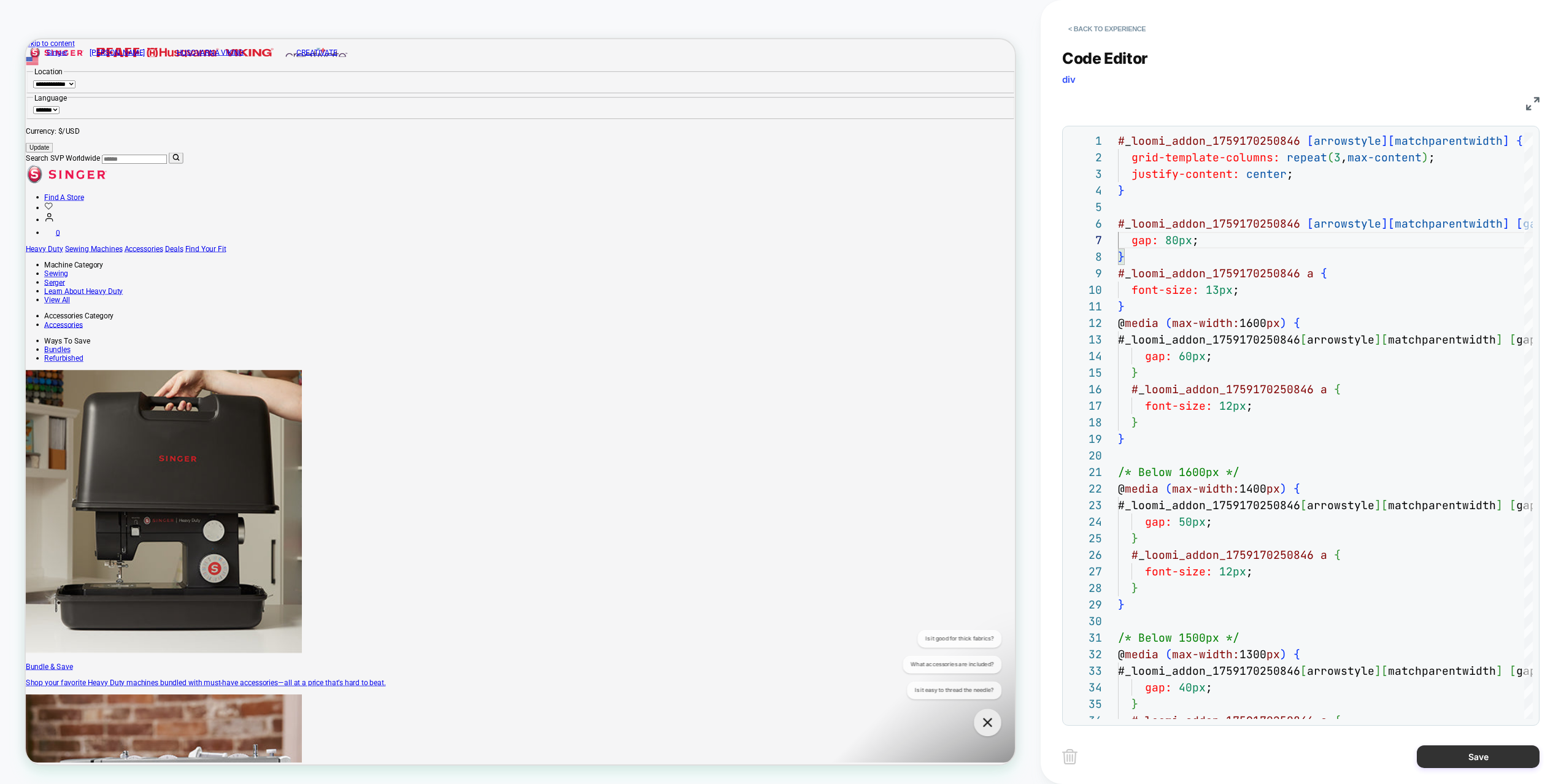
type textarea "**********"
click at [1490, 738] on button "Save" at bounding box center [1478, 757] width 123 height 23
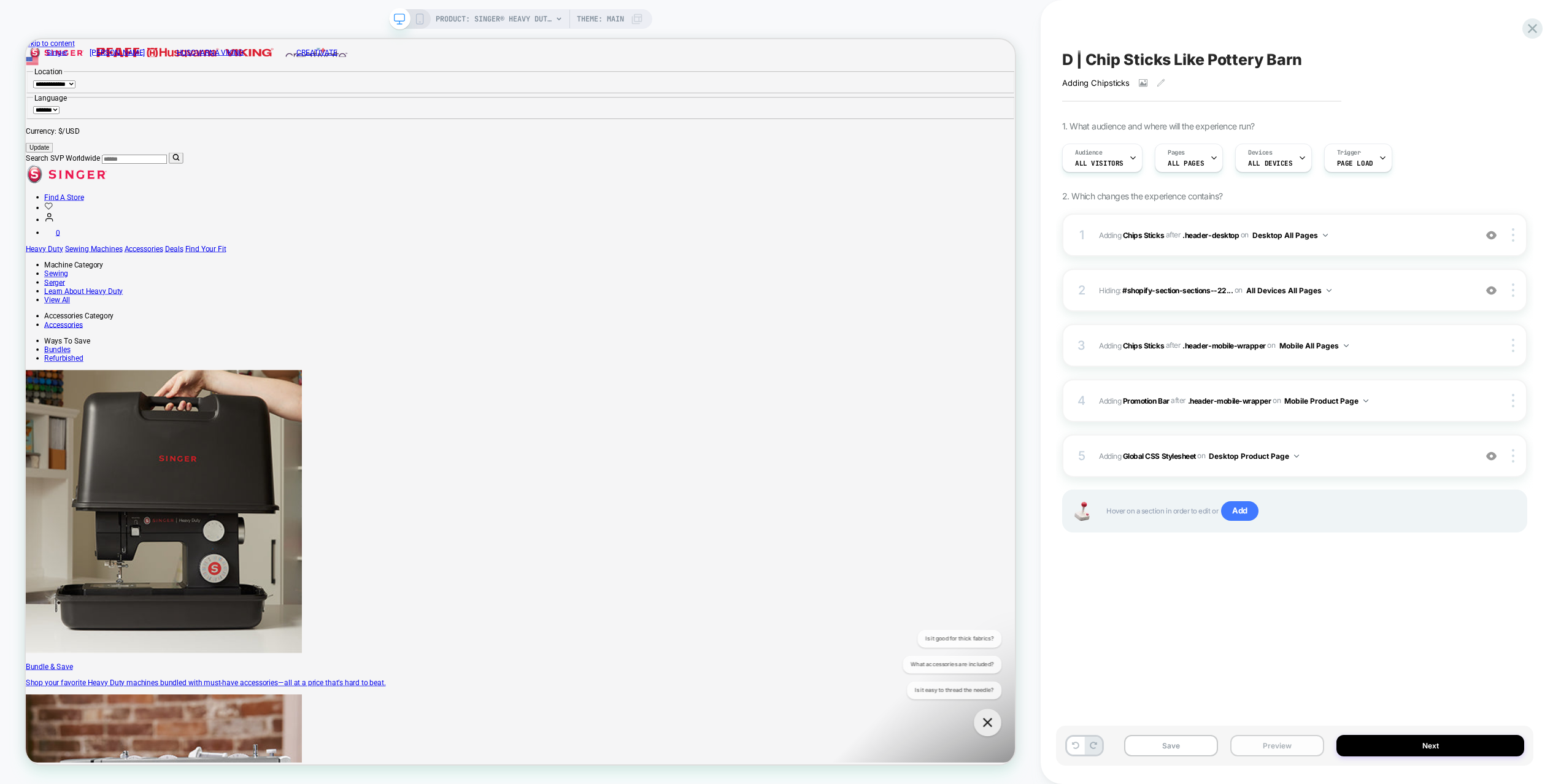
click at [1280, 738] on button "Preview" at bounding box center [1277, 745] width 94 height 22
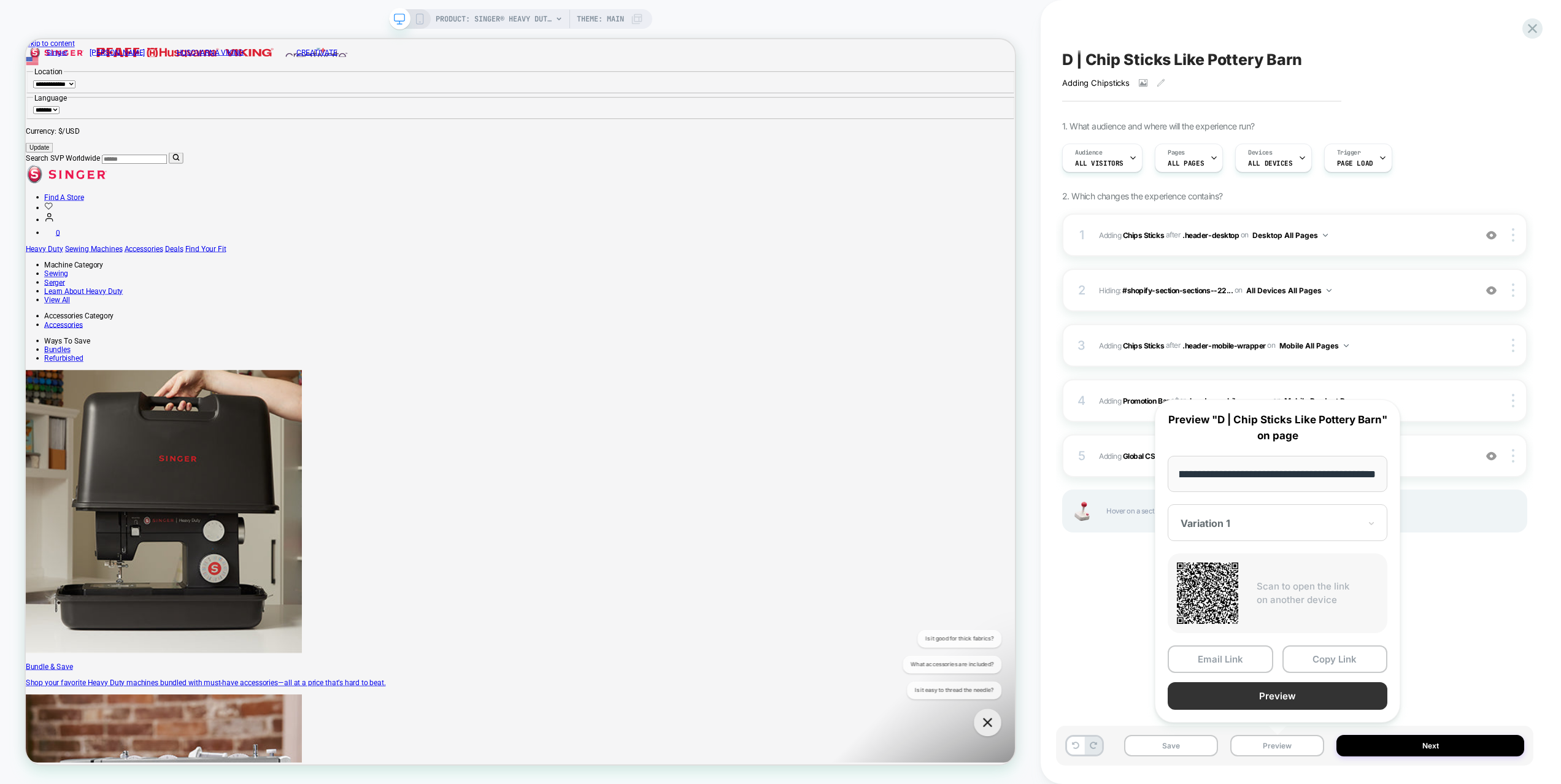
scroll to position [0, 0]
click at [1271, 696] on button "Preview" at bounding box center [1278, 696] width 220 height 27
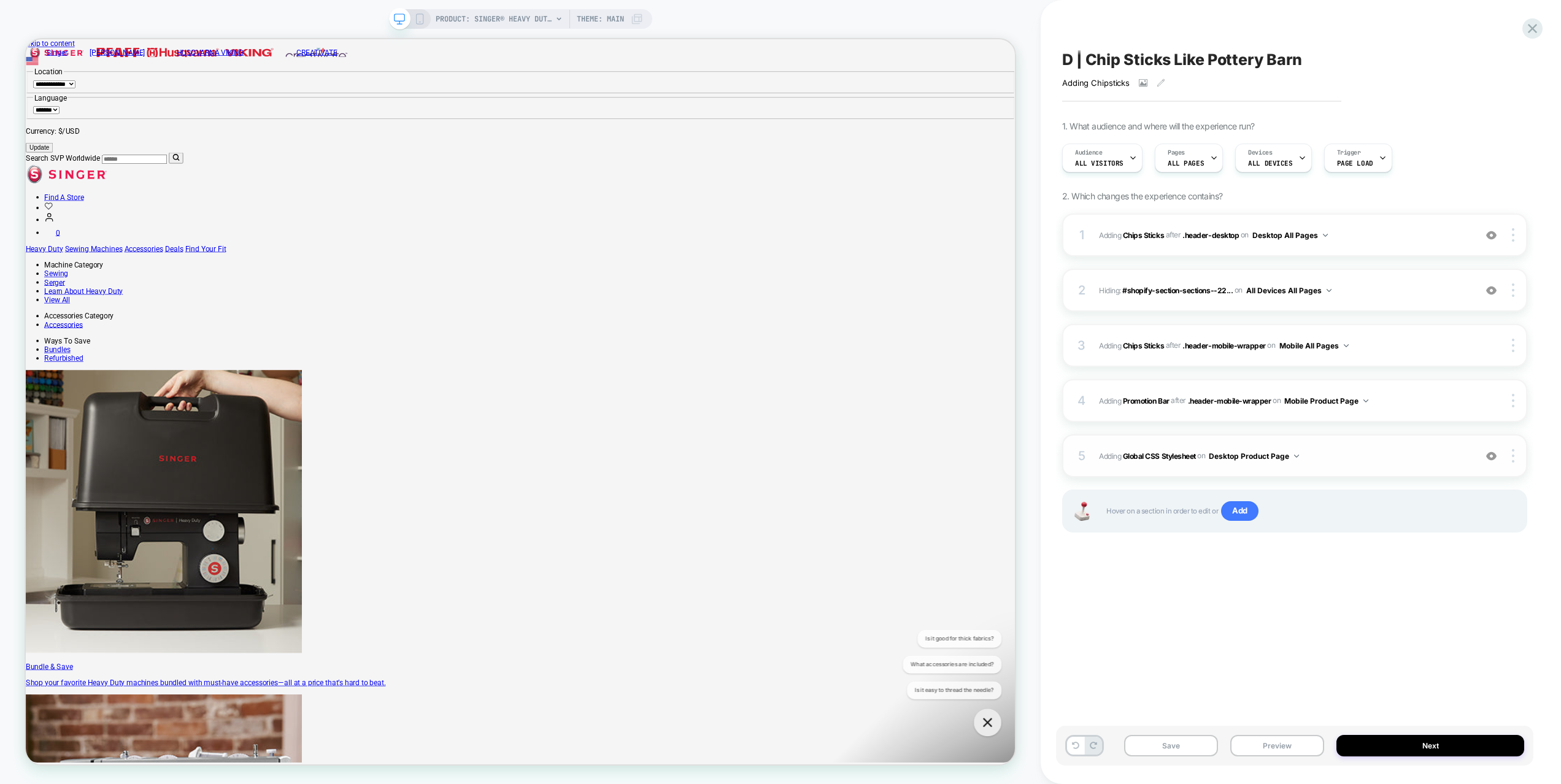
click at [1398, 458] on span "Adding Global CSS Stylesheet on Desktop Product Page" at bounding box center [1284, 456] width 370 height 15
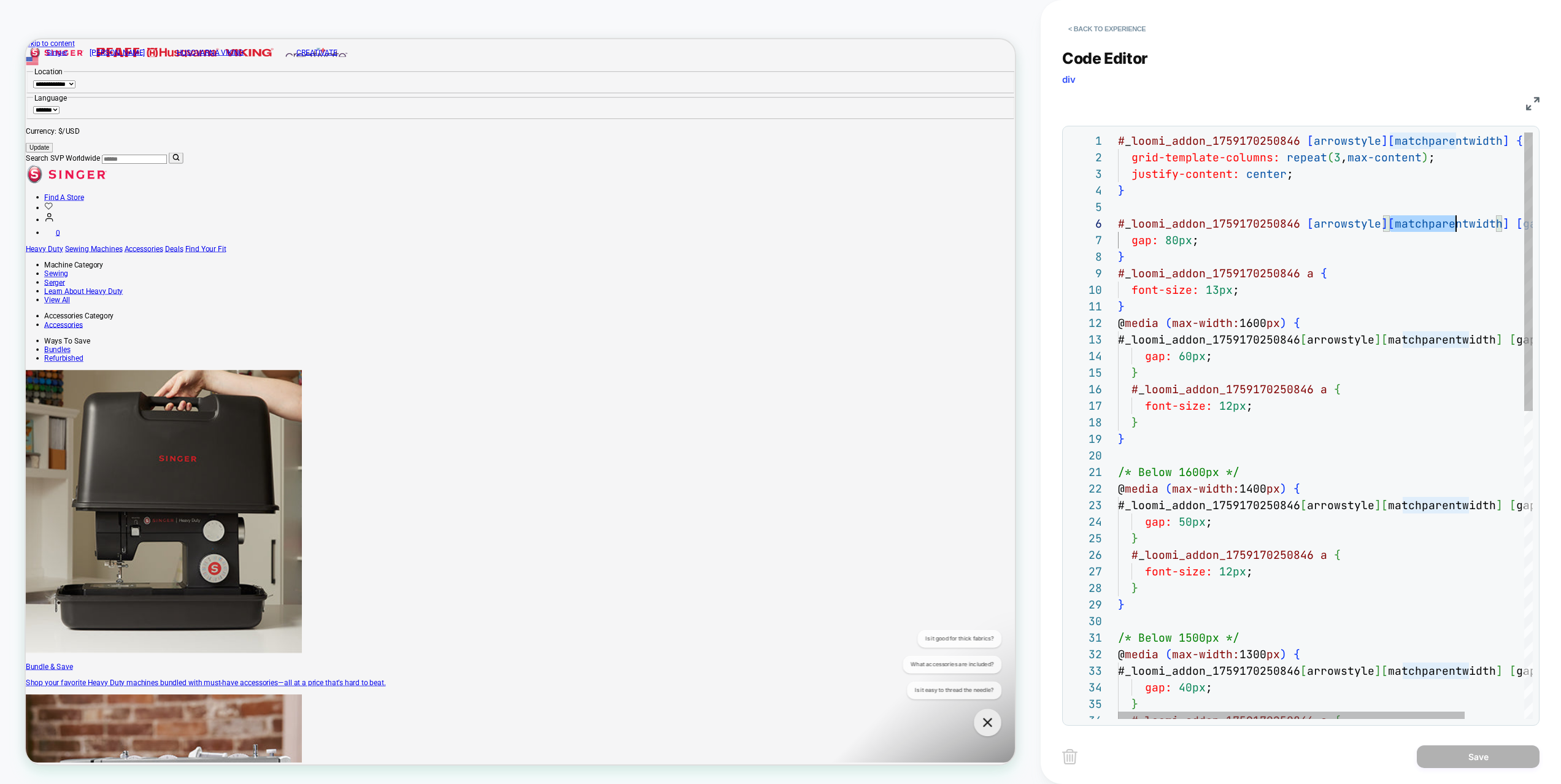
scroll to position [83, 437]
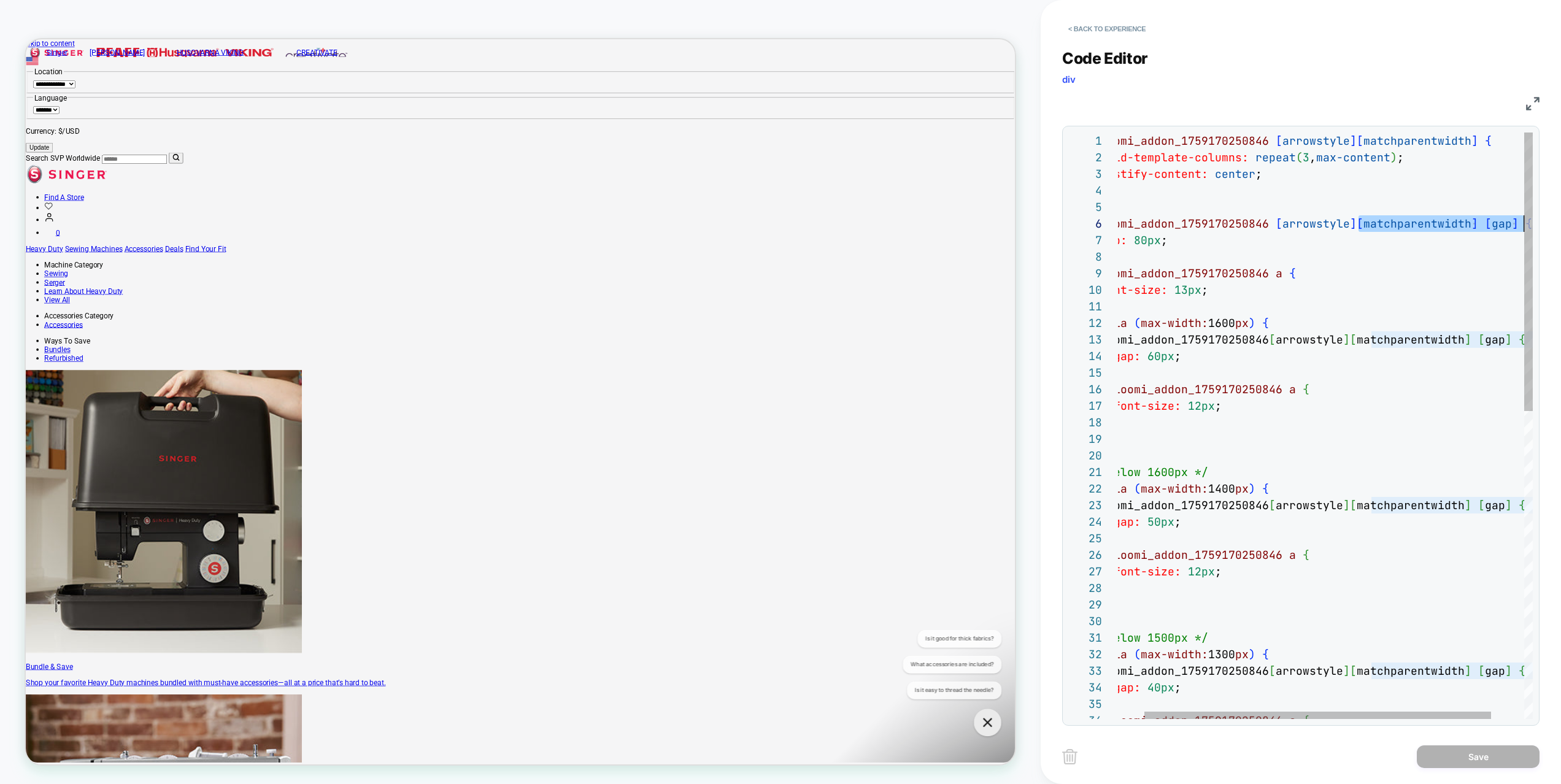
drag, startPoint x: 1433, startPoint y: 228, endPoint x: 1552, endPoint y: 224, distance: 119.1
click at [1552, 224] on div "# _ loomi_addon_1759170250846 [ arrowstyle ] [ matchparentwidth ] { grid-templa…" at bounding box center [1329, 749] width 486 height 1233
click at [1477, 326] on div "# _ loomi_addon_1759170250846 [ arrowstyle ] [ matchparentwidth ] { grid-templa…" at bounding box center [1329, 749] width 486 height 1233
click at [1411, 345] on div "# _ loomi_addon_1759170250846 [ arrowstyle ] [ matchparentwidth ] { grid-templa…" at bounding box center [1329, 749] width 486 height 1233
click at [1226, 327] on div "# _ loomi_addon_1759170250846 [ arrowstyle ] [ matchparentwidth ] { grid-templa…" at bounding box center [1329, 749] width 486 height 1233
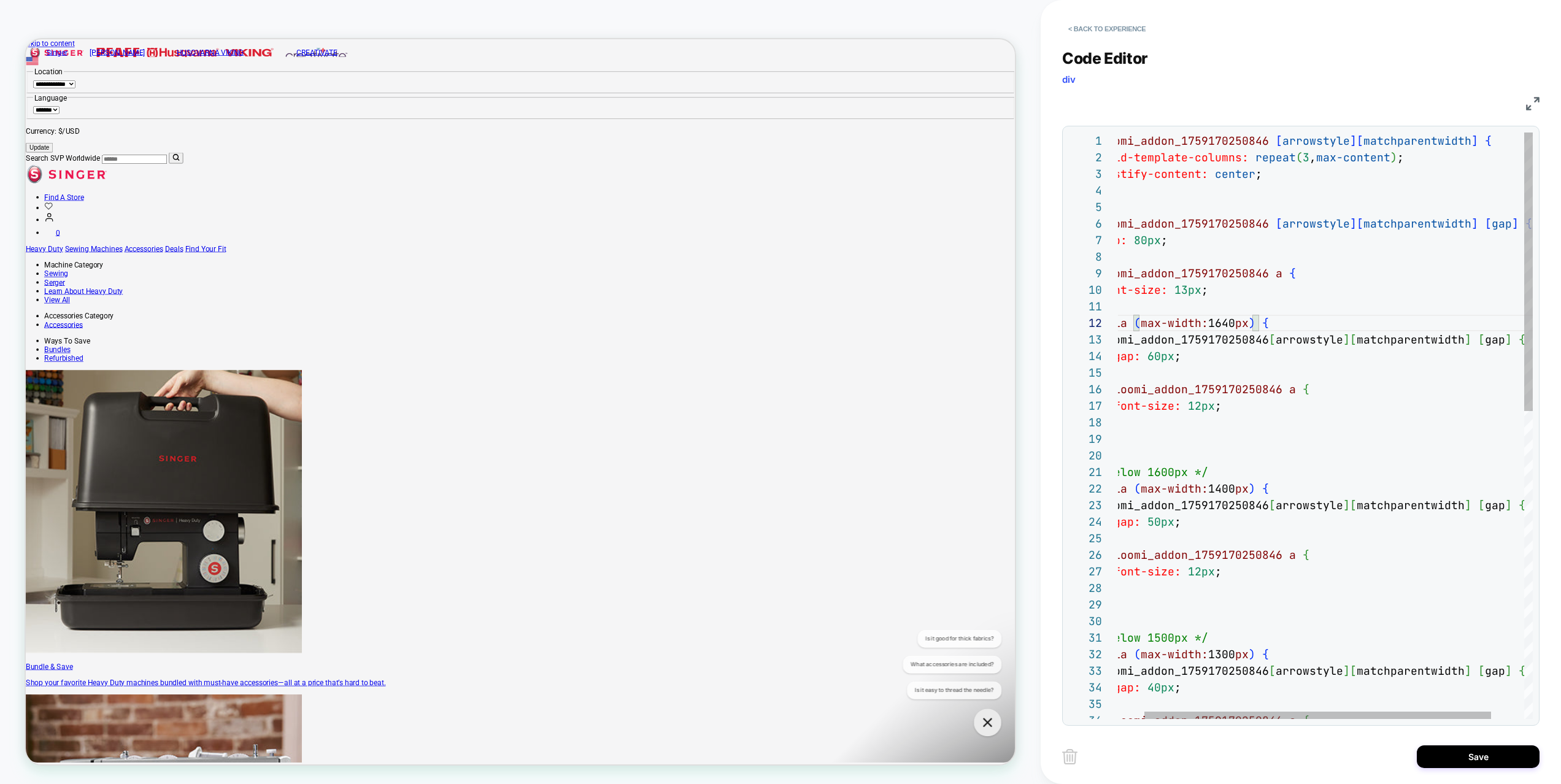
click at [1227, 322] on div "# _ loomi_addon_1759170250846 [ arrowstyle ] [ matchparentwidth ] { grid-templa…" at bounding box center [1329, 749] width 486 height 1233
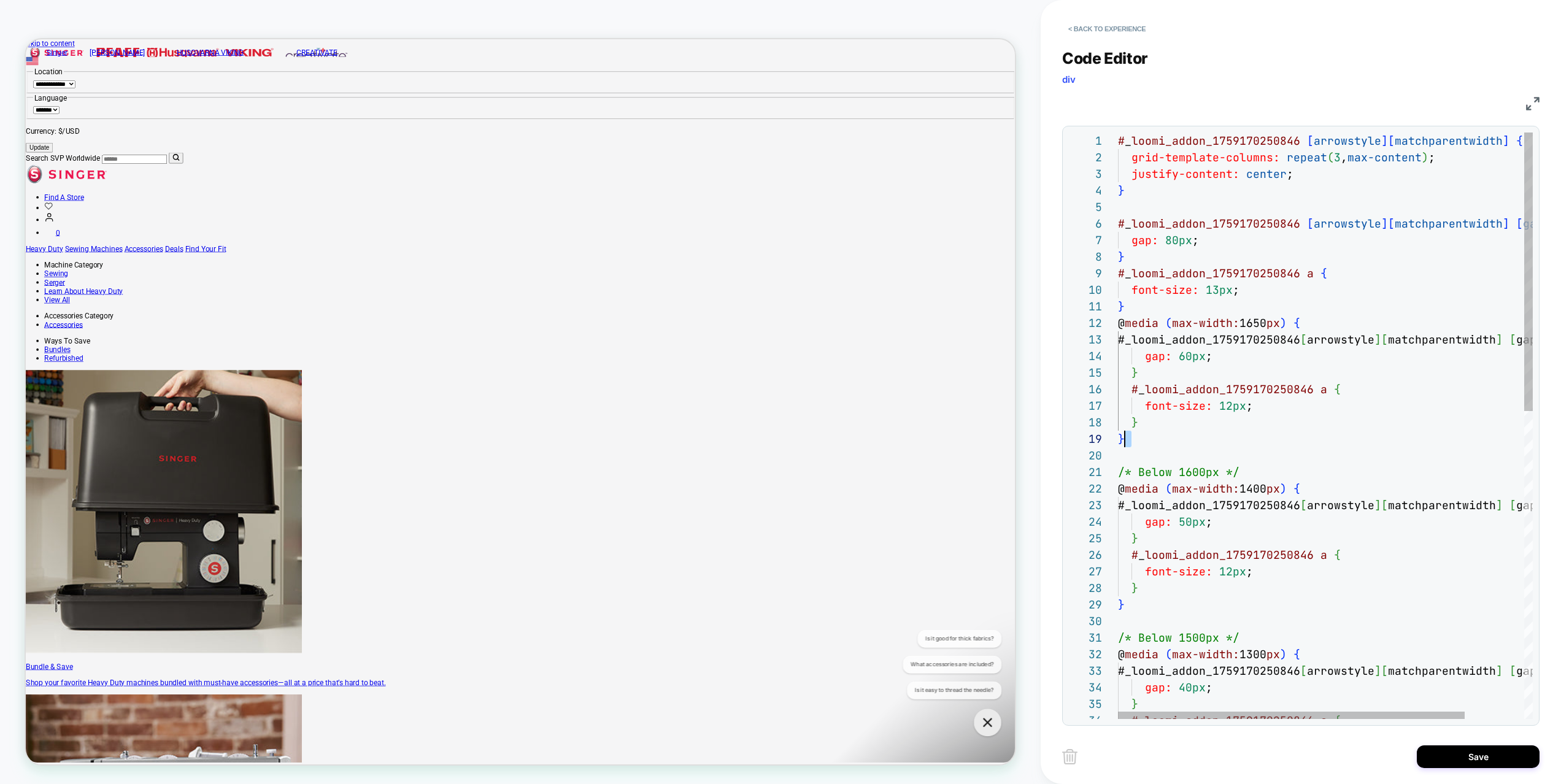
drag, startPoint x: 1316, startPoint y: 448, endPoint x: 1128, endPoint y: 431, distance: 188.8
click at [1128, 431] on div "# _ loomi_addon_1759170250846 [ arrowstyle ] [ matchparentwidth ] { grid-templa…" at bounding box center [1361, 749] width 486 height 1233
click at [1471, 406] on div "# _ loomi_addon_1759170250846 [ arrowstyle ] [ matchparentwidth ] { grid-templa…" at bounding box center [1361, 749] width 486 height 1233
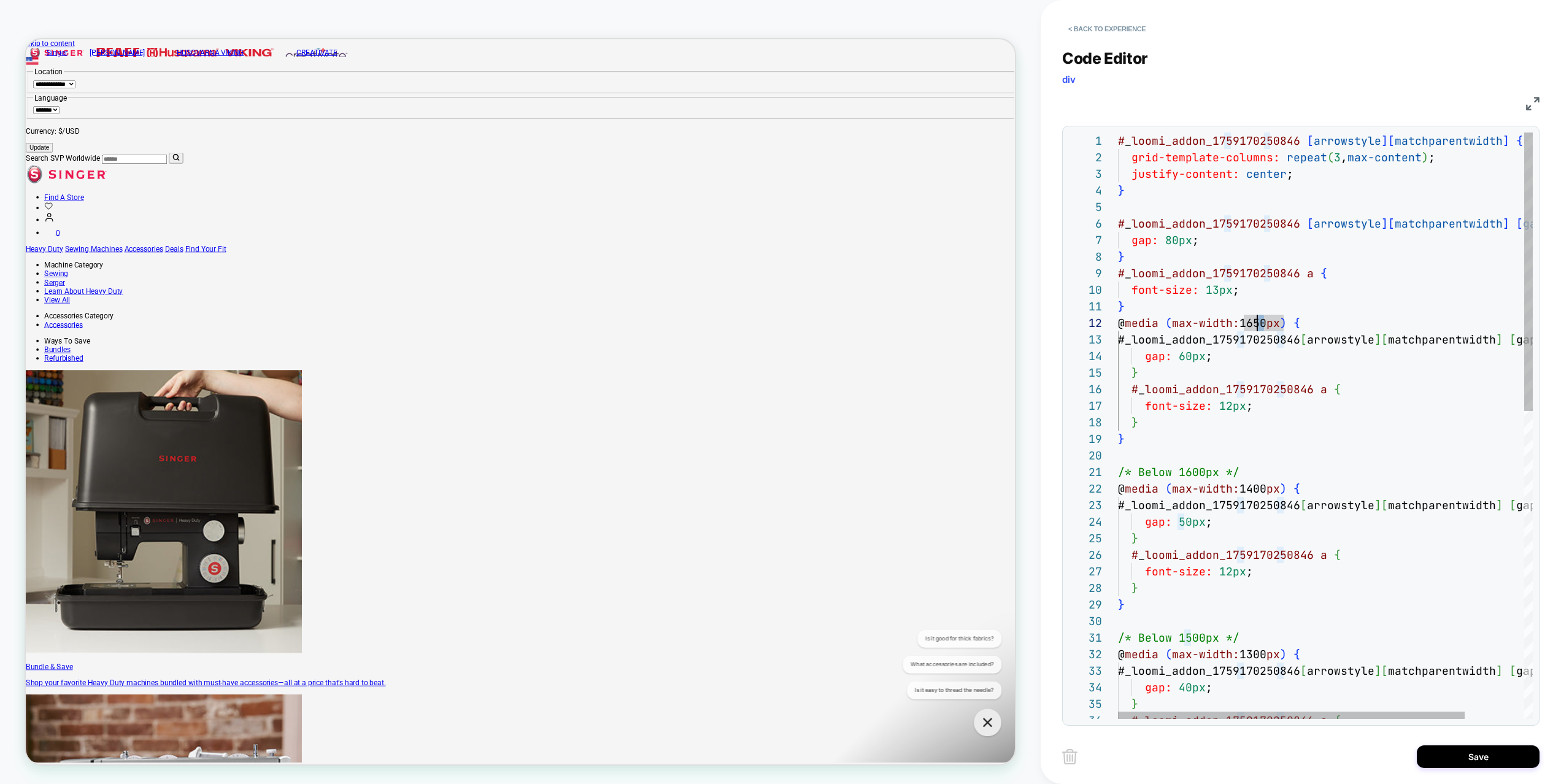
click at [1258, 323] on div "# _ loomi_addon_1759170250846 [ arrowstyle ] [ matchparentwidth ] { grid-templa…" at bounding box center [1361, 749] width 486 height 1233
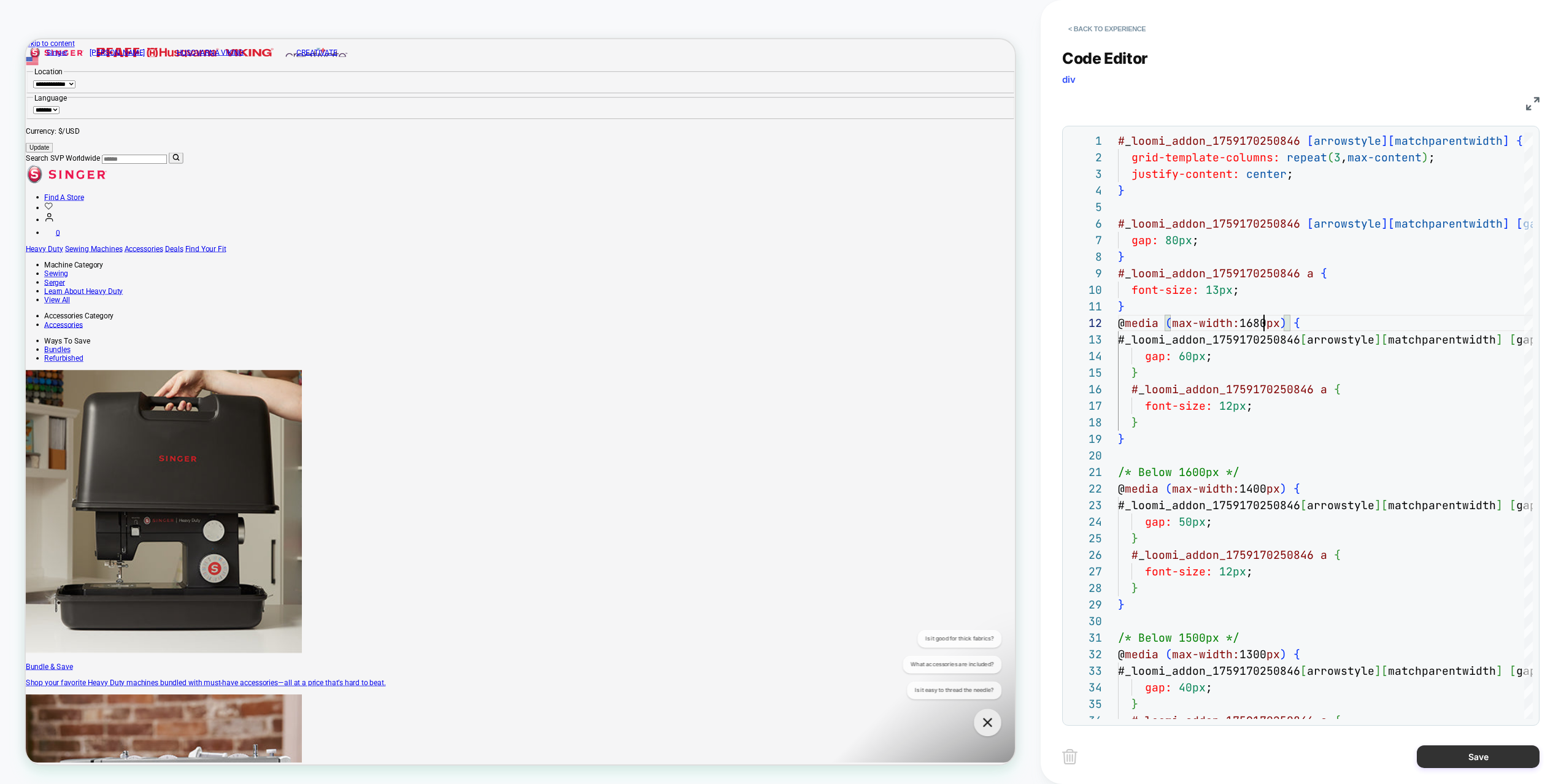
type textarea "**********"
click at [1469, 738] on button "Save" at bounding box center [1478, 757] width 123 height 23
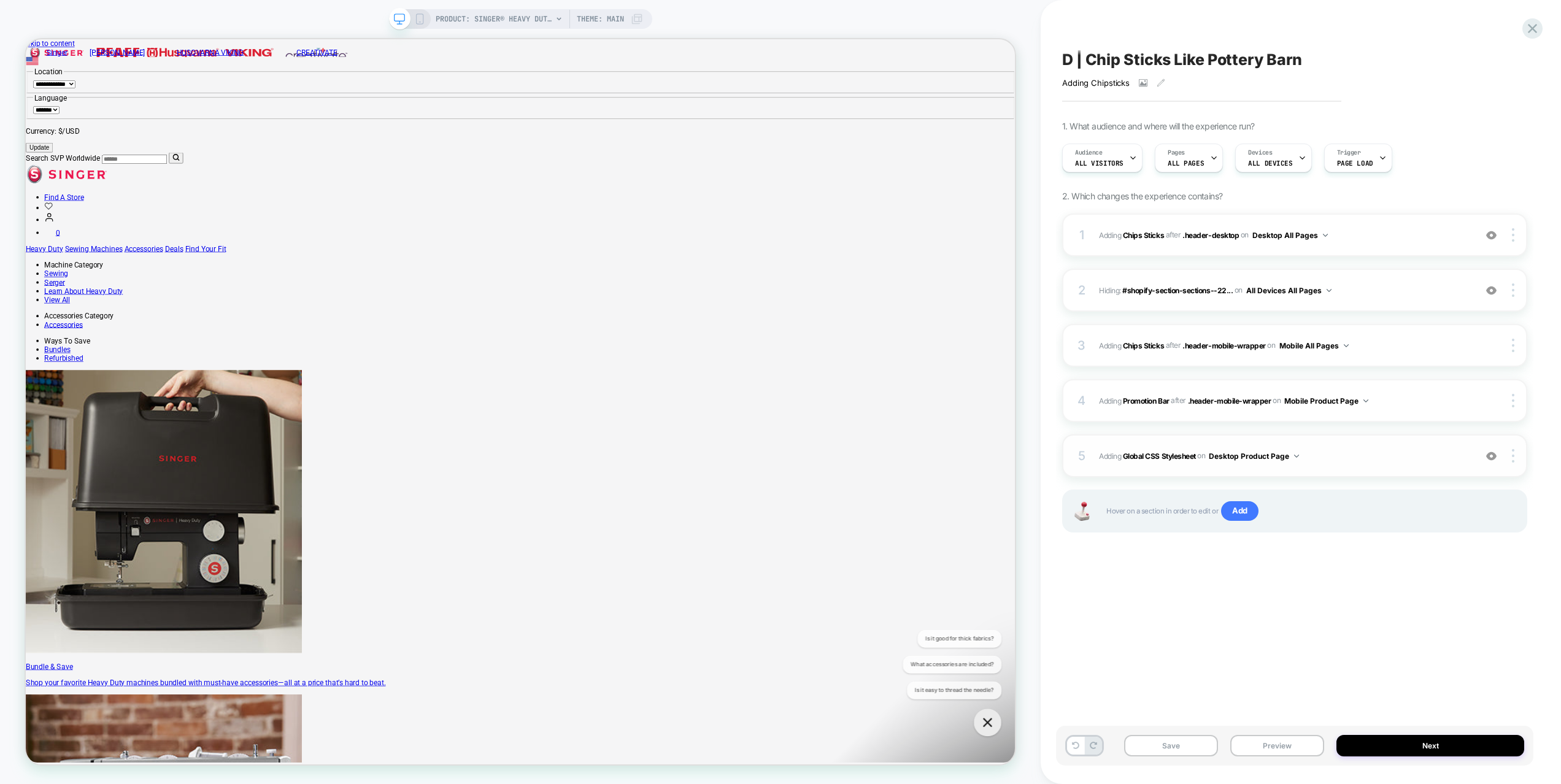
click at [1365, 471] on div "5 Adding Global CSS Stylesheet on Desktop Product Page Add Before Add After Cop…" at bounding box center [1294, 456] width 465 height 43
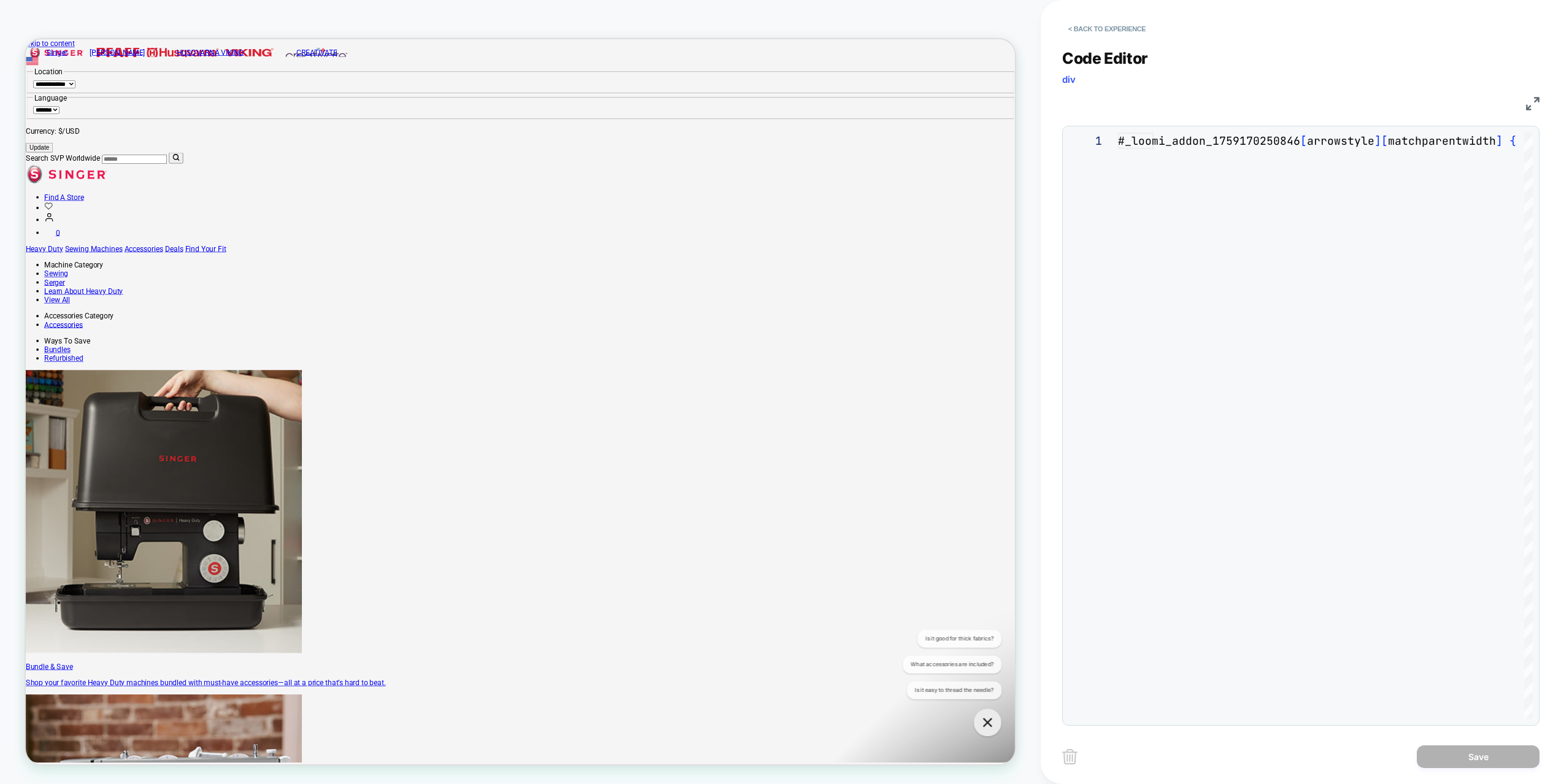
scroll to position [165, 0]
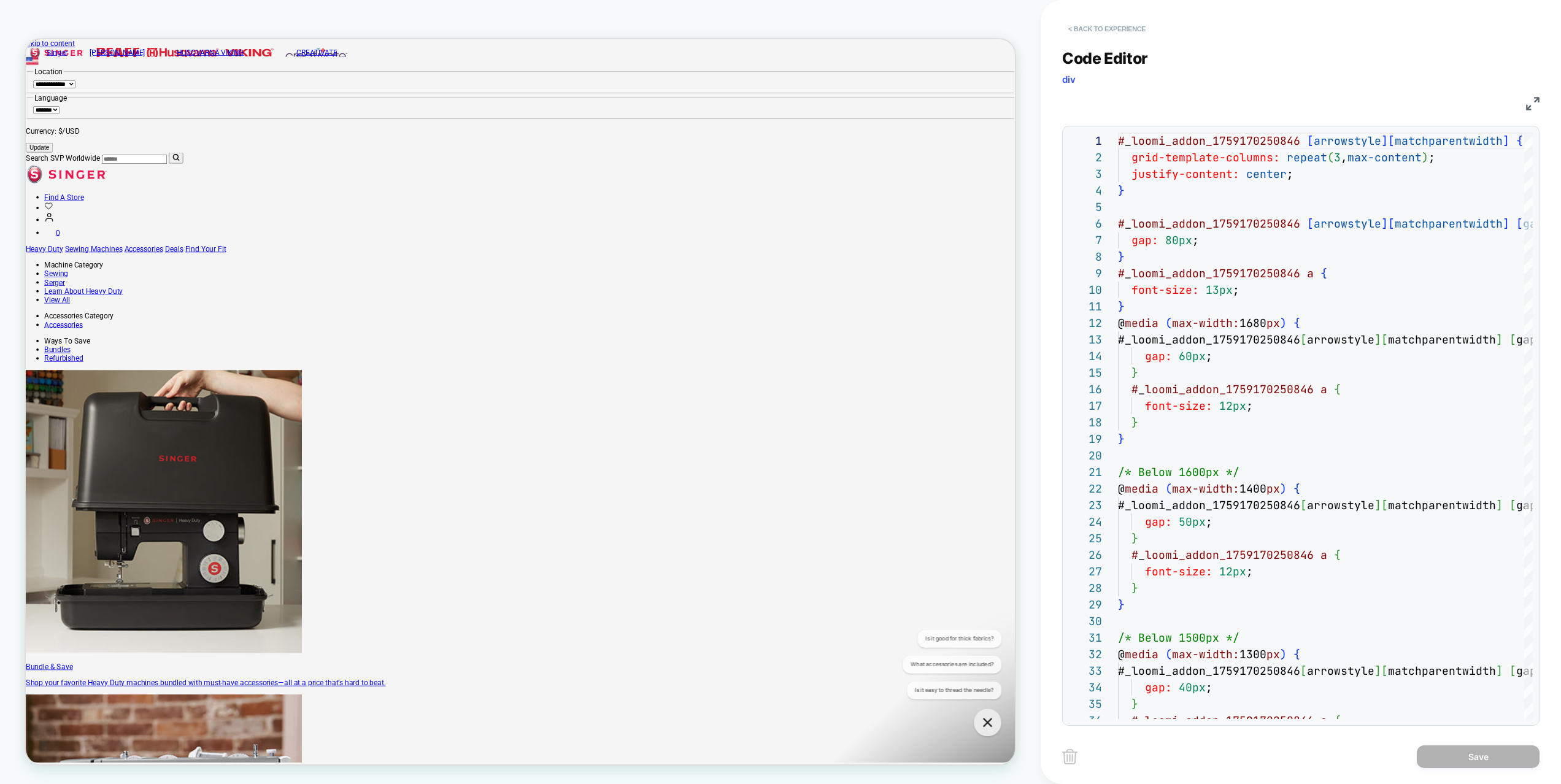
click at [1122, 25] on button "< Back to experience" at bounding box center [1106, 29] width 90 height 20
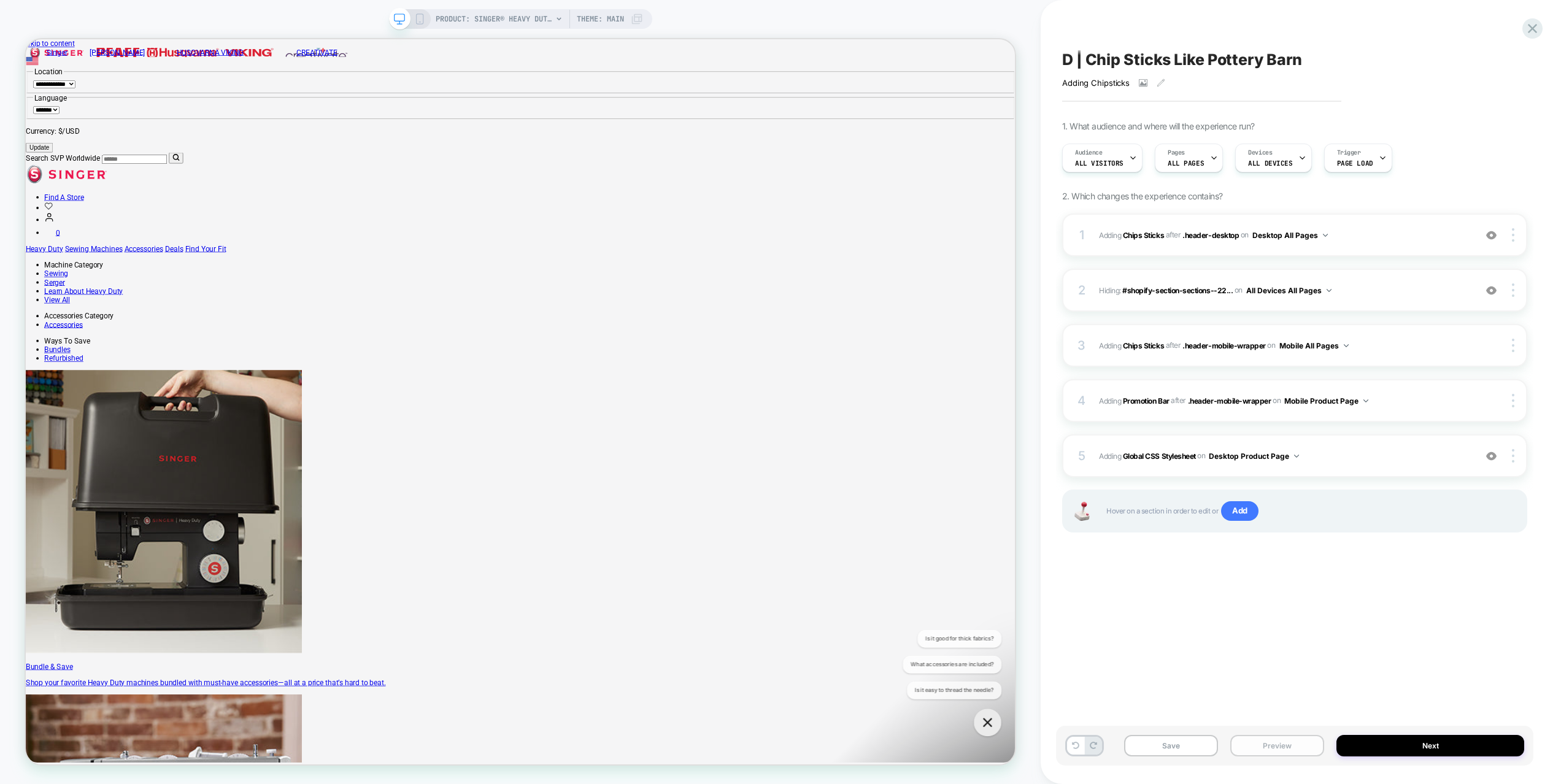
click at [1279, 738] on button "Preview" at bounding box center [1277, 745] width 94 height 22
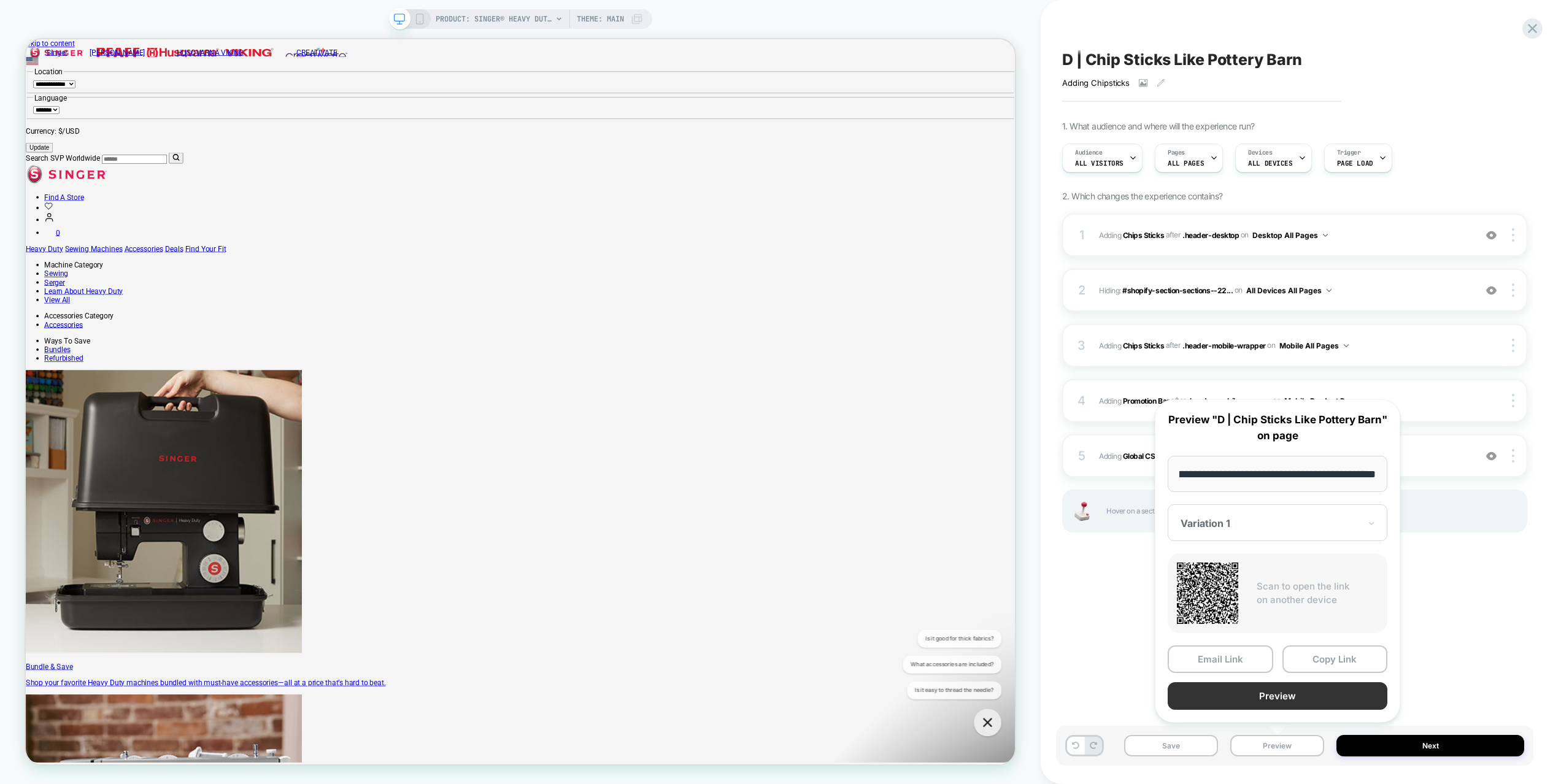
scroll to position [0, 0]
click at [1292, 701] on button "Preview" at bounding box center [1278, 696] width 220 height 27
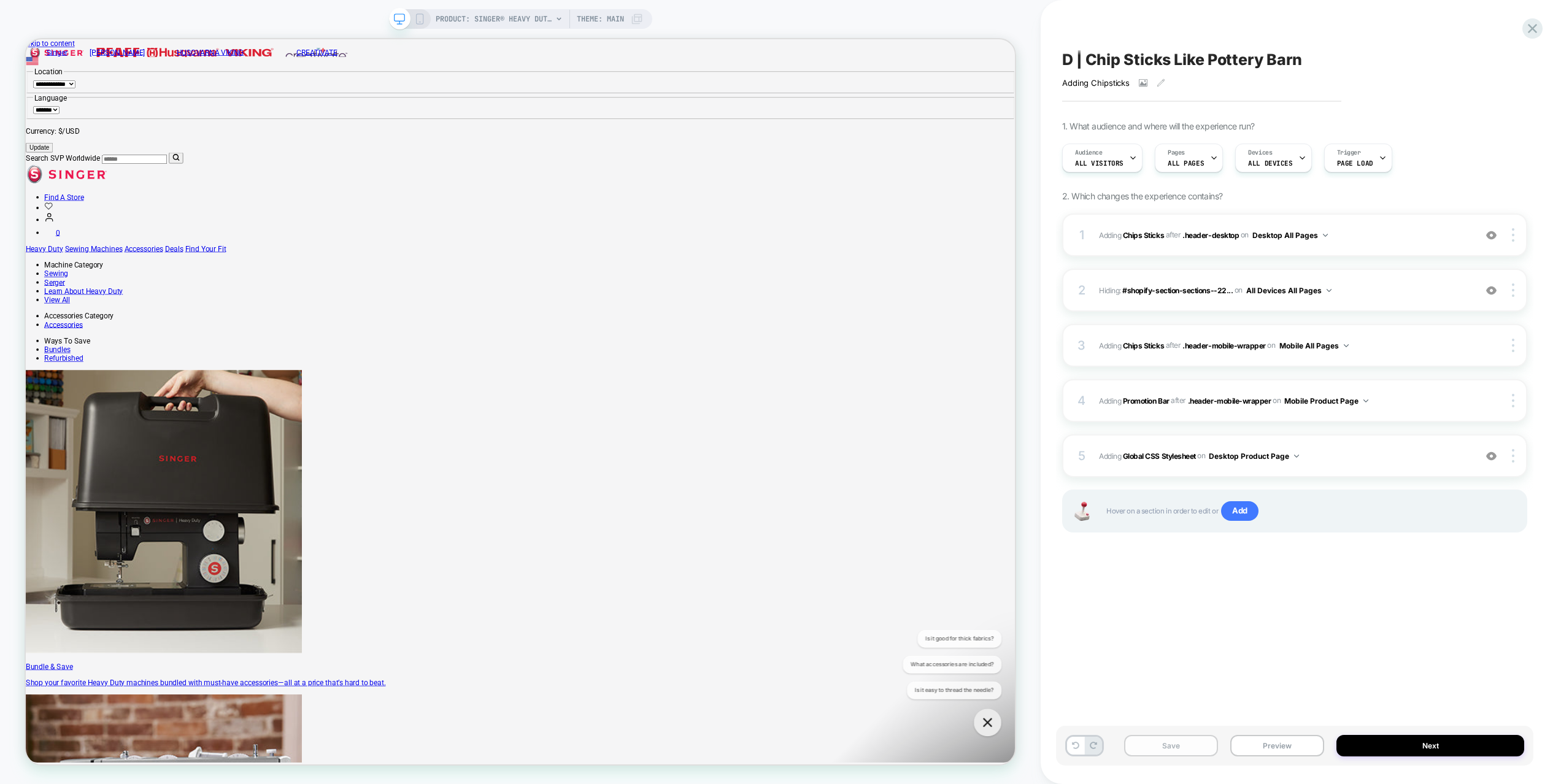
click at [1193, 738] on button "Save" at bounding box center [1171, 745] width 94 height 22
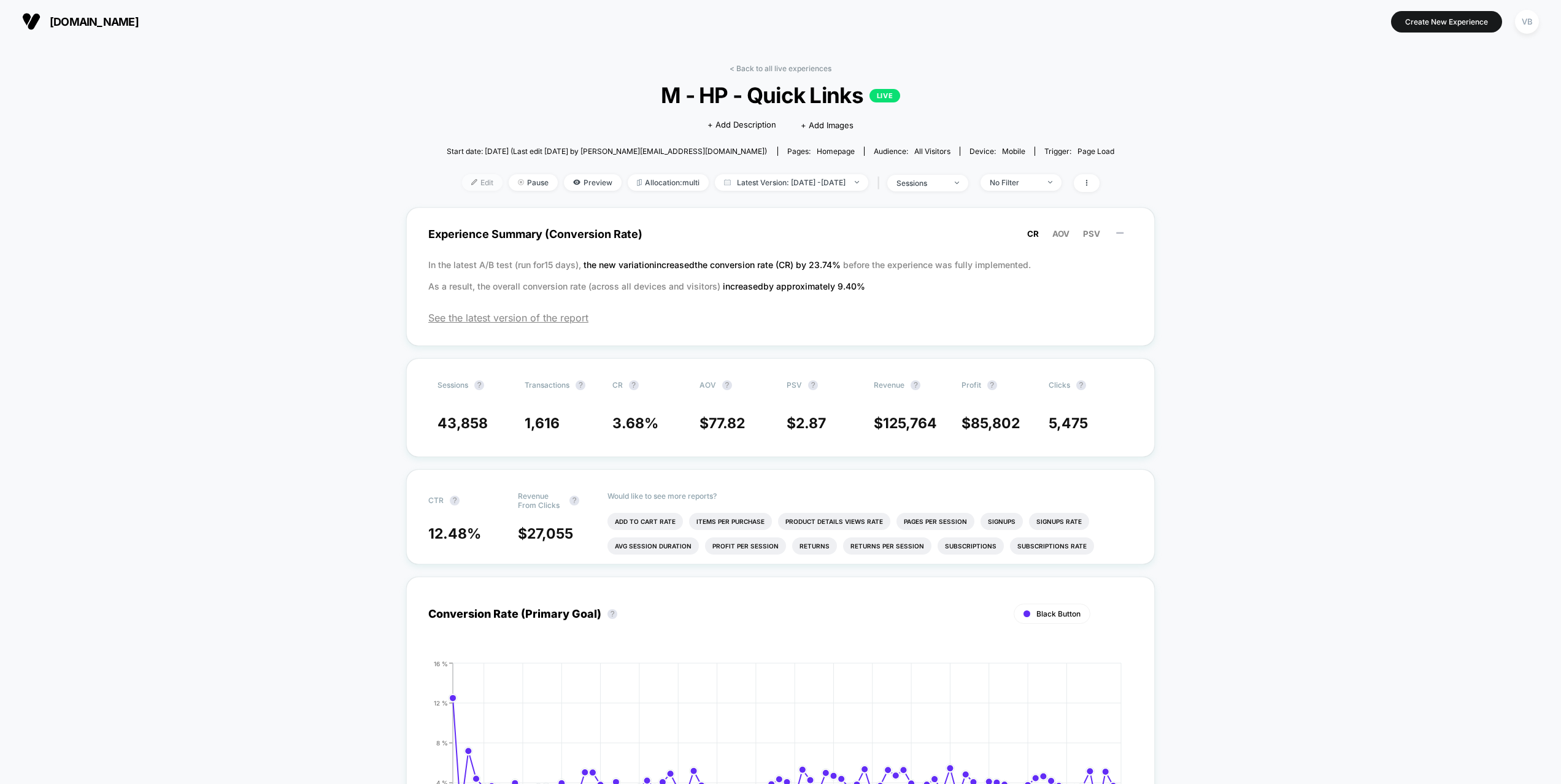
click at [462, 179] on span "Edit" at bounding box center [483, 182] width 41 height 16
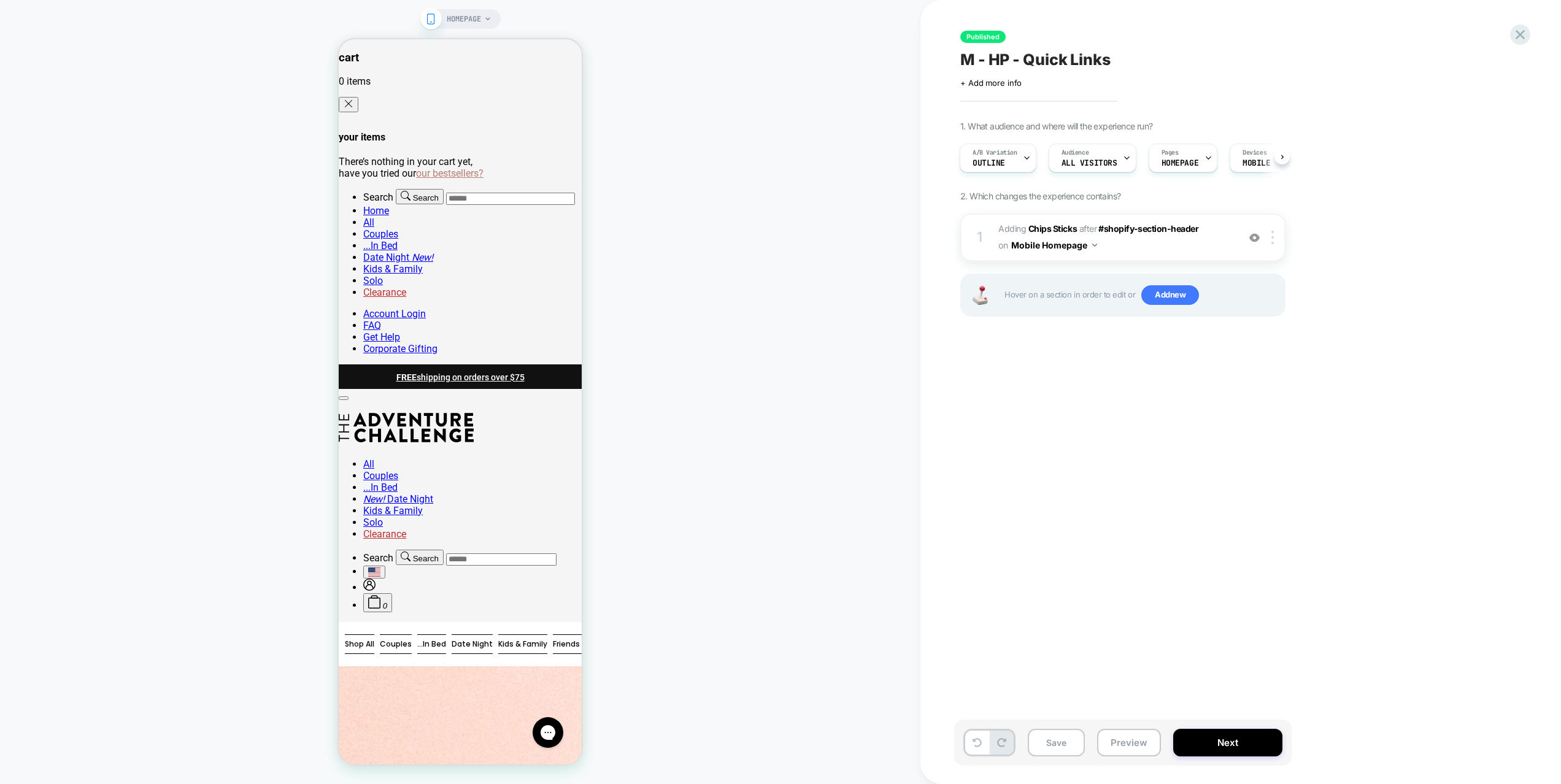
scroll to position [0, 1]
click at [1128, 738] on button "Preview" at bounding box center [1129, 743] width 64 height 27
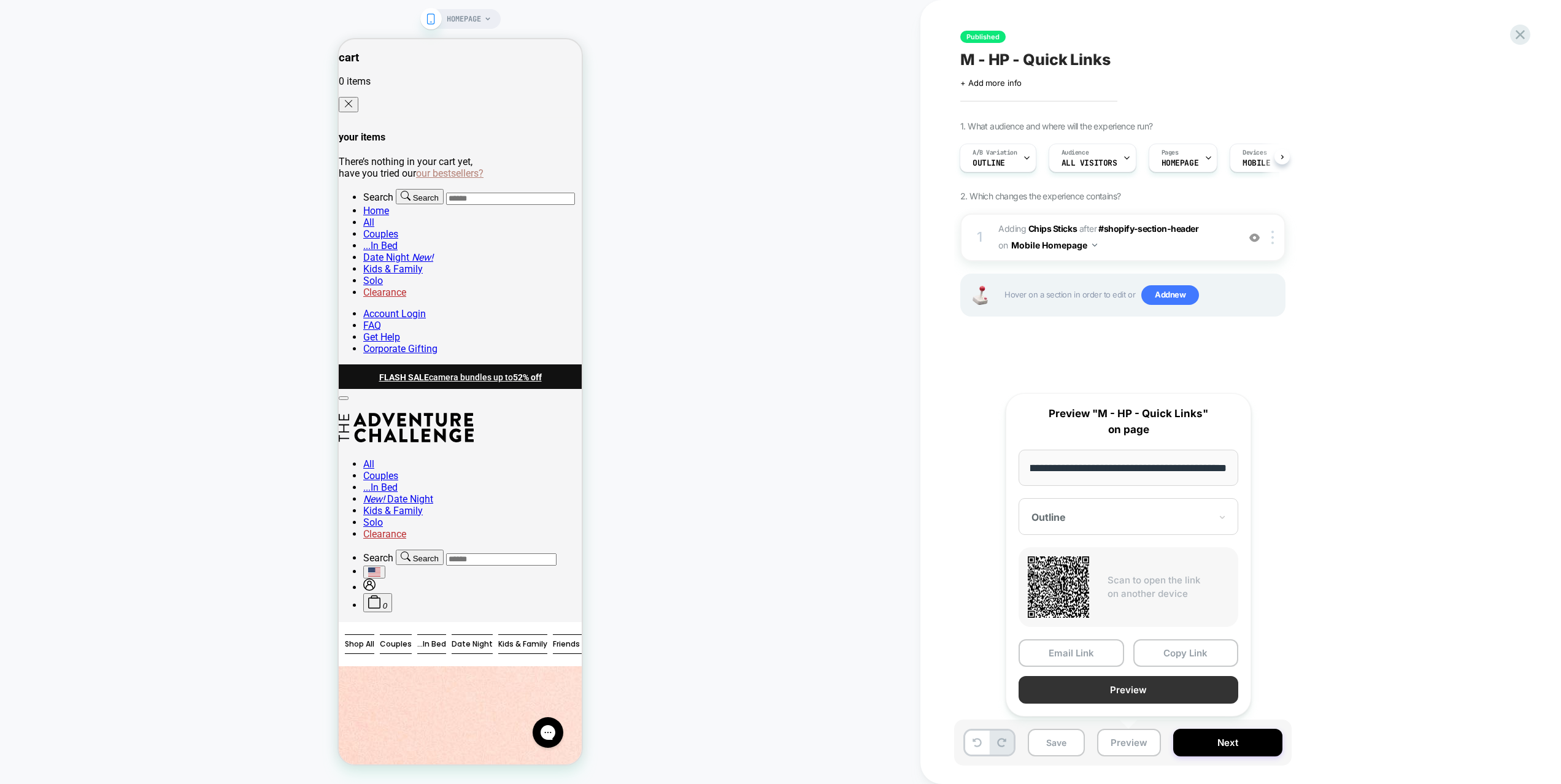
scroll to position [0, 0]
click at [1135, 687] on button "Preview" at bounding box center [1129, 690] width 220 height 27
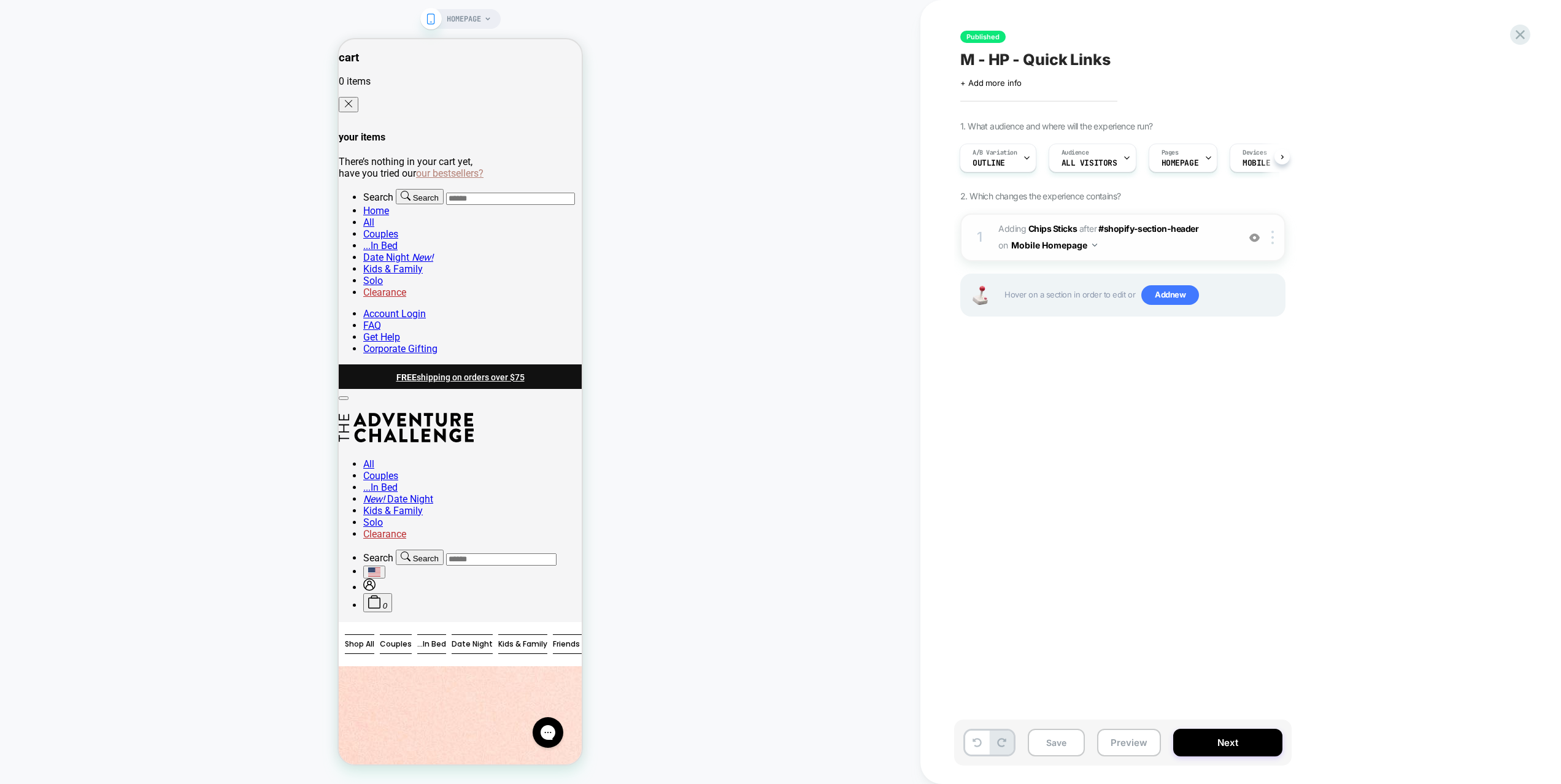
click at [1252, 239] on img at bounding box center [1254, 238] width 10 height 10
click at [1119, 736] on button "Preview" at bounding box center [1129, 743] width 64 height 27
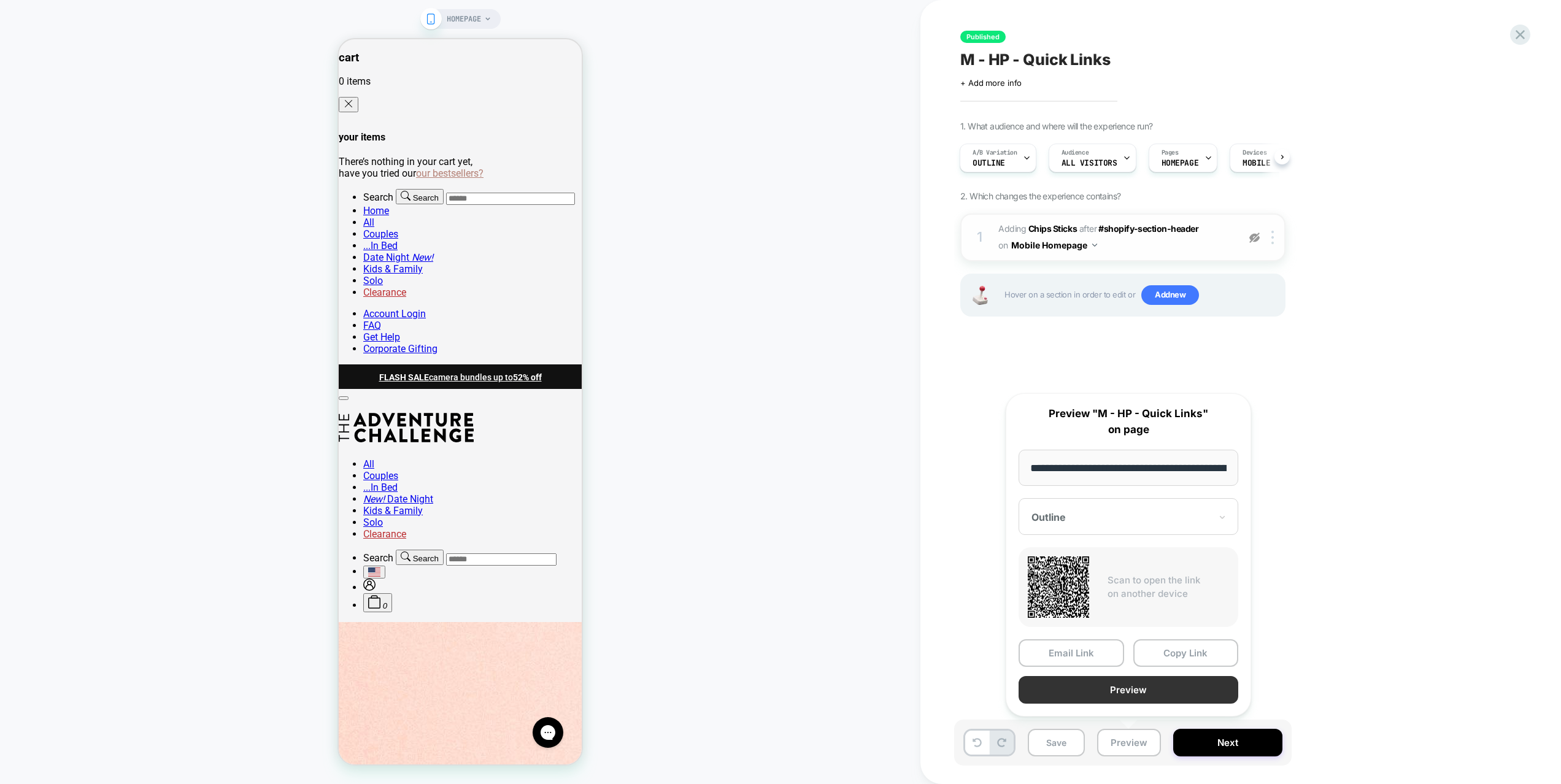
click at [1125, 693] on button "Preview" at bounding box center [1129, 690] width 220 height 27
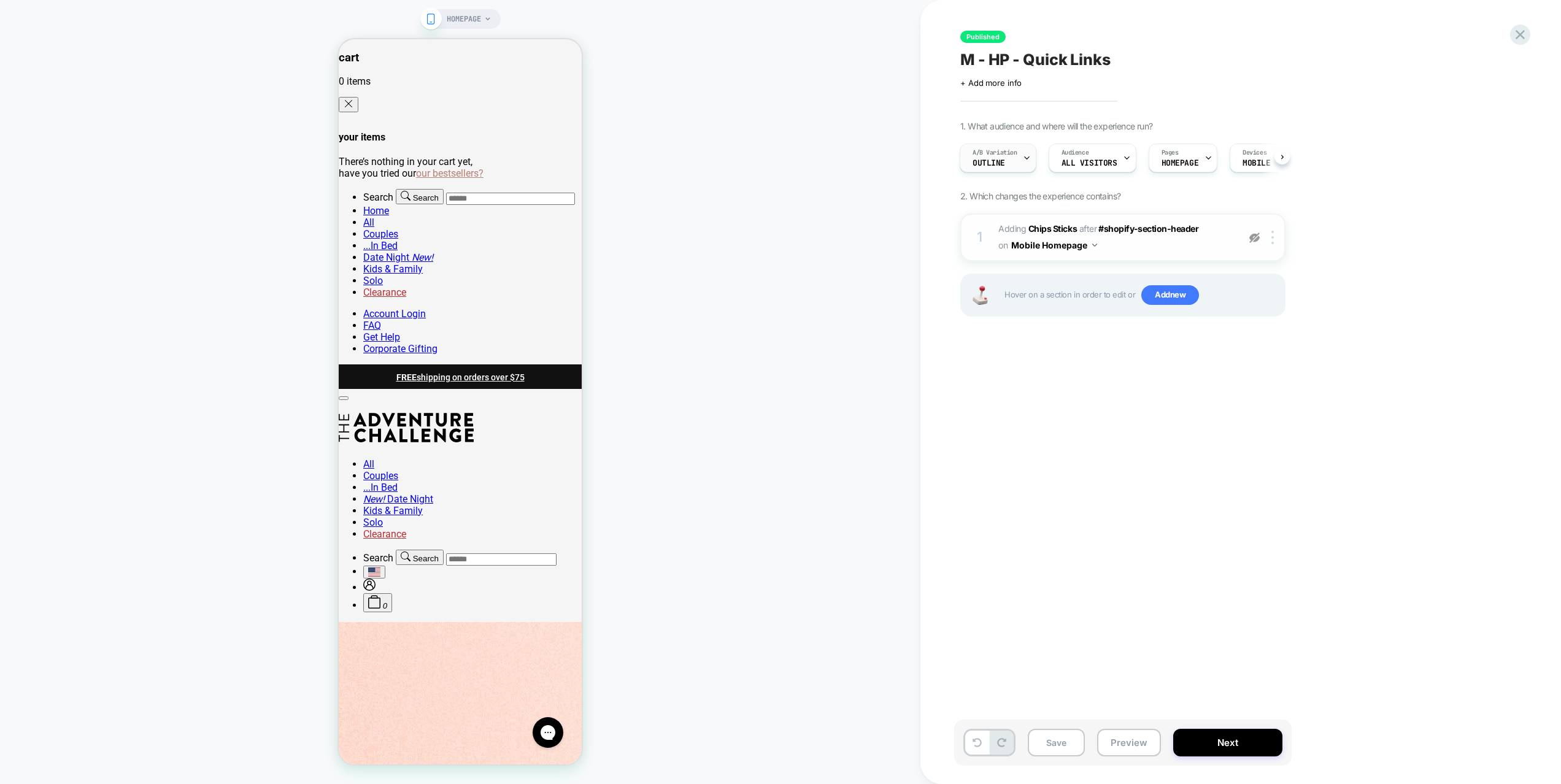
click at [1012, 161] on div "A/B Variation Outline" at bounding box center [995, 158] width 69 height 27
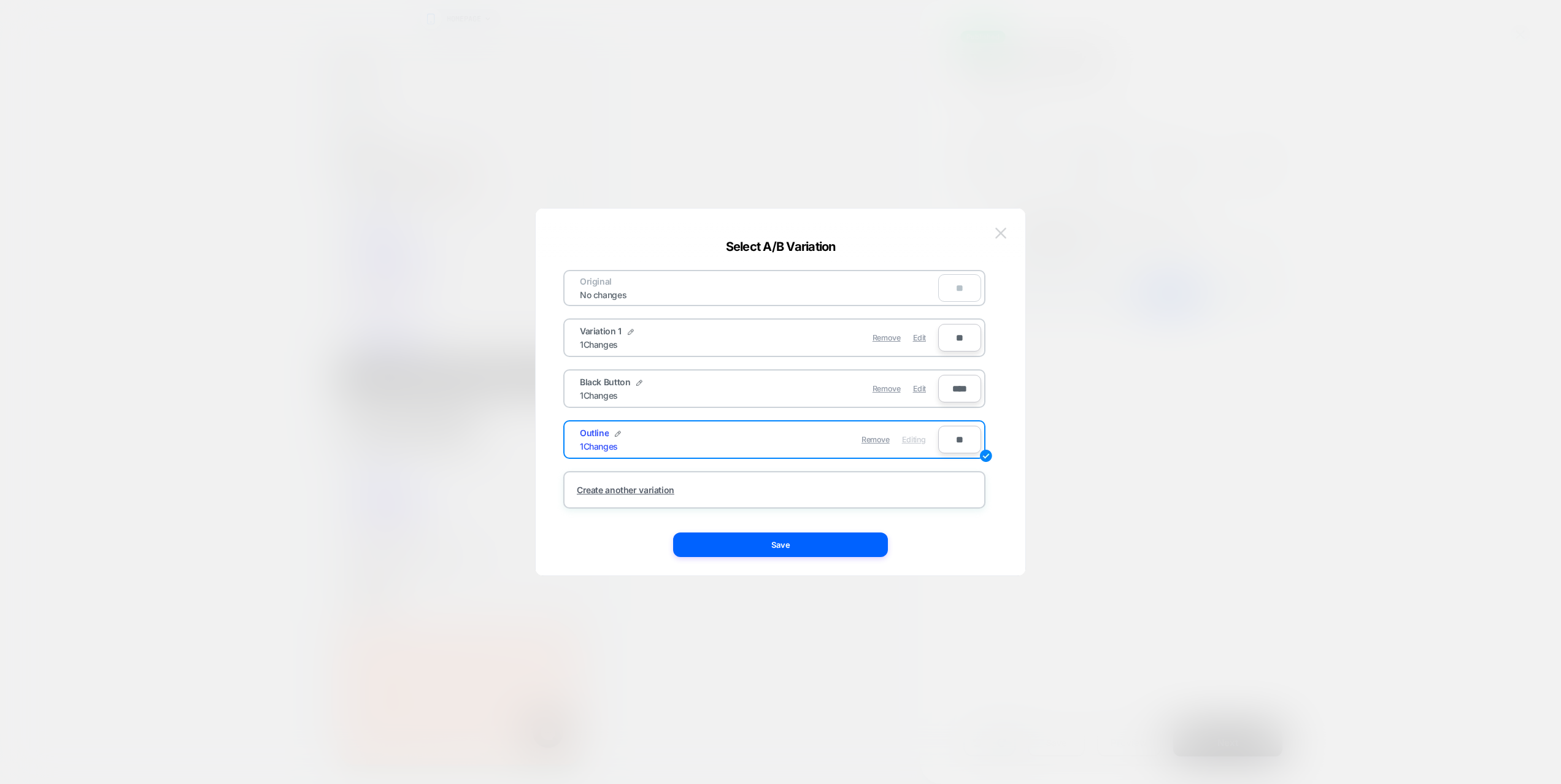
click at [1004, 230] on img at bounding box center [1001, 233] width 11 height 10
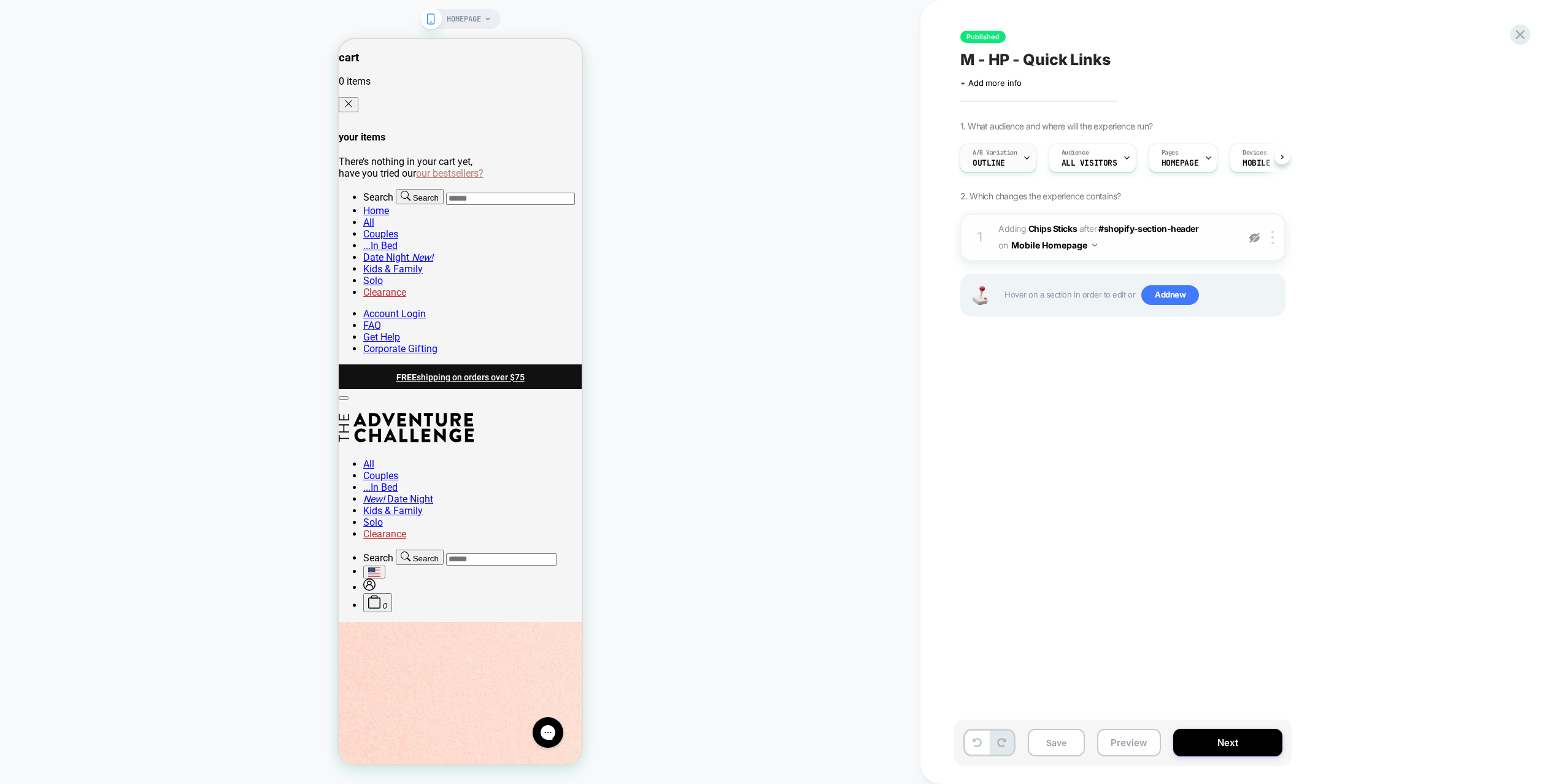
click at [980, 148] on span "A/B Variation" at bounding box center [995, 152] width 44 height 9
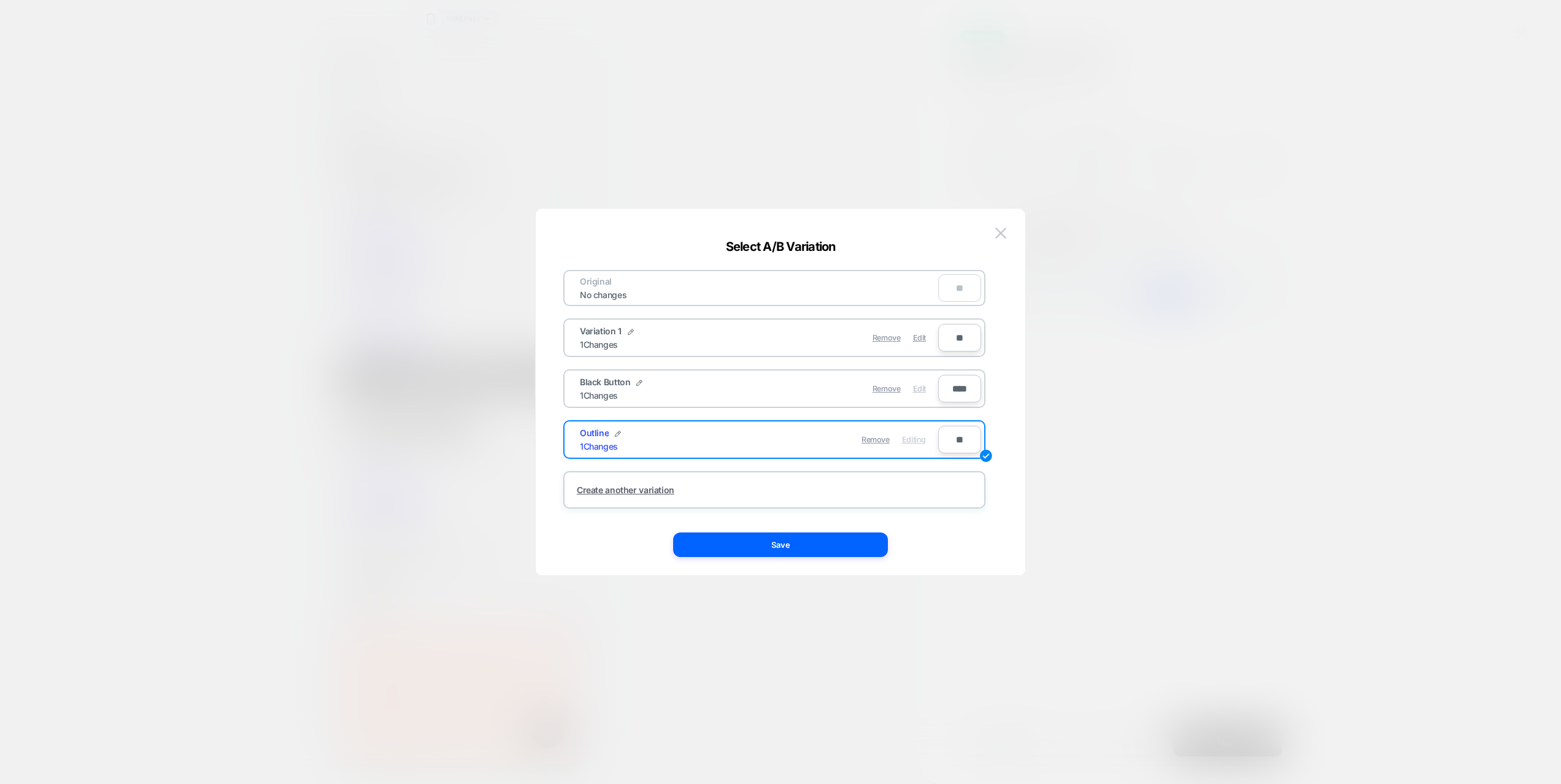
click at [924, 392] on span "Edit" at bounding box center [919, 388] width 13 height 9
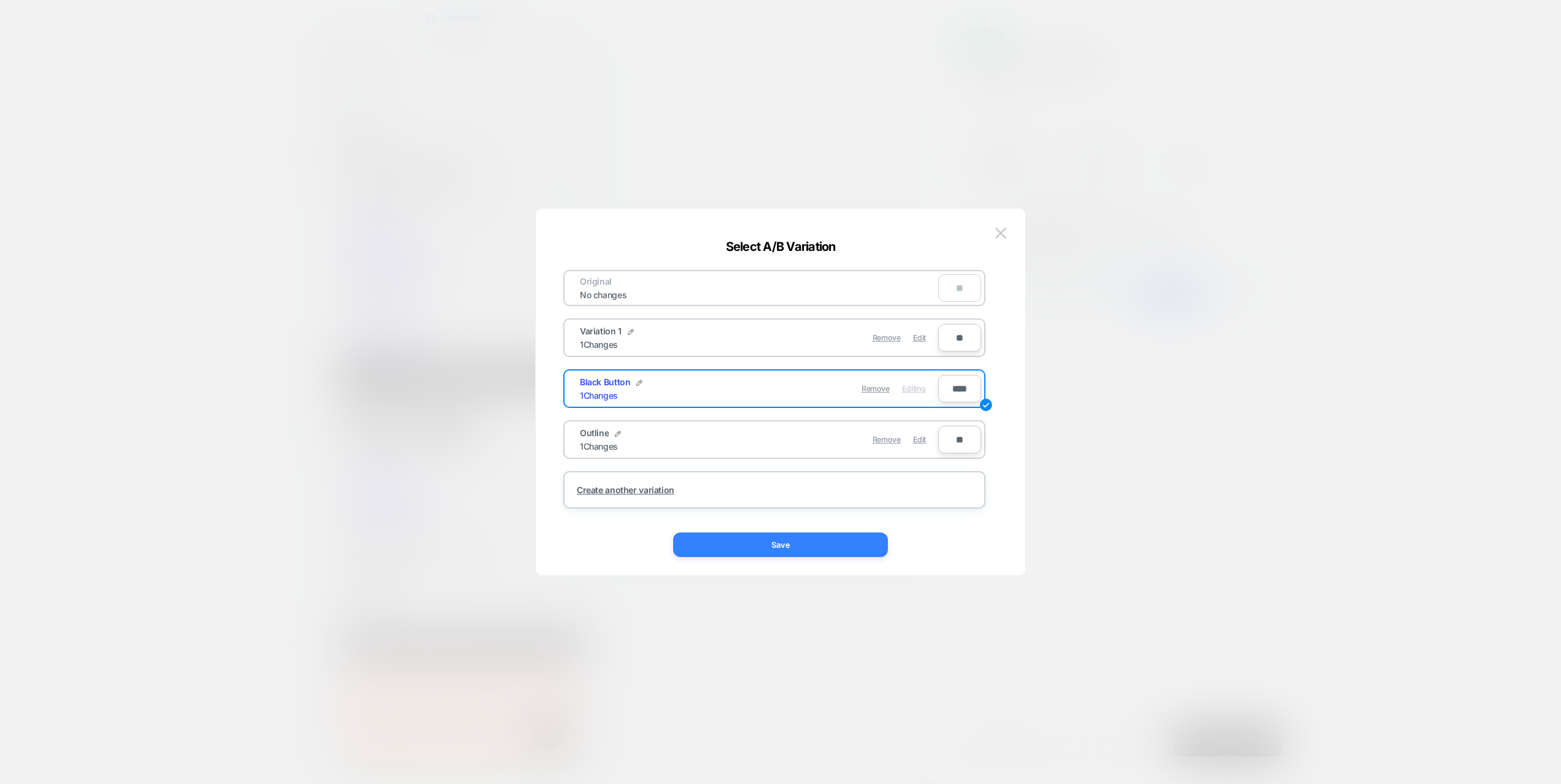
click at [851, 545] on button "Save" at bounding box center [780, 545] width 214 height 25
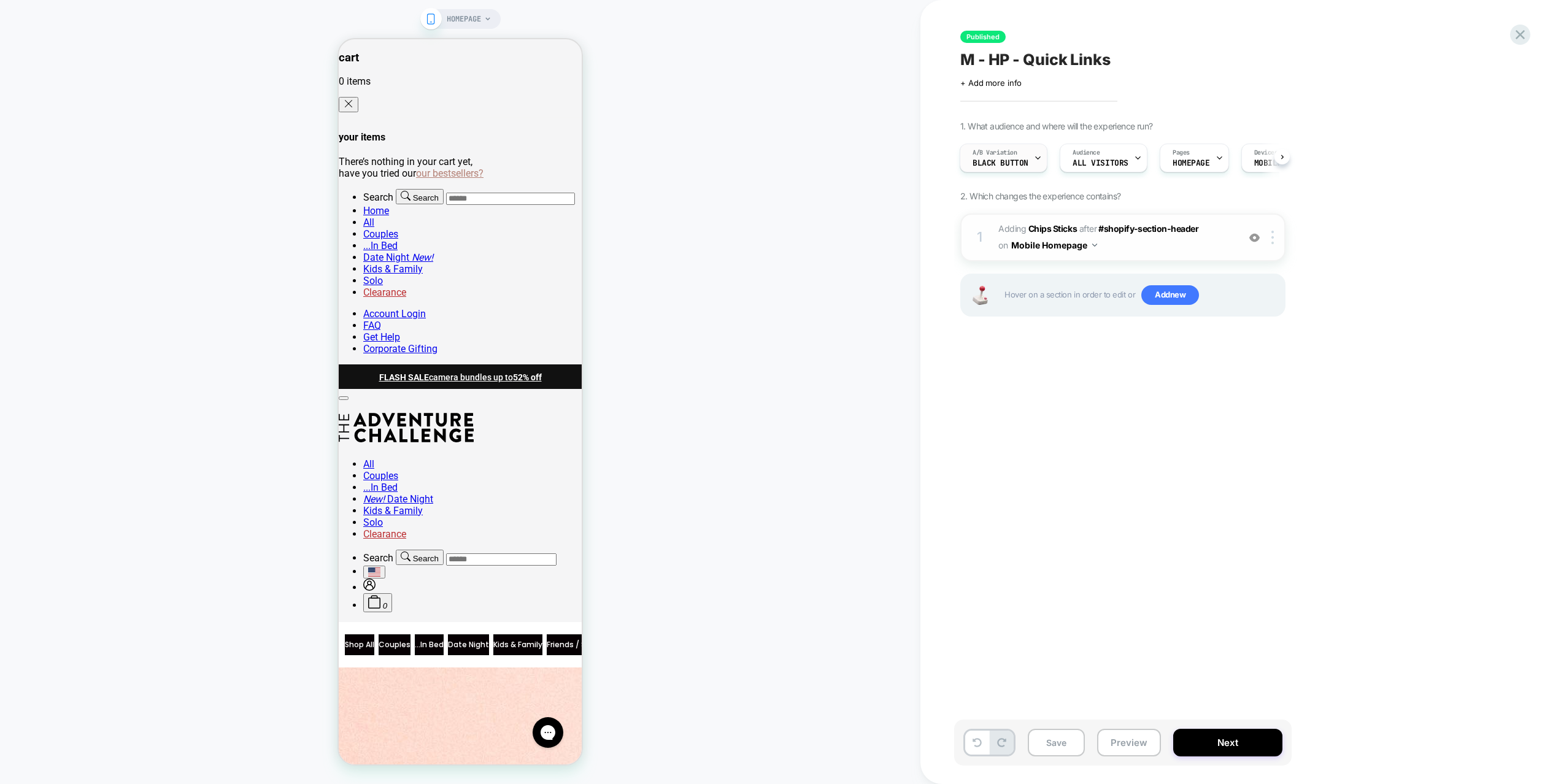
click at [1016, 152] on span "A/B Variation" at bounding box center [995, 152] width 44 height 9
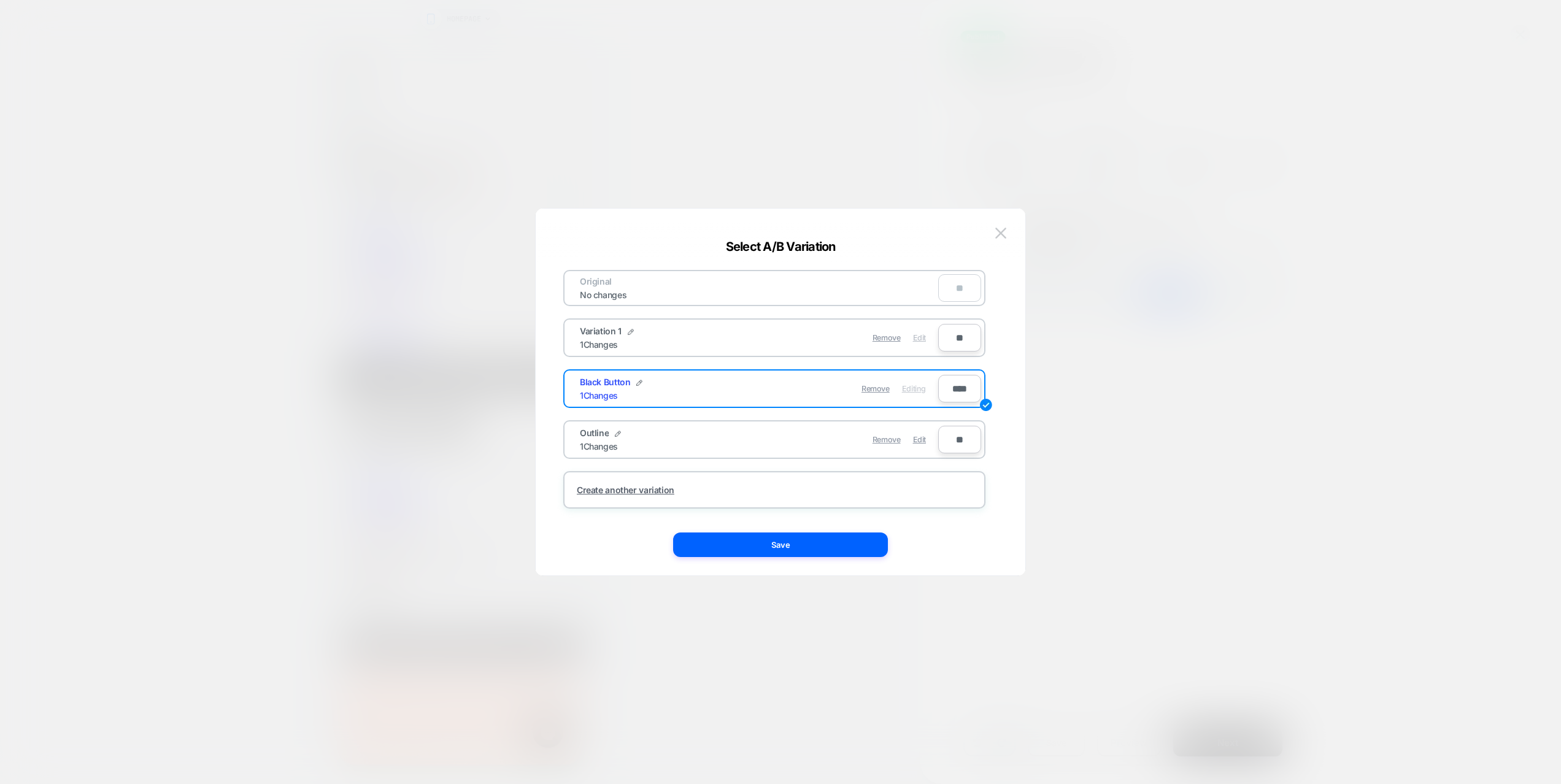
click at [922, 340] on span "Edit" at bounding box center [919, 337] width 13 height 9
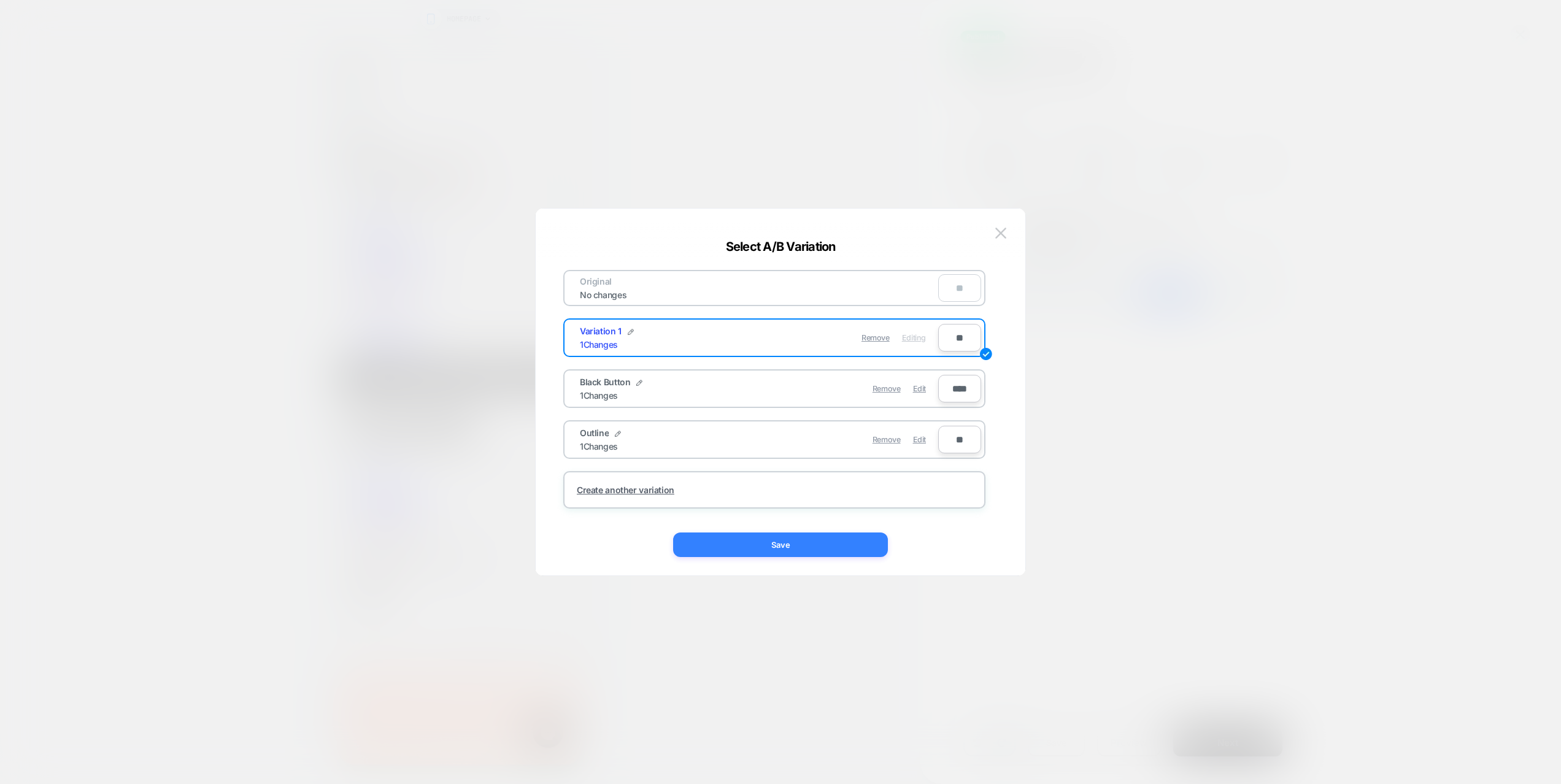
click at [846, 543] on button "Save" at bounding box center [780, 545] width 214 height 25
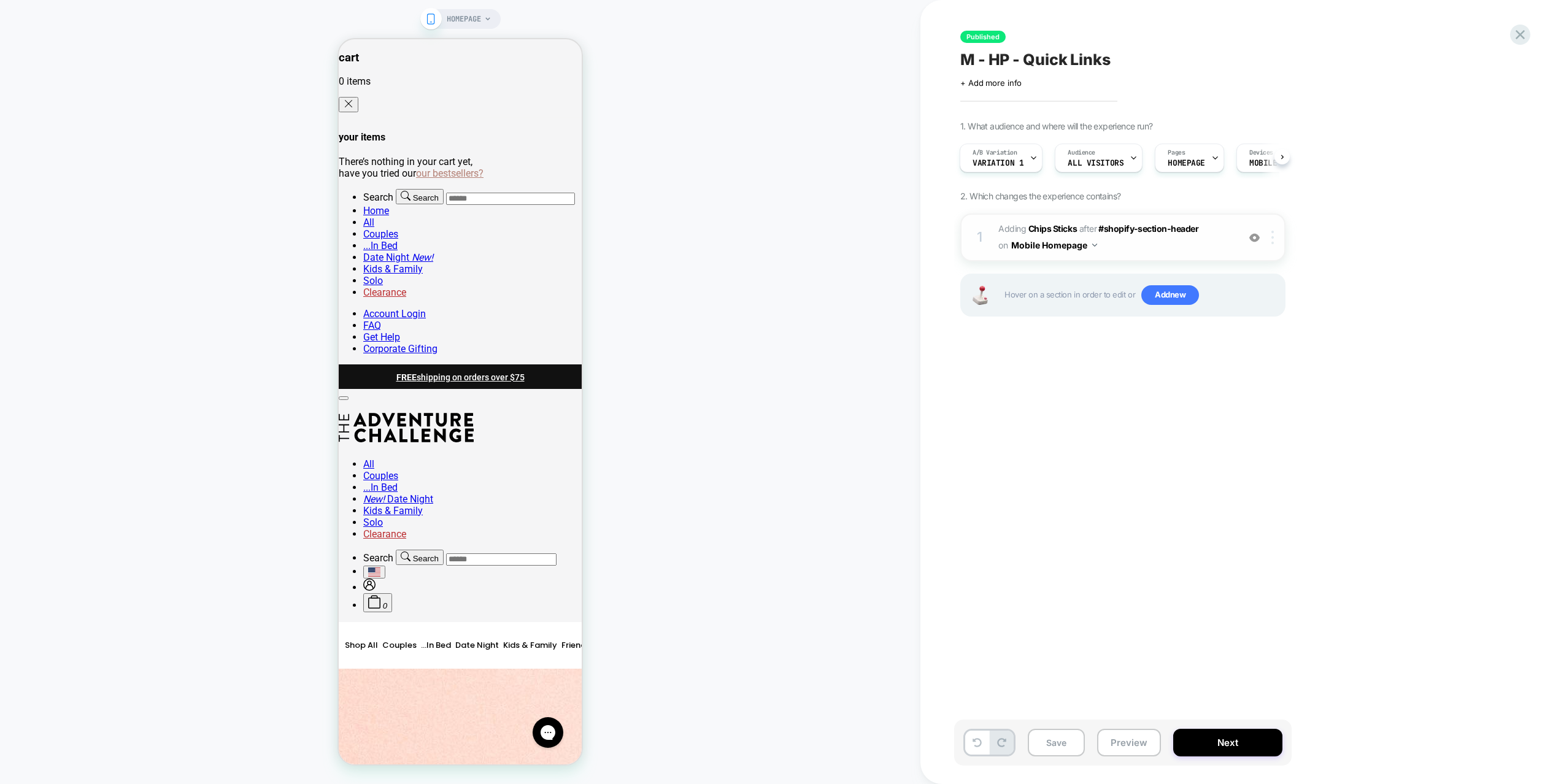
click at [1275, 238] on div at bounding box center [1275, 237] width 20 height 14
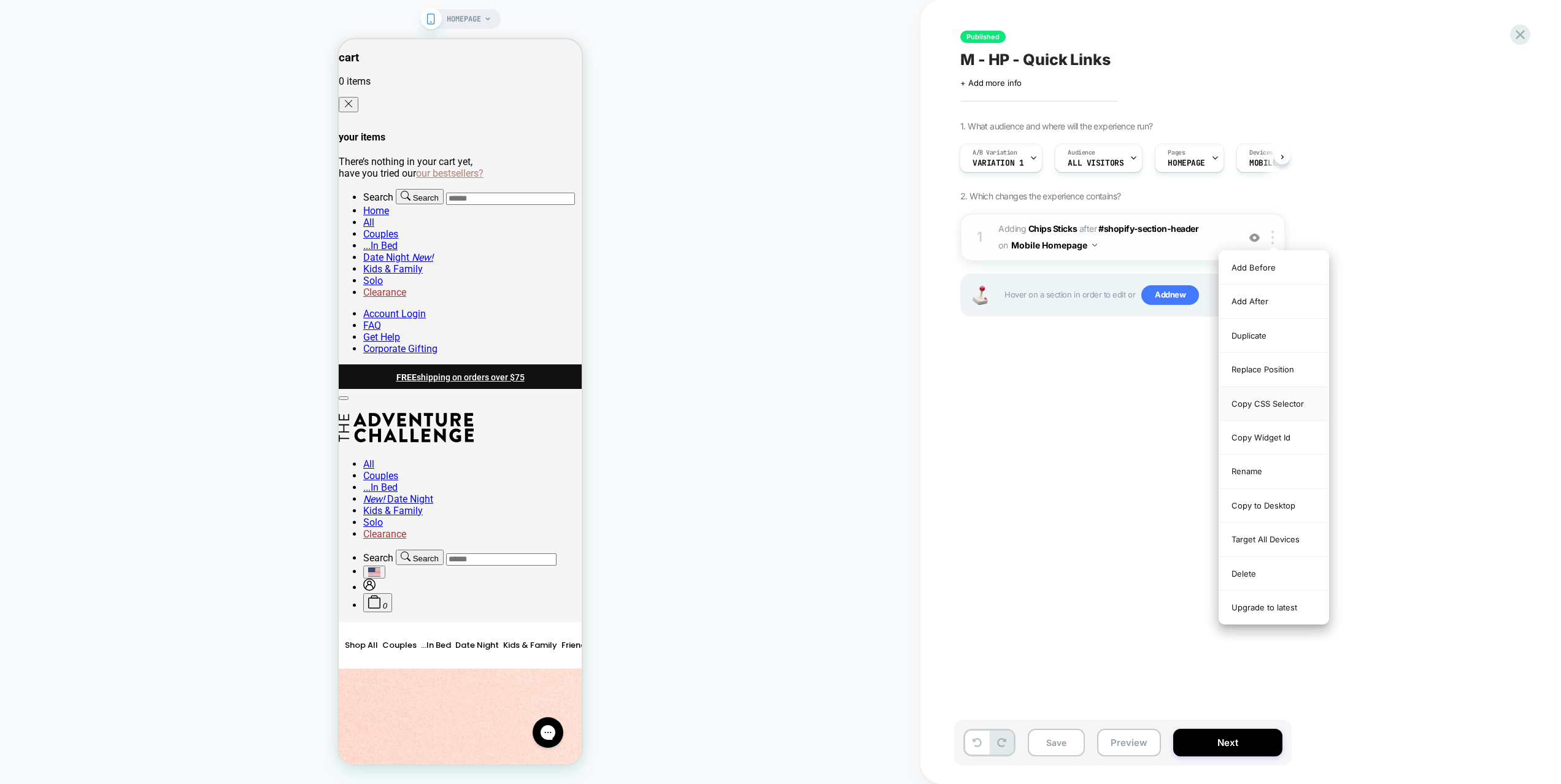
click at [1286, 407] on div "Copy CSS Selector" at bounding box center [1273, 404] width 109 height 34
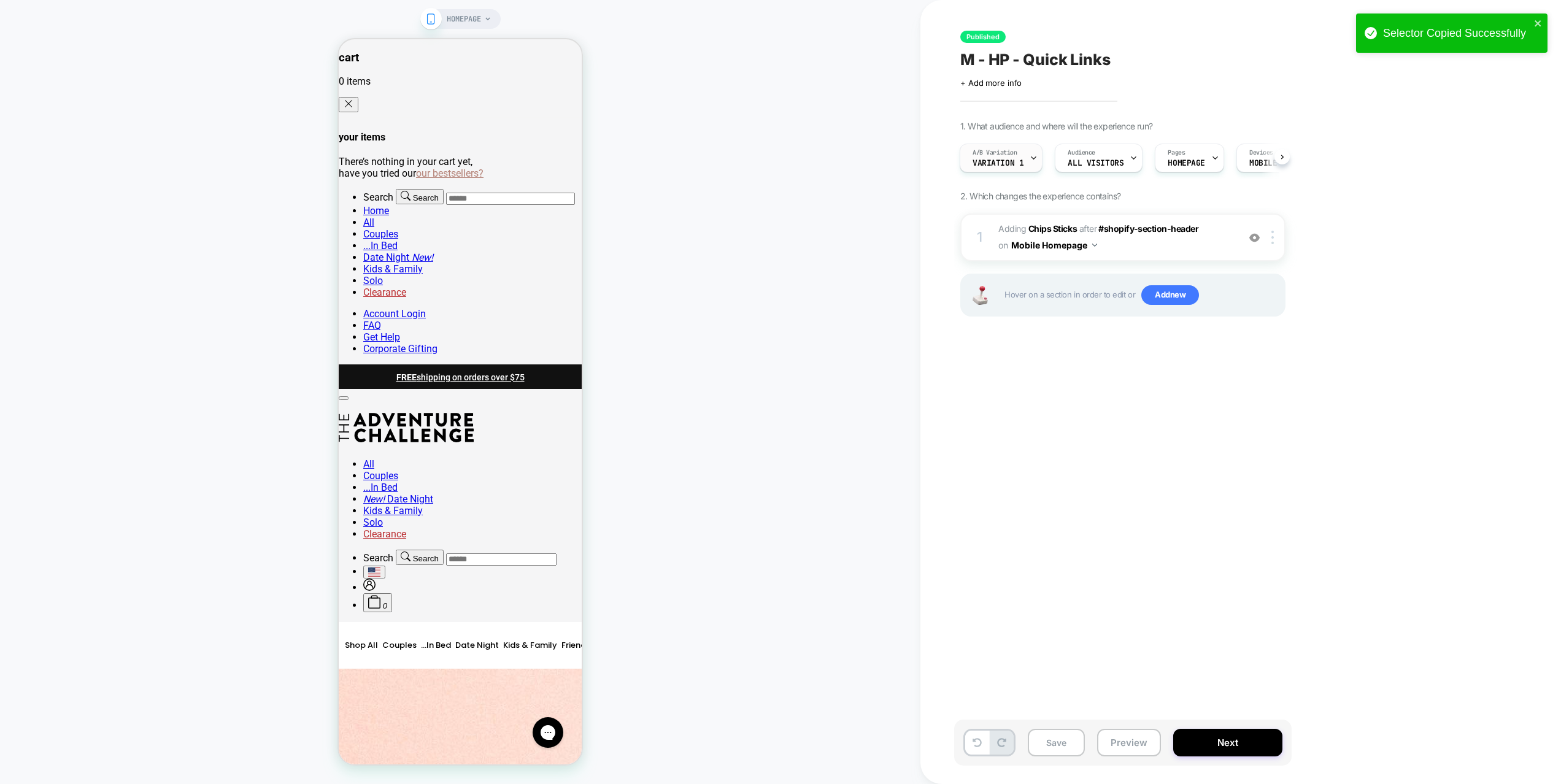
click at [998, 167] on span "Variation 1" at bounding box center [998, 163] width 51 height 9
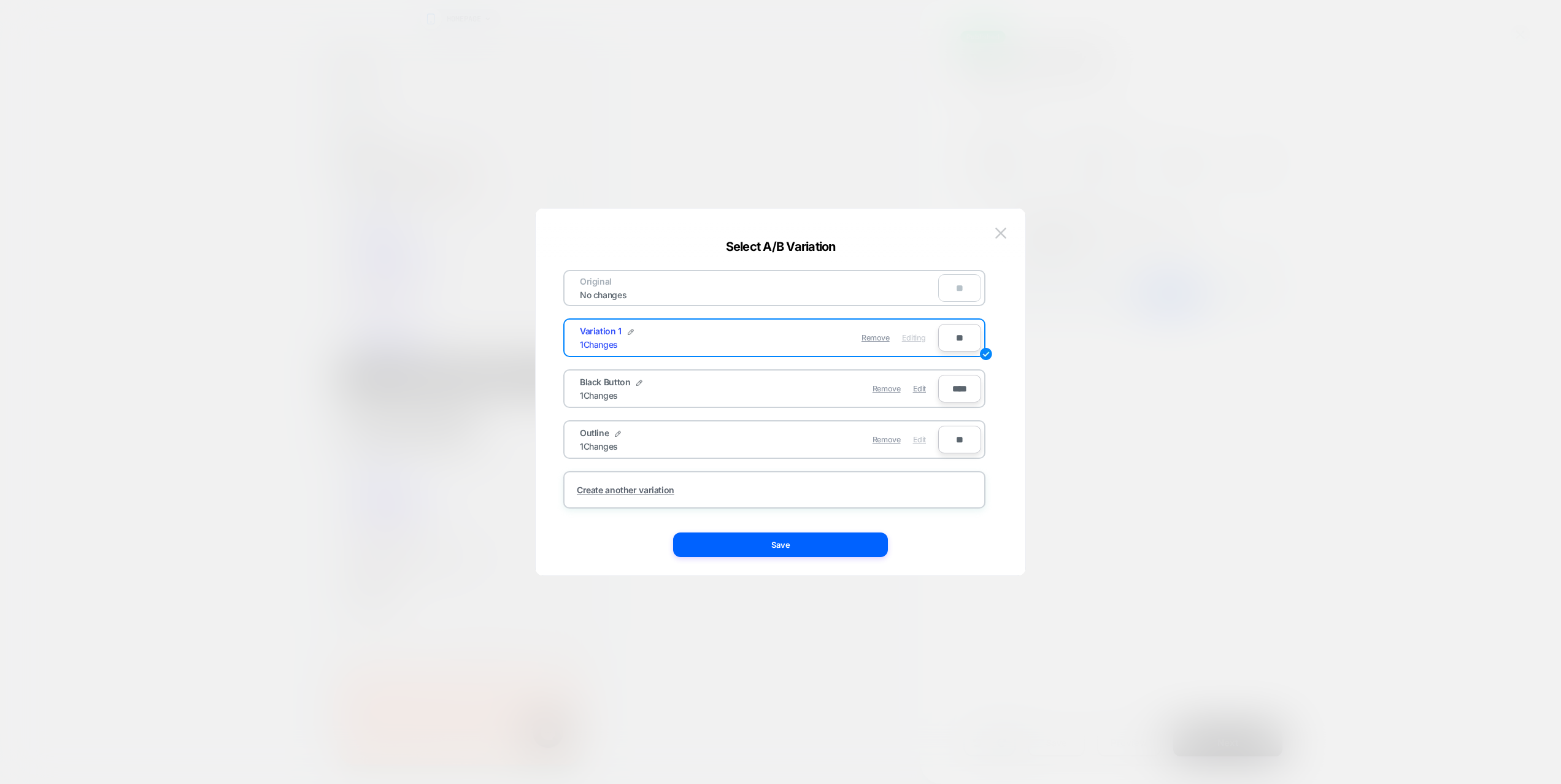
click at [916, 441] on span "Edit" at bounding box center [919, 439] width 13 height 9
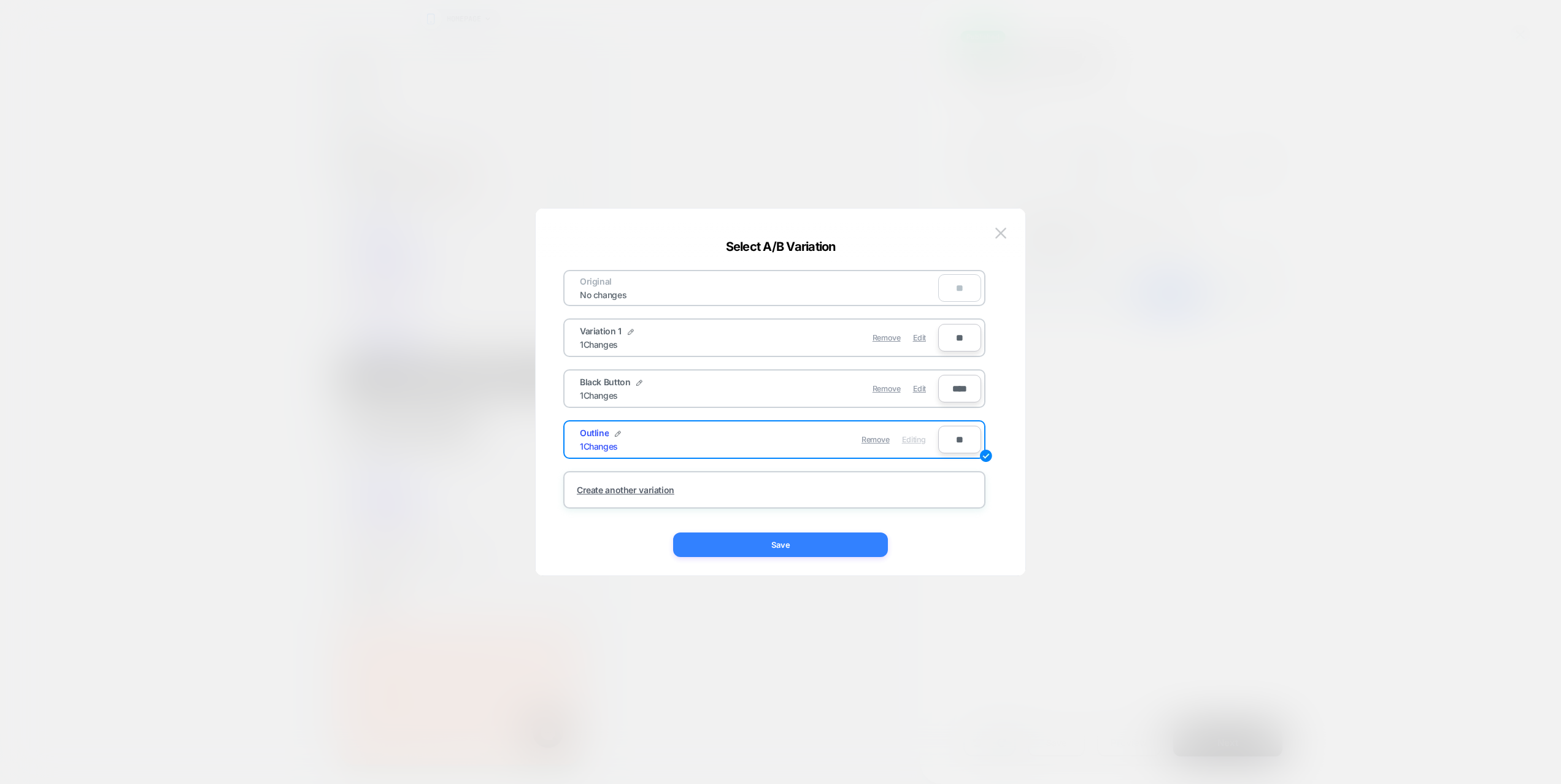
click at [854, 547] on button "Save" at bounding box center [780, 545] width 214 height 25
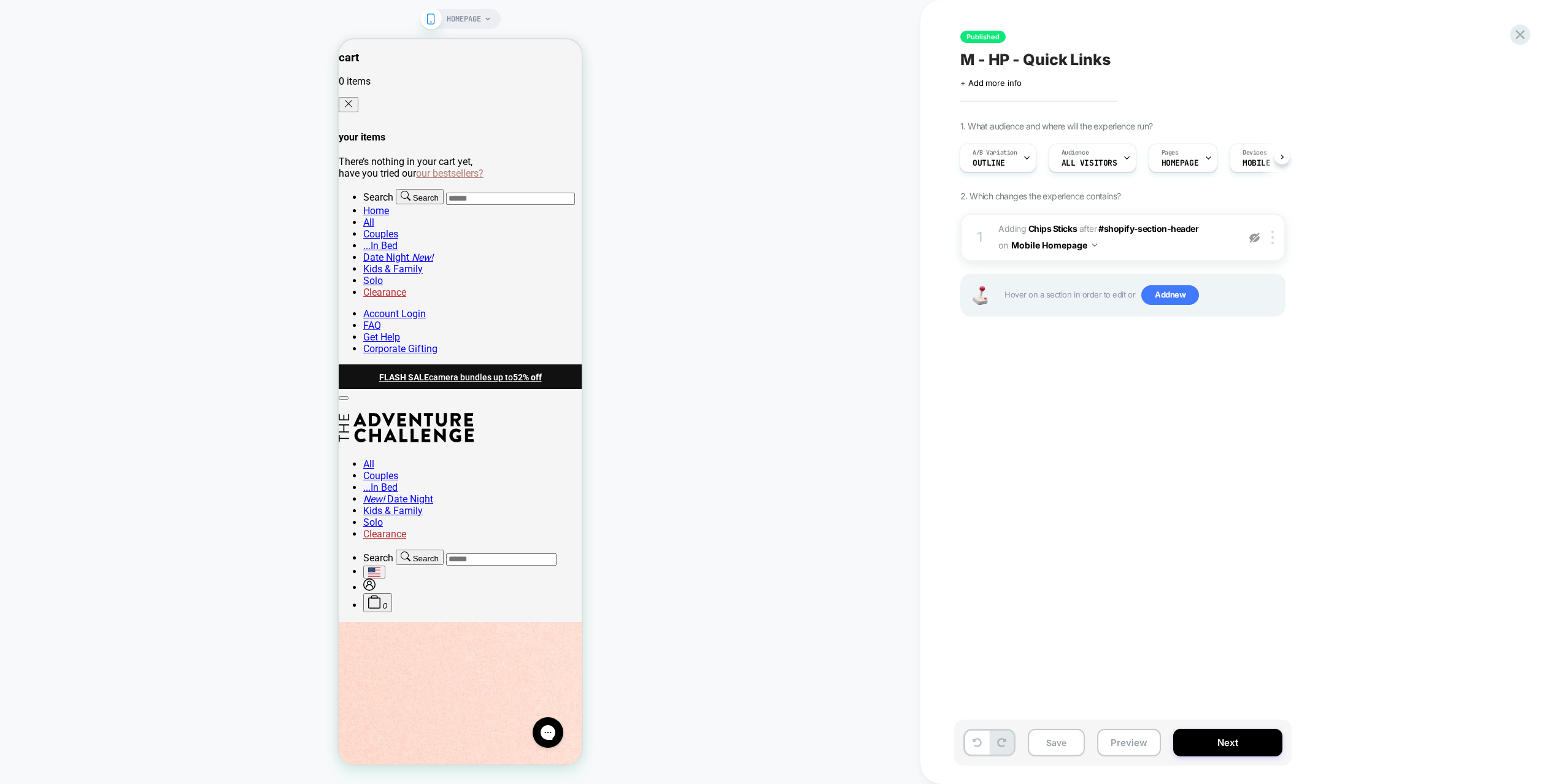
click at [1256, 239] on img at bounding box center [1254, 238] width 10 height 10
click at [1128, 744] on button "Preview" at bounding box center [1129, 743] width 64 height 27
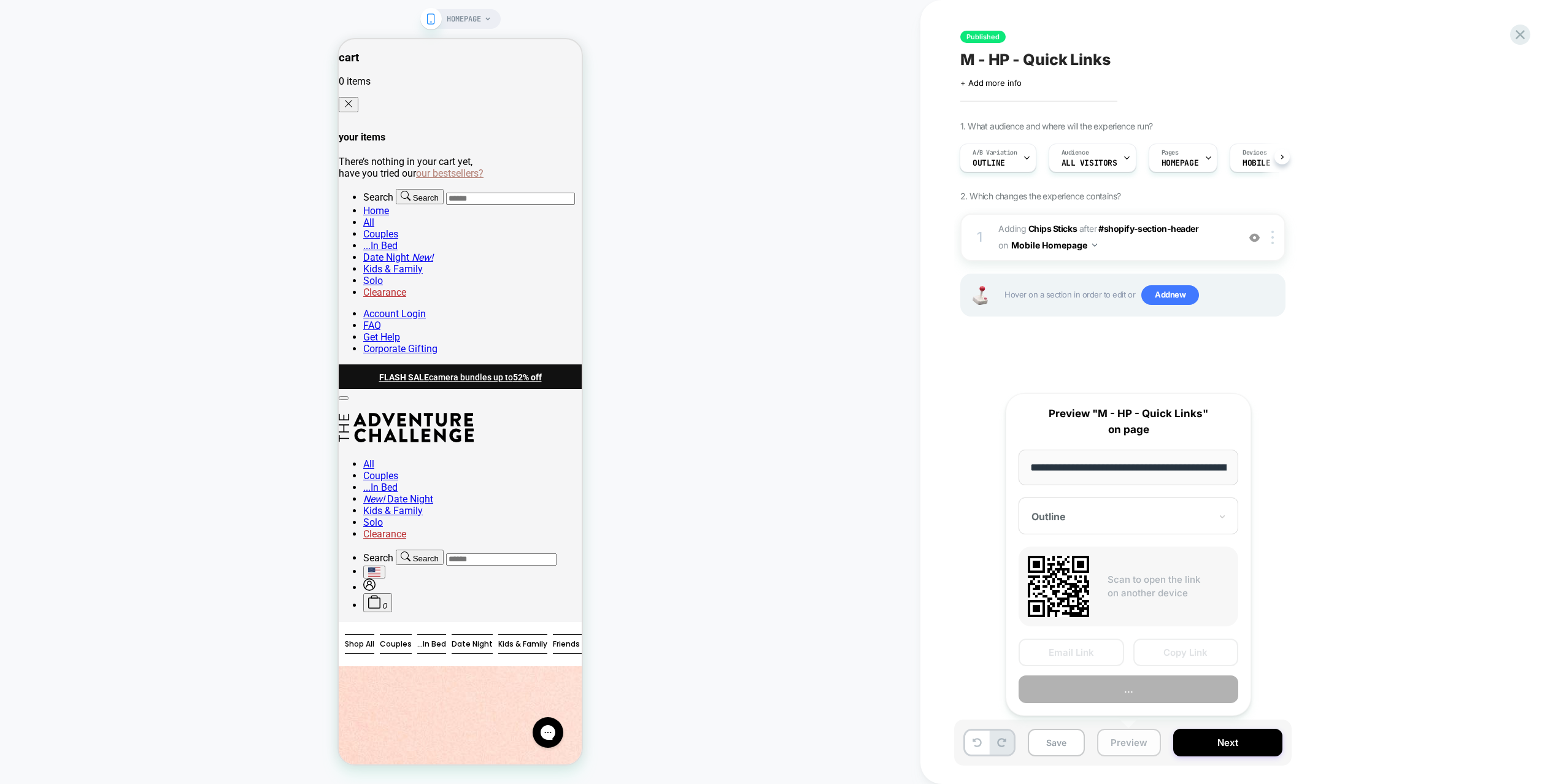
scroll to position [0, 105]
click at [1133, 702] on button "Preview" at bounding box center [1129, 690] width 220 height 27
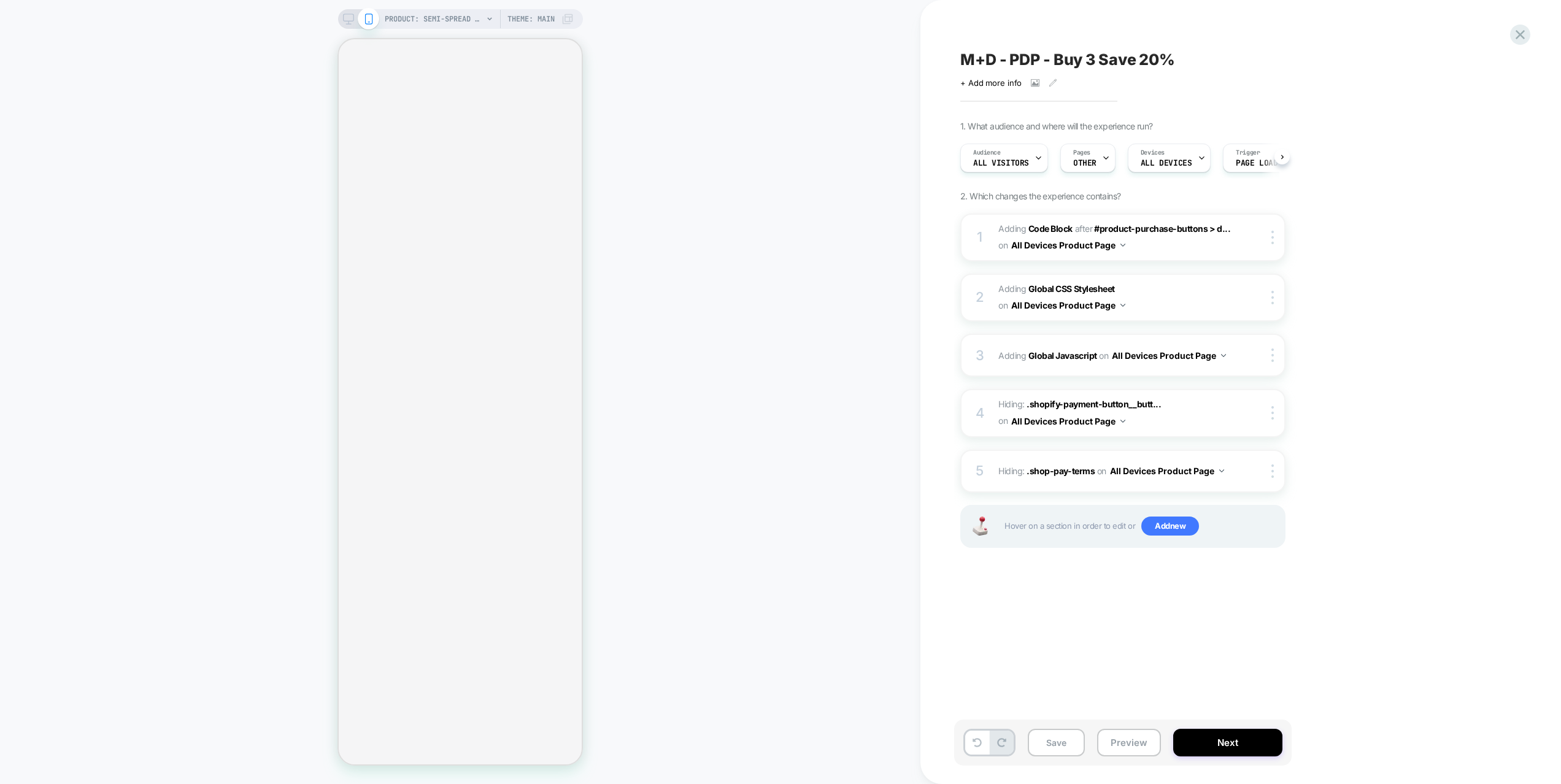
scroll to position [0, 1]
select select "**********"
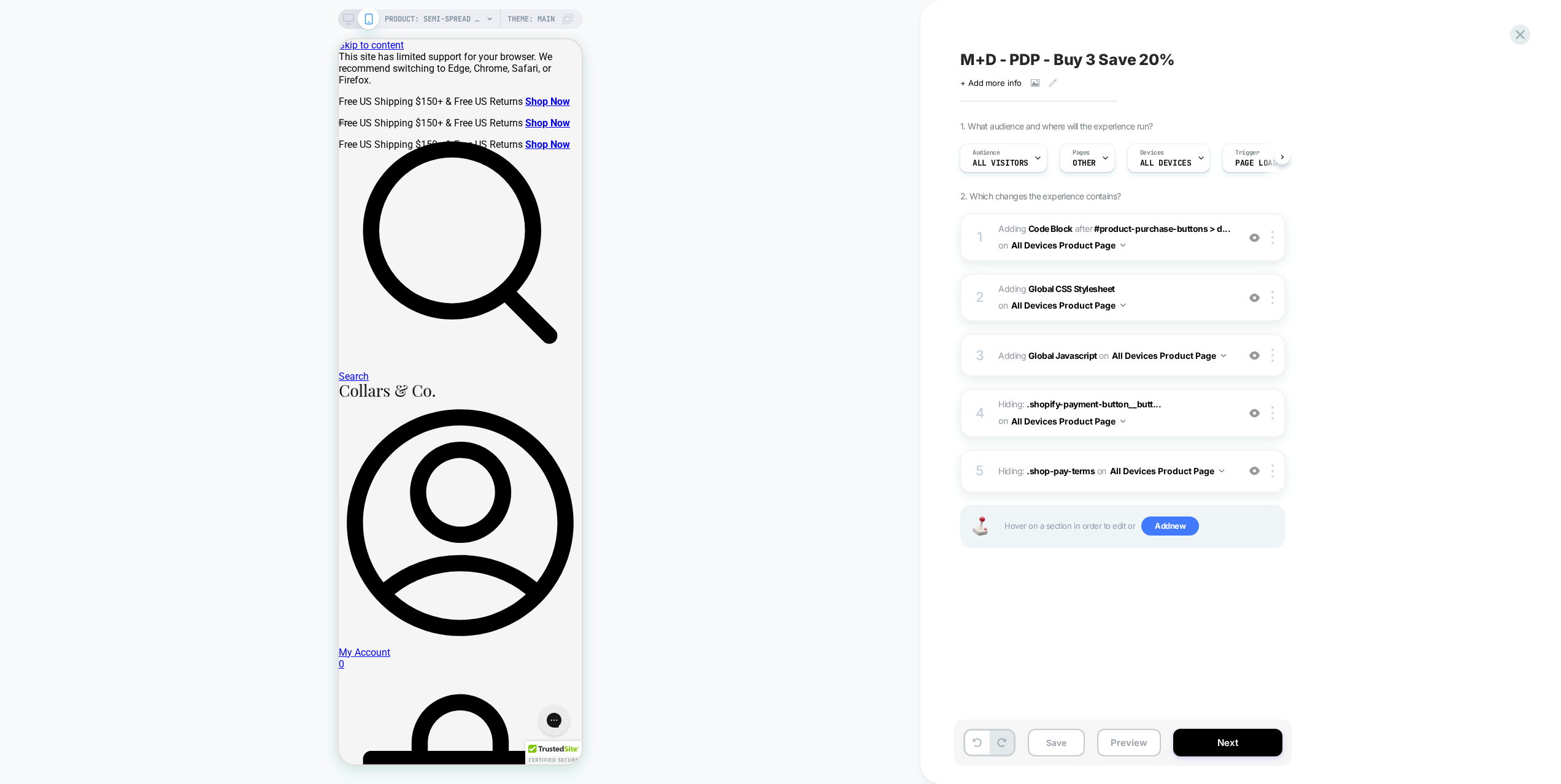
scroll to position [0, 0]
click at [1184, 371] on div "3 Adding Global Javascript on All Devices Product Page Add Before Add After Tar…" at bounding box center [1122, 355] width 325 height 43
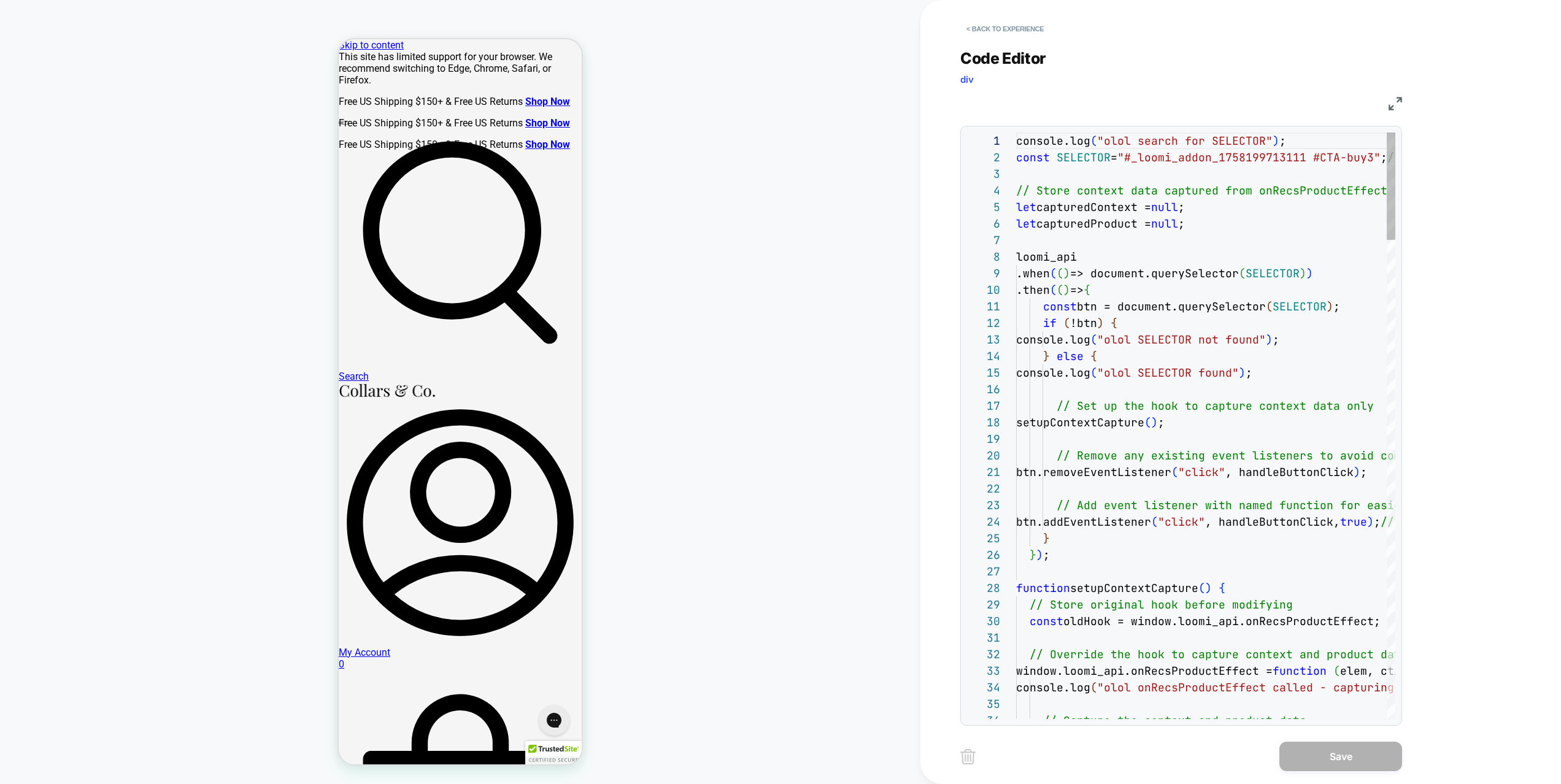
scroll to position [165, 0]
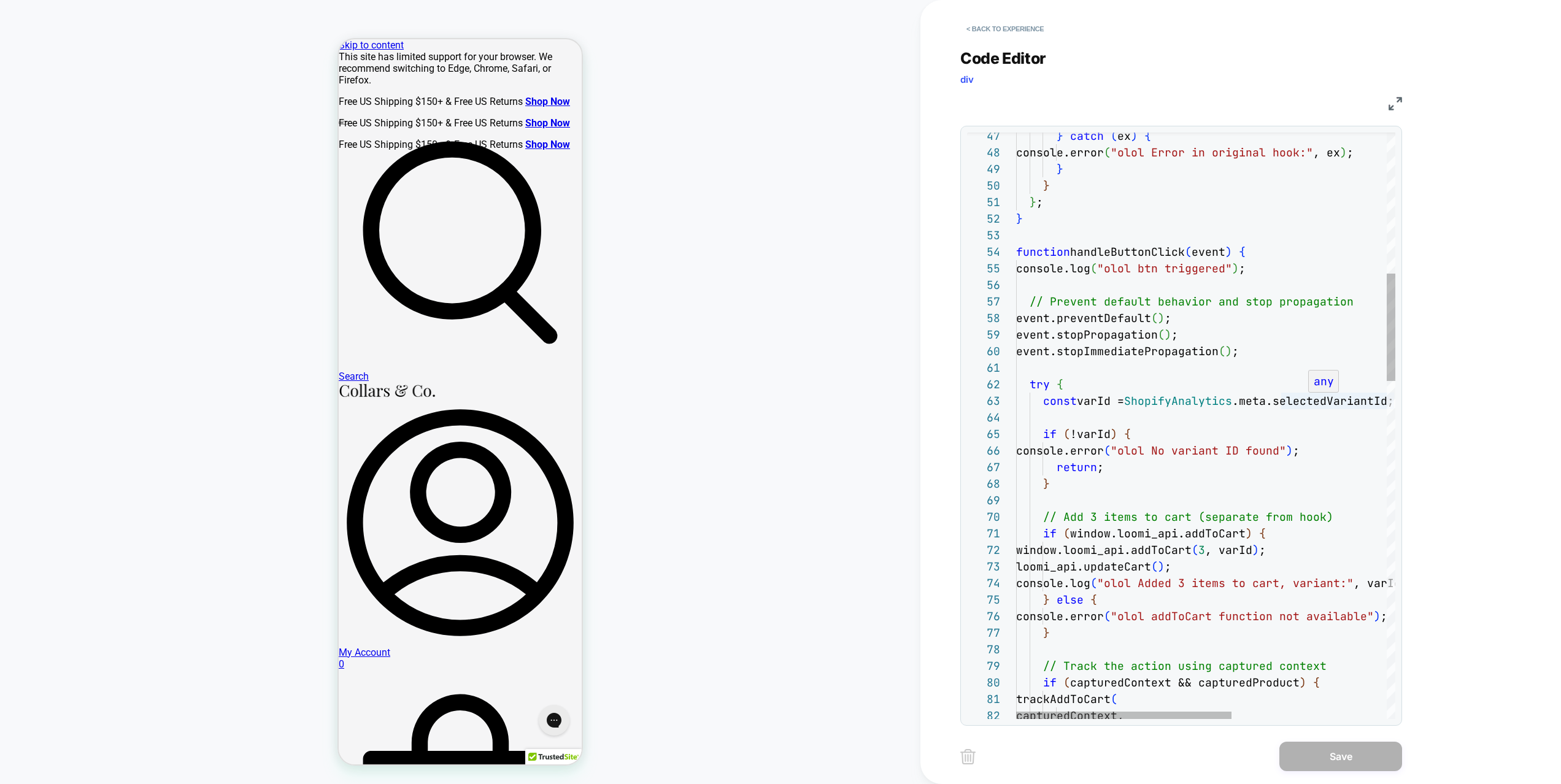
type textarea "**********"
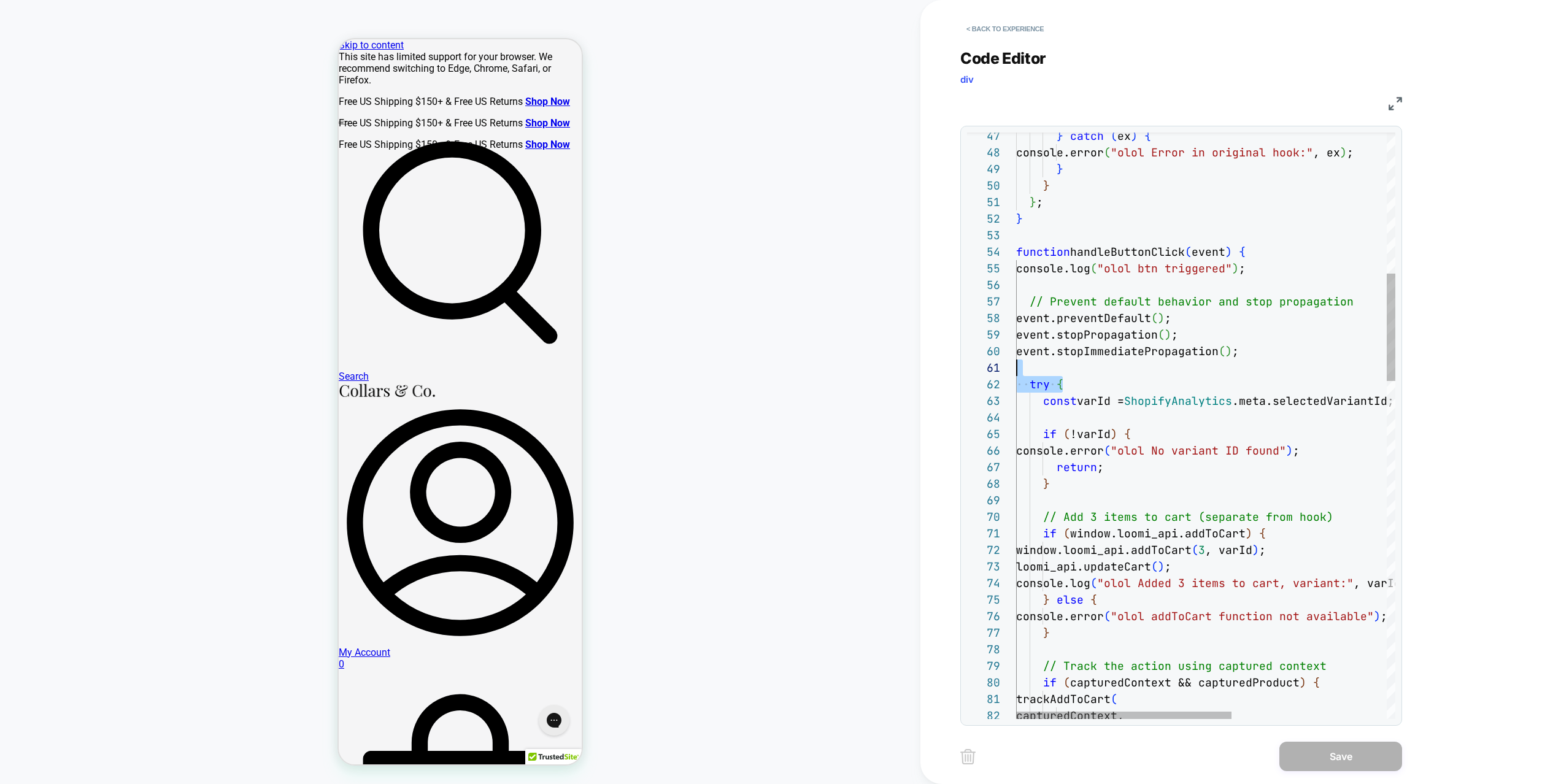
drag, startPoint x: 1189, startPoint y: 380, endPoint x: 929, endPoint y: 371, distance: 260.2
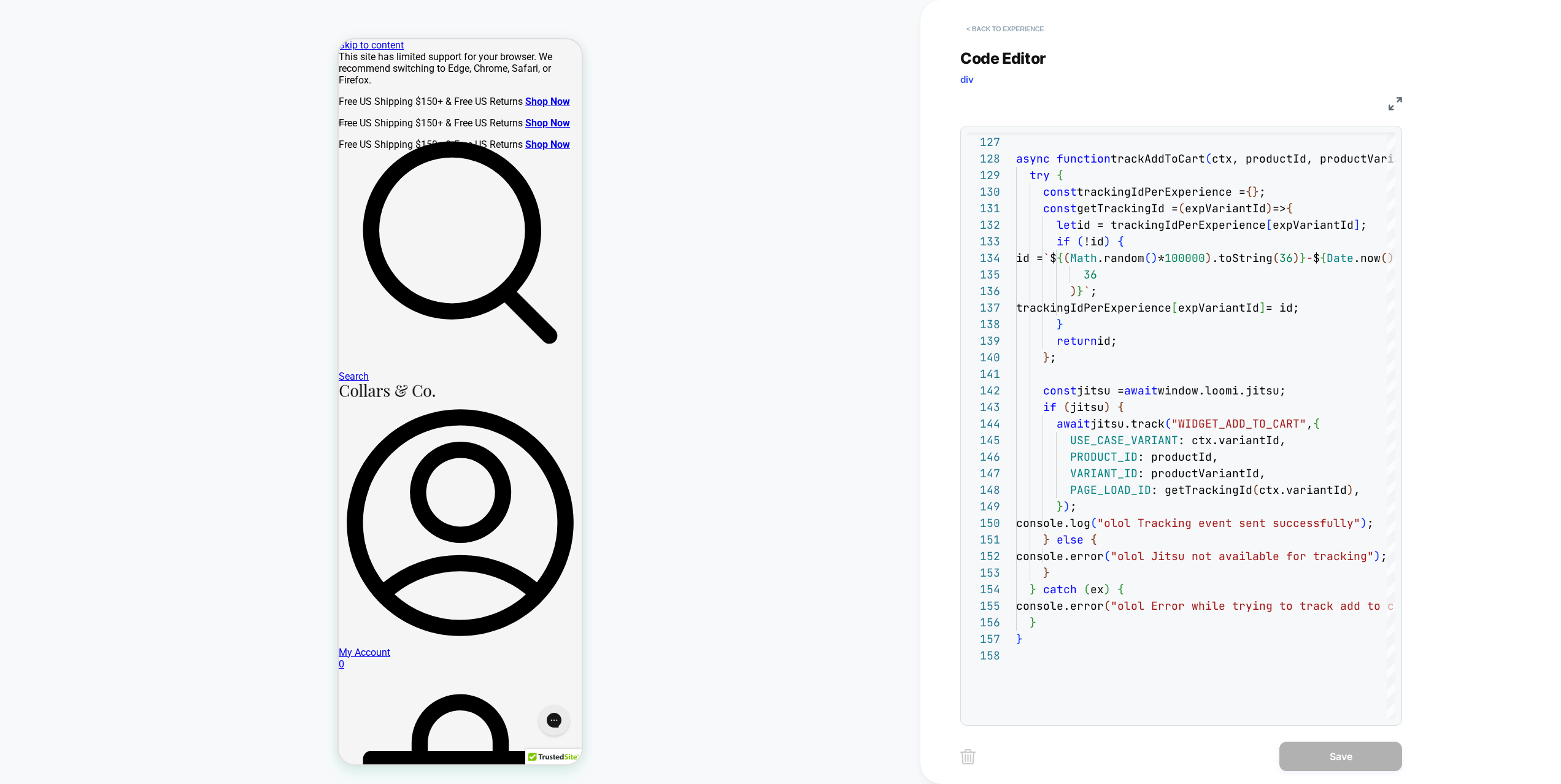
click at [1025, 28] on button "< Back to experience" at bounding box center [1004, 29] width 90 height 20
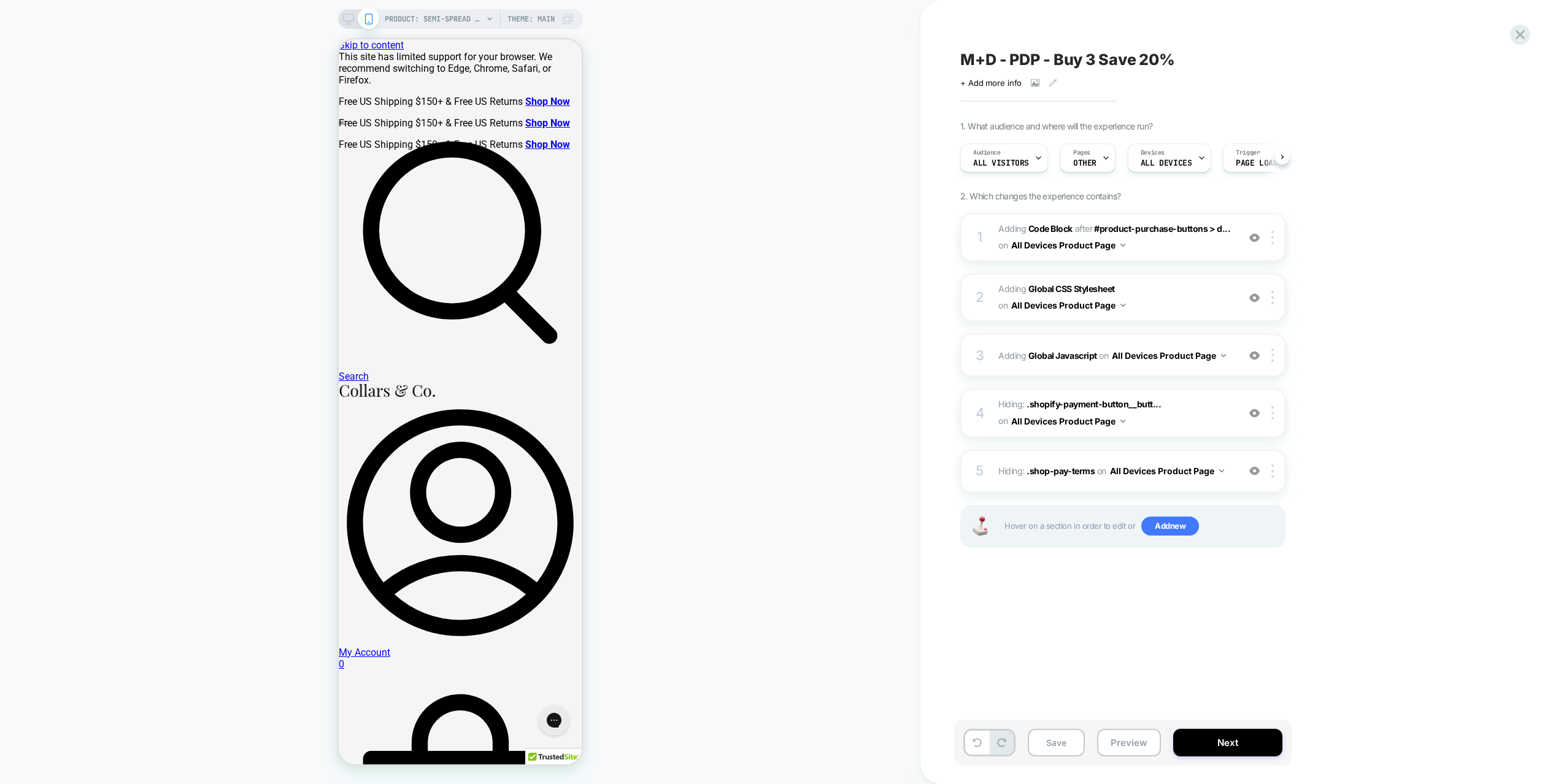
scroll to position [0, 1]
